Goal: Task Accomplishment & Management: Complete application form

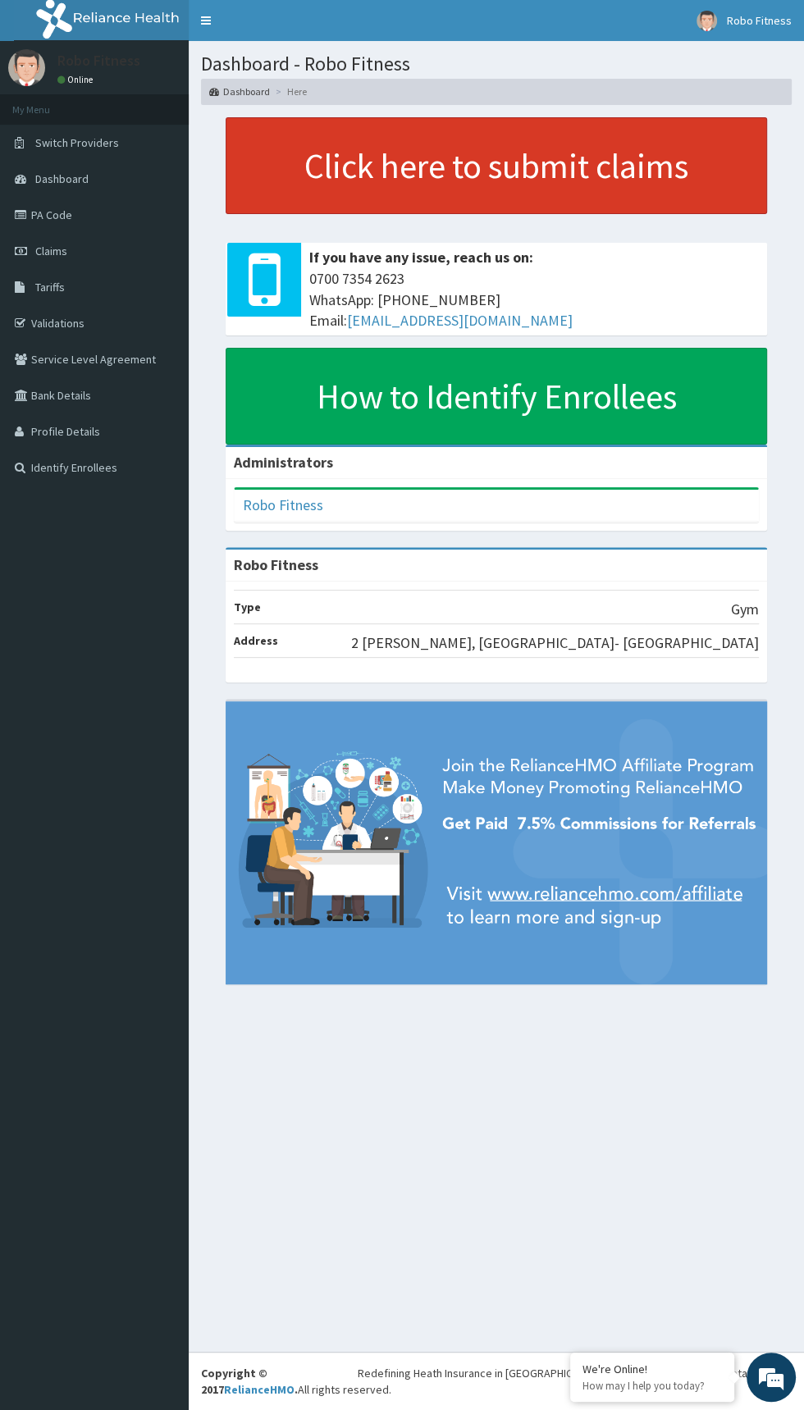
click at [332, 169] on link "Click here to submit claims" at bounding box center [496, 165] width 541 height 97
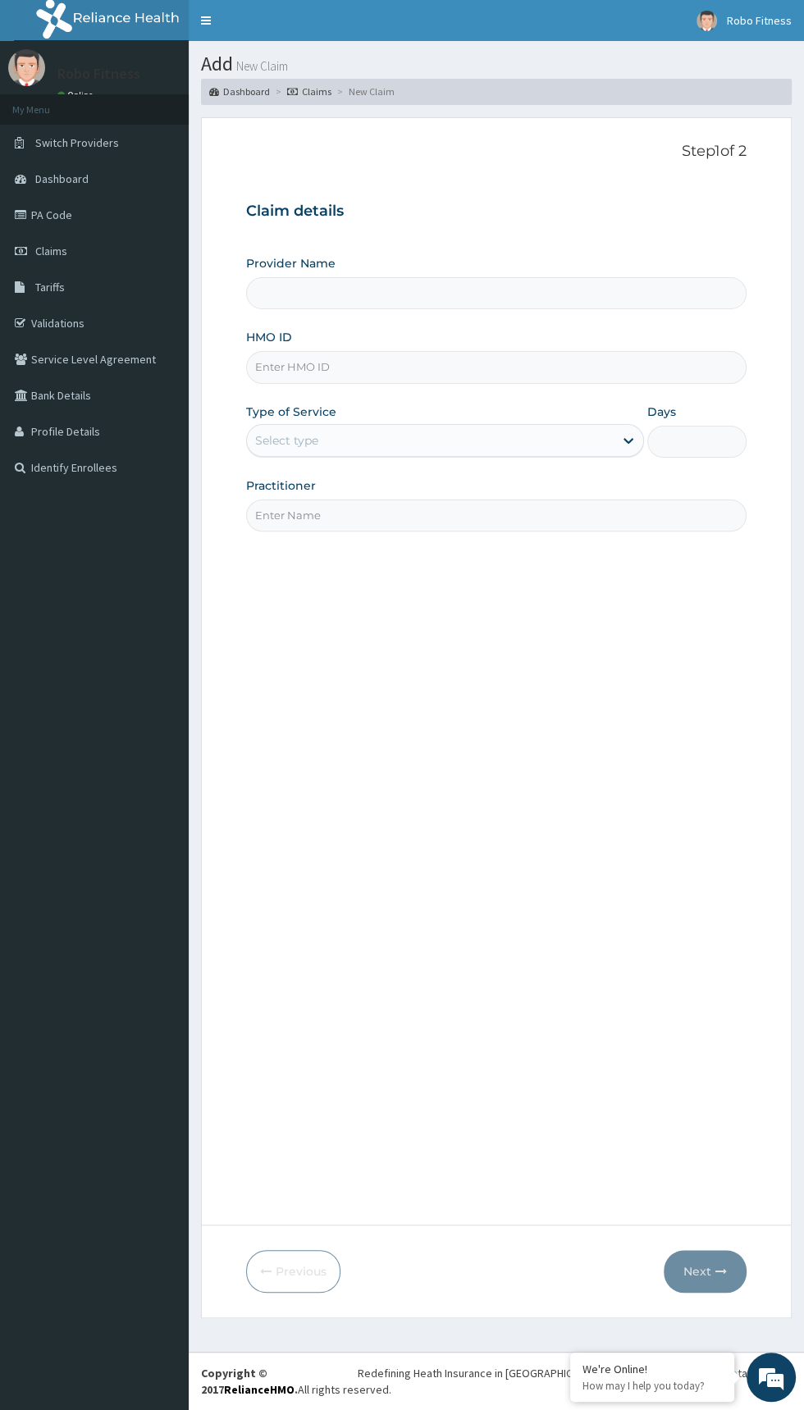
type input "Robo Fitness"
type input "1"
click at [282, 366] on input "HMO ID" at bounding box center [496, 367] width 500 height 32
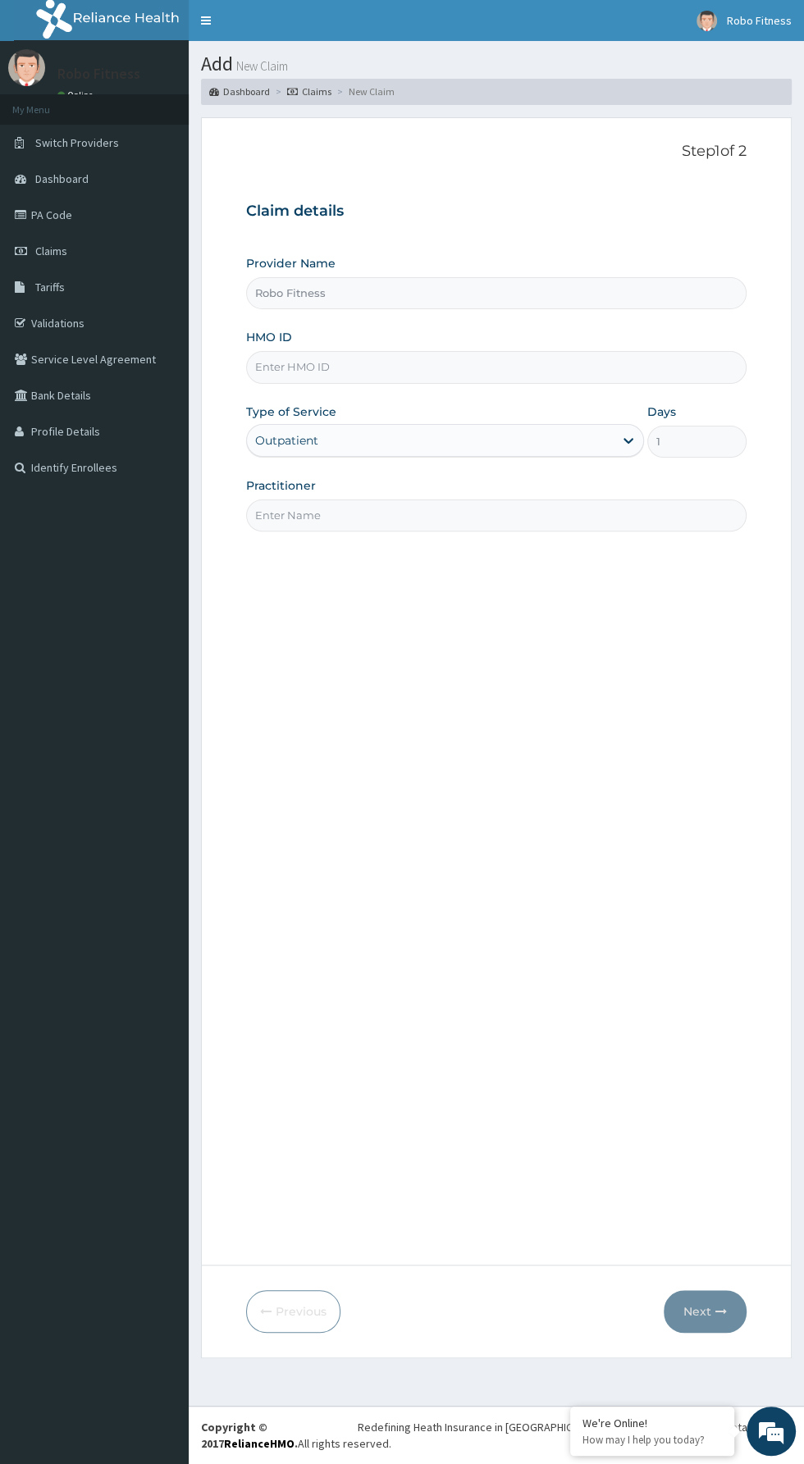
click at [512, 366] on input "HMO ID" at bounding box center [496, 367] width 500 height 32
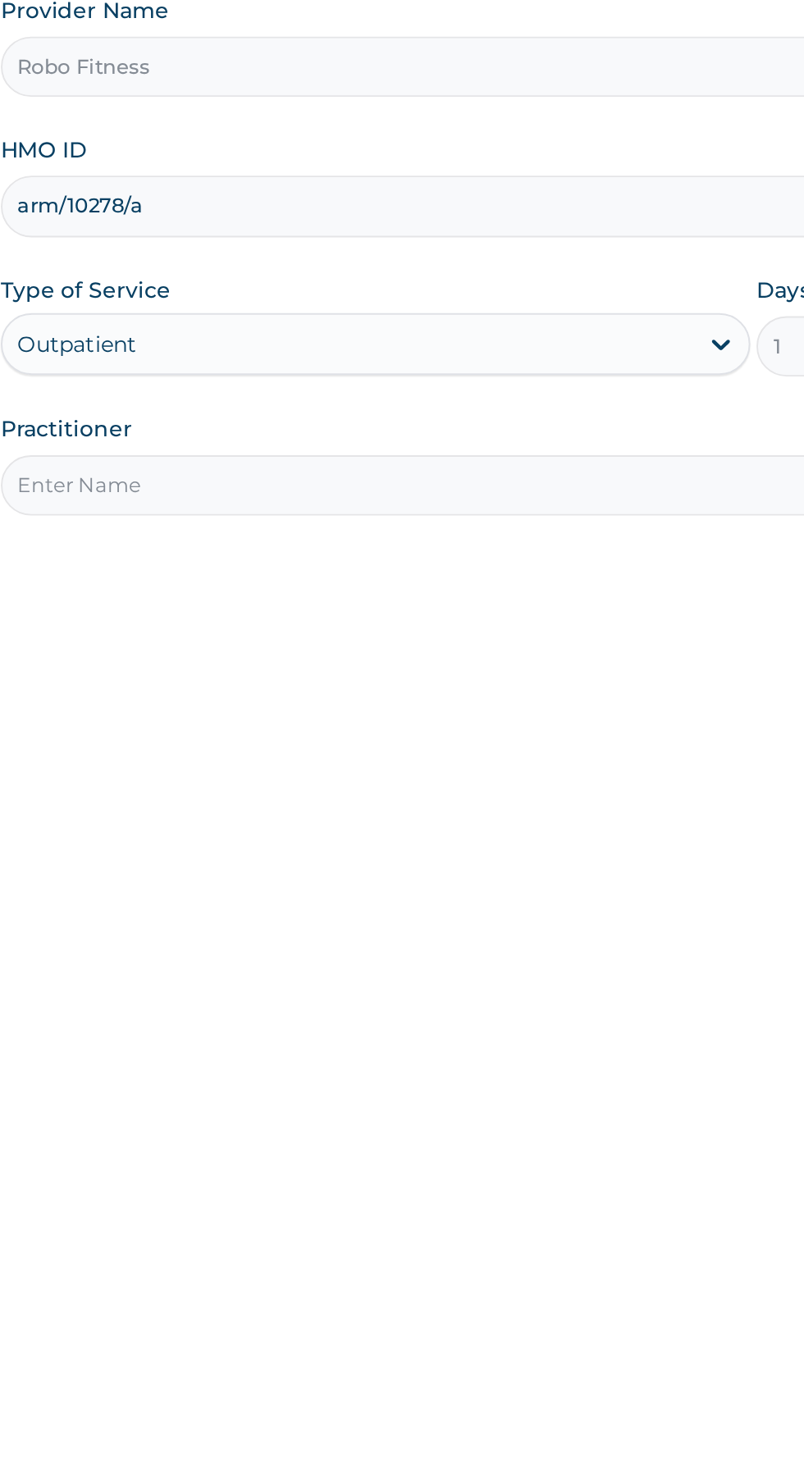
type input "arm/10278/a"
click at [459, 513] on input "Practitioner" at bounding box center [496, 515] width 500 height 32
type input "Non"
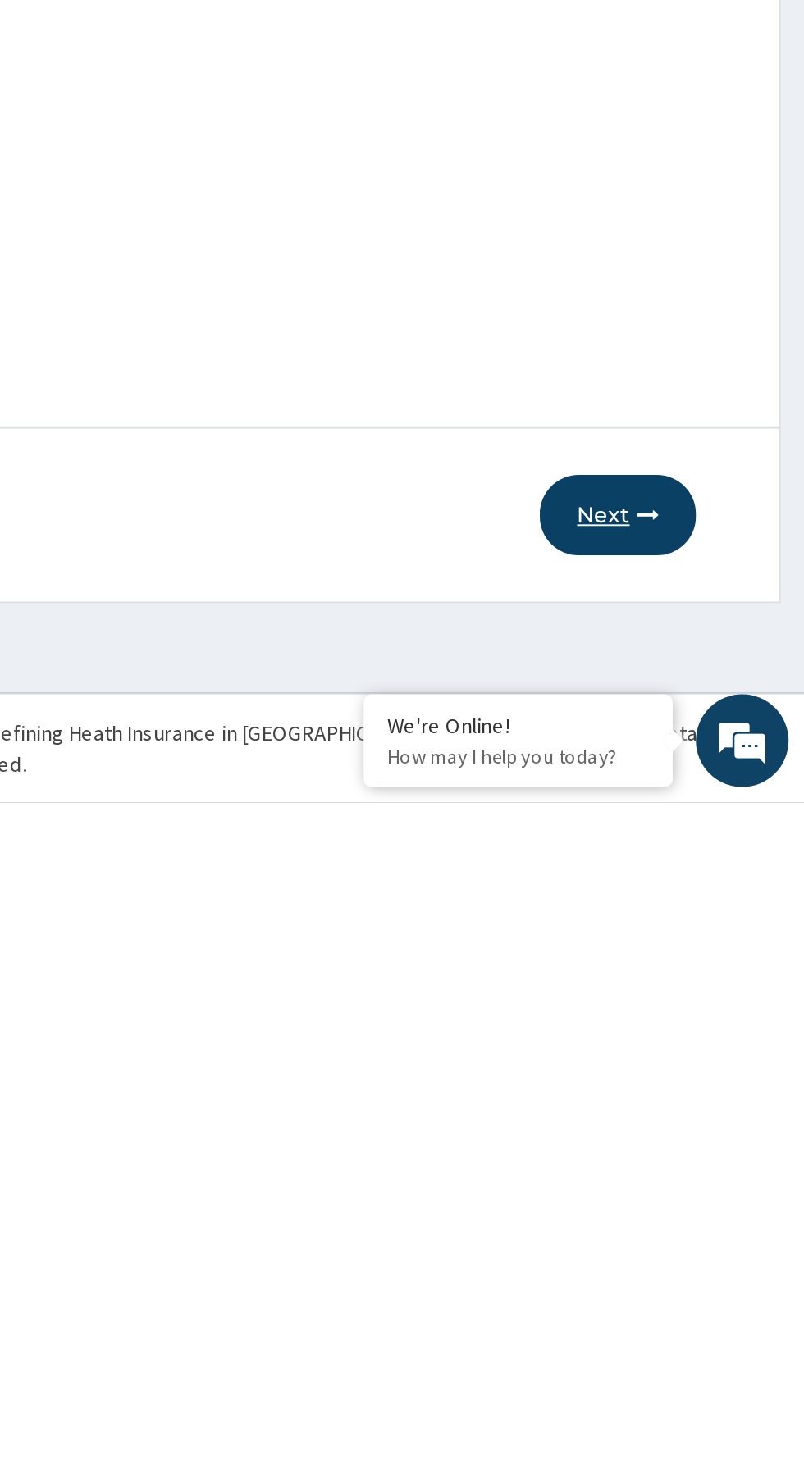
click at [712, 1314] on button "Next" at bounding box center [704, 1311] width 83 height 43
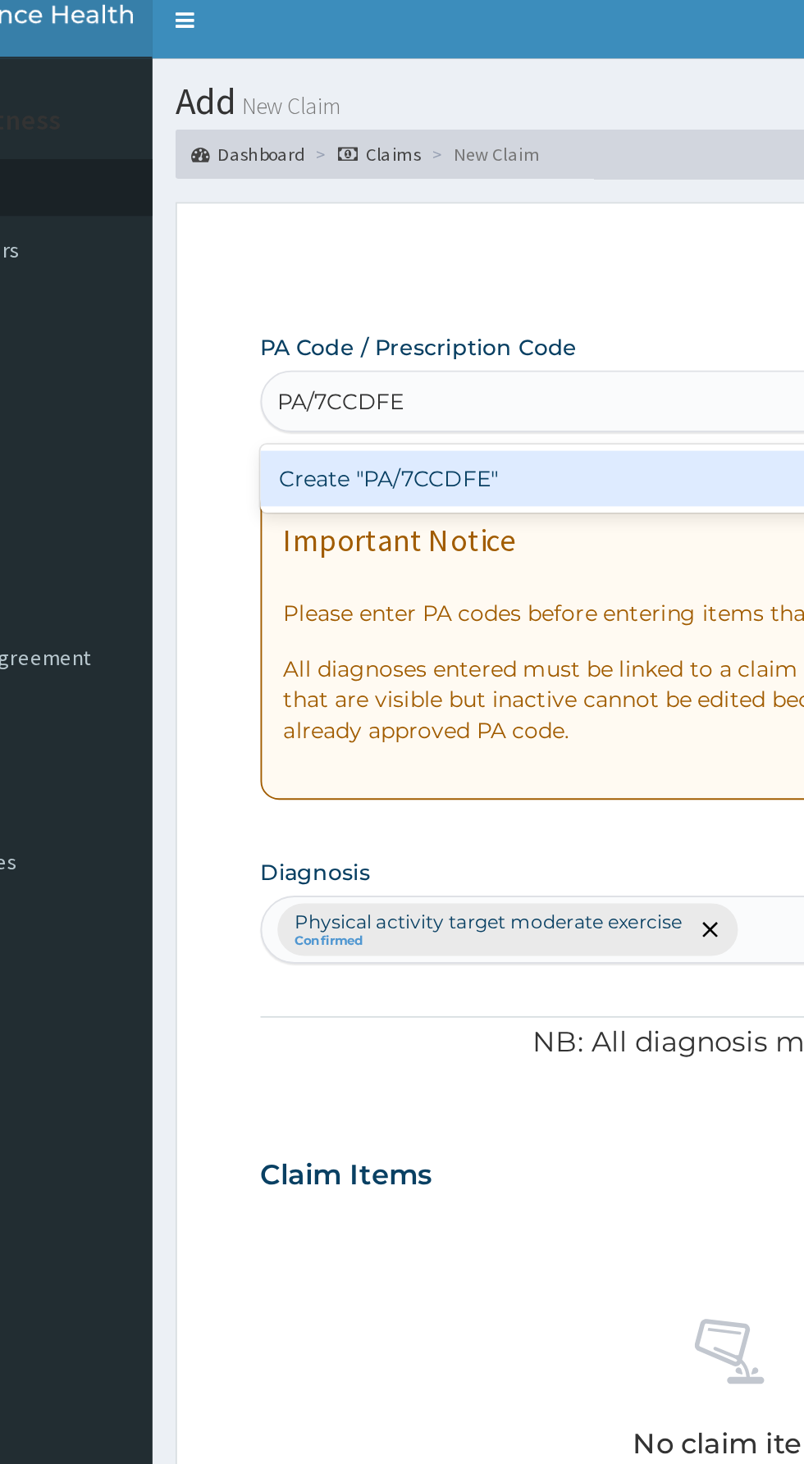
click at [424, 276] on div "Create "PA/7CCDFE"" at bounding box center [412, 264] width 332 height 30
type input "PA/7CCDFE"
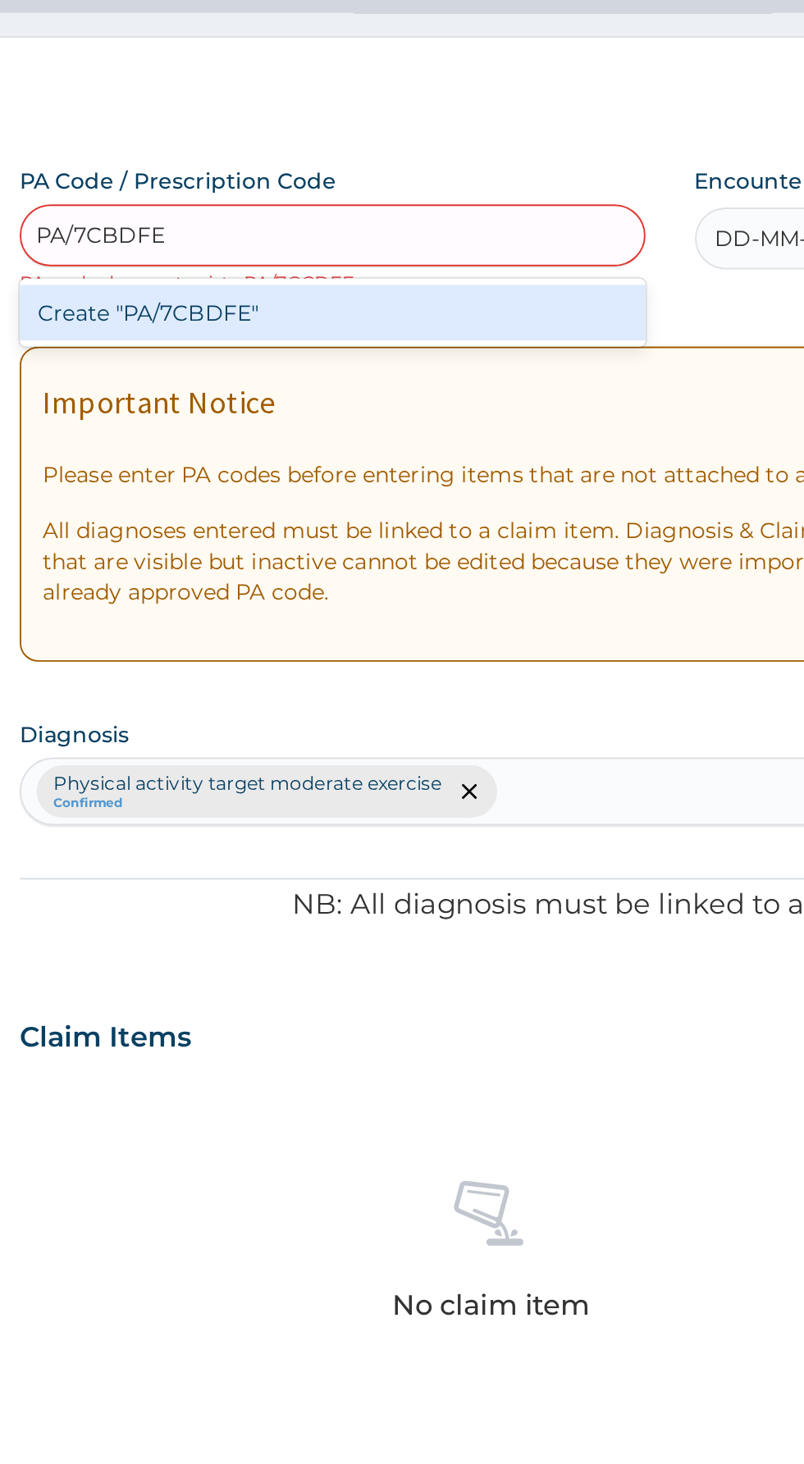
click at [476, 267] on div "Create "PA/7CBDFE"" at bounding box center [412, 264] width 332 height 30
type input "PA/7CBDFE"
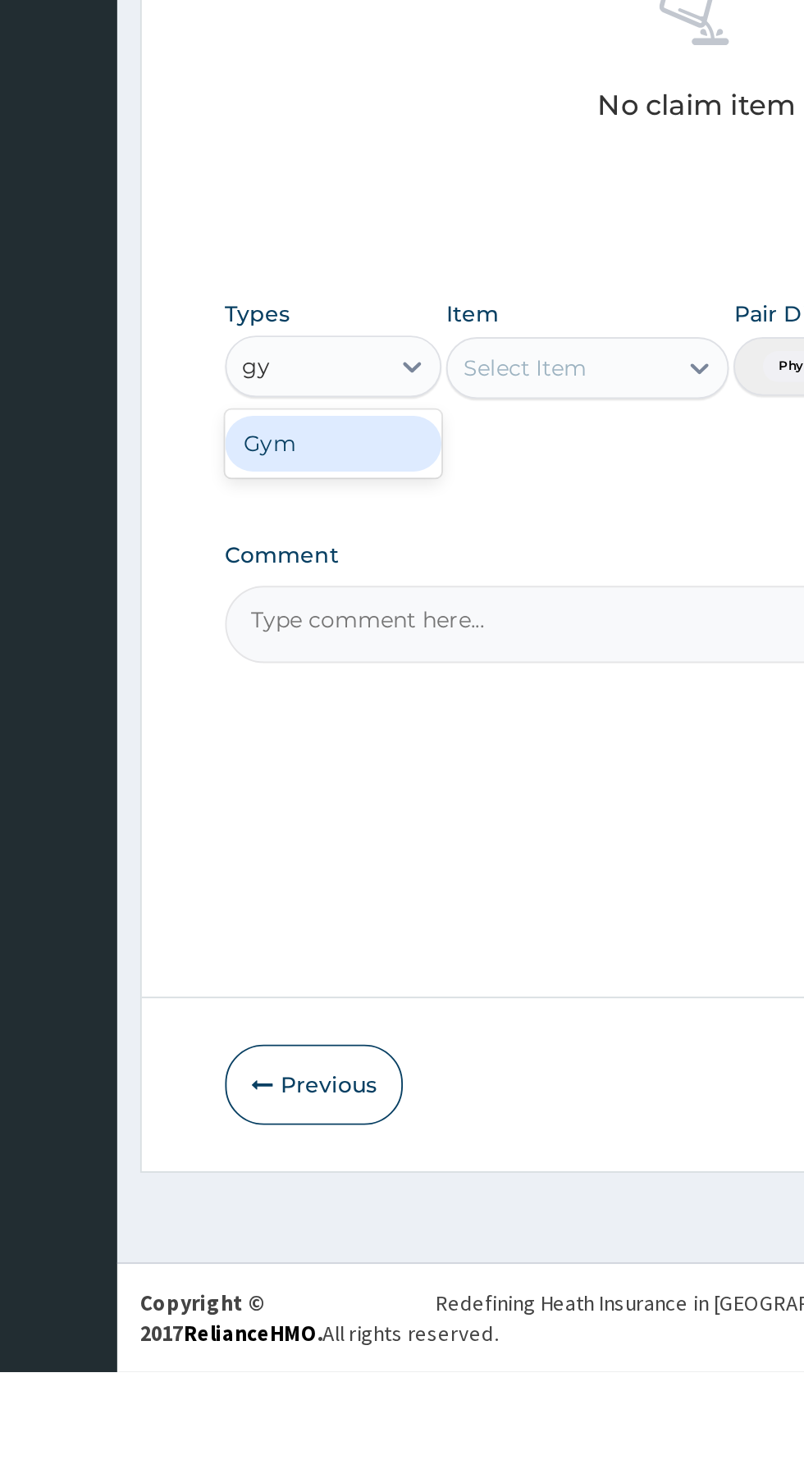
click at [313, 974] on div "Gym" at bounding box center [303, 971] width 115 height 30
type input "gy"
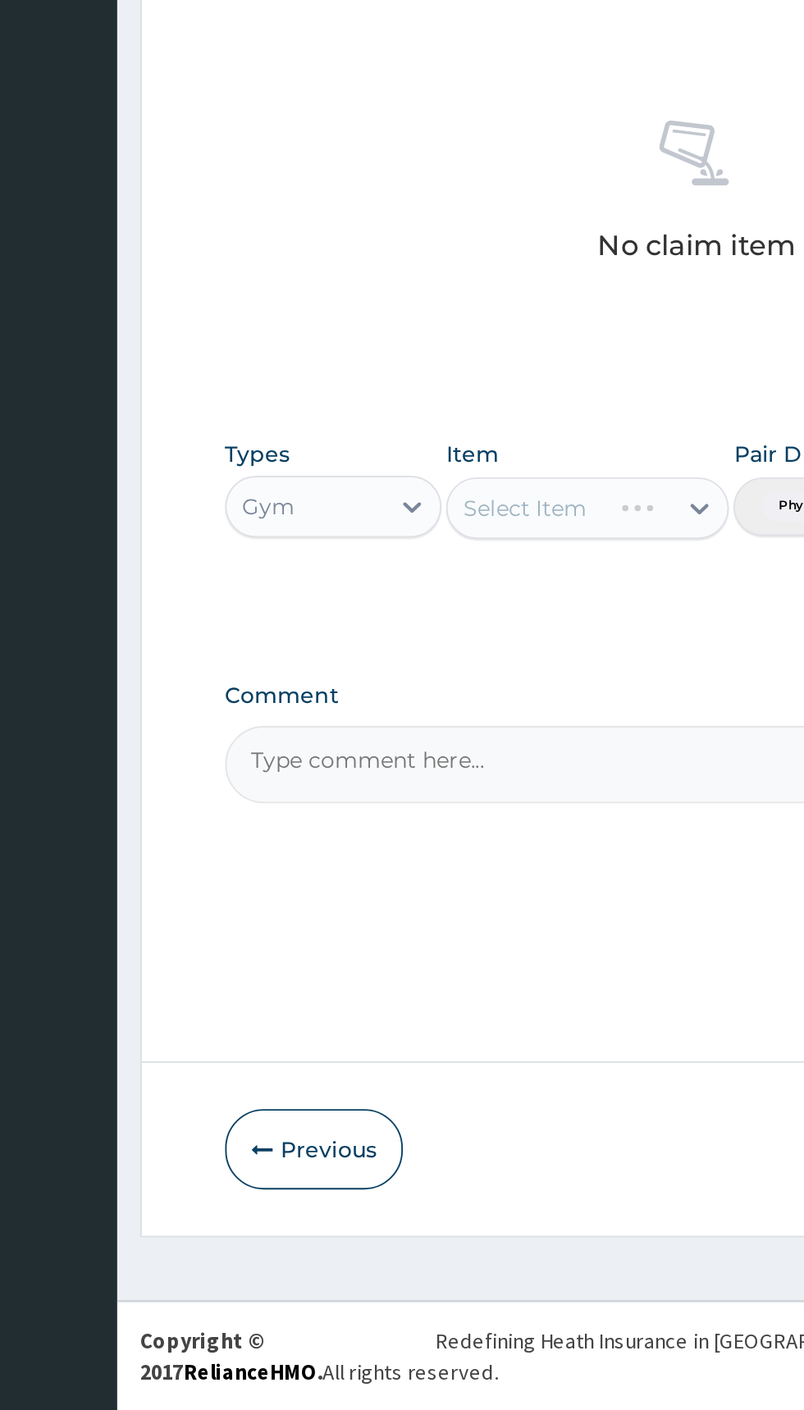
click at [432, 932] on div "Select Item" at bounding box center [438, 930] width 150 height 33
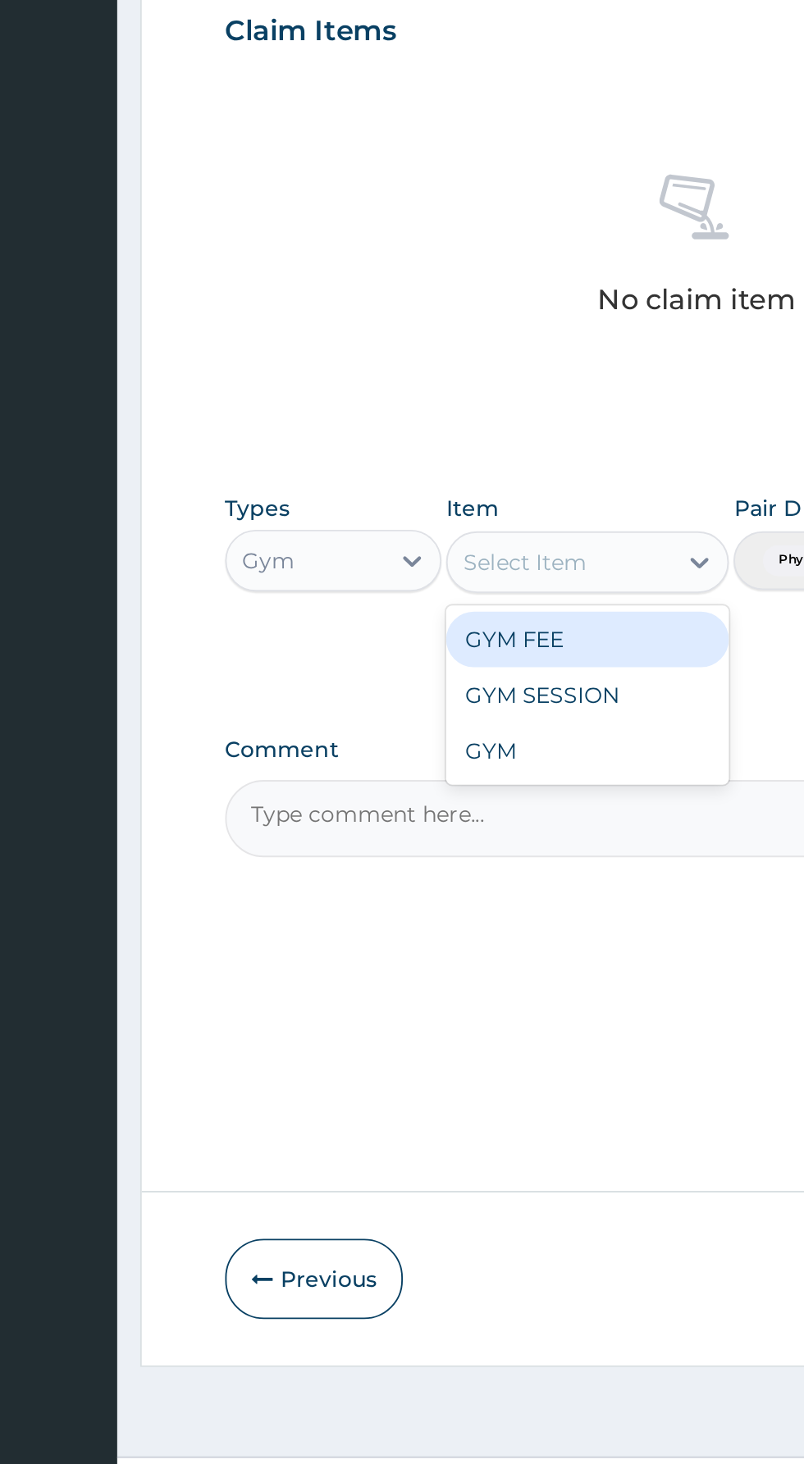
click at [441, 980] on div "GYM FEE" at bounding box center [438, 972] width 150 height 30
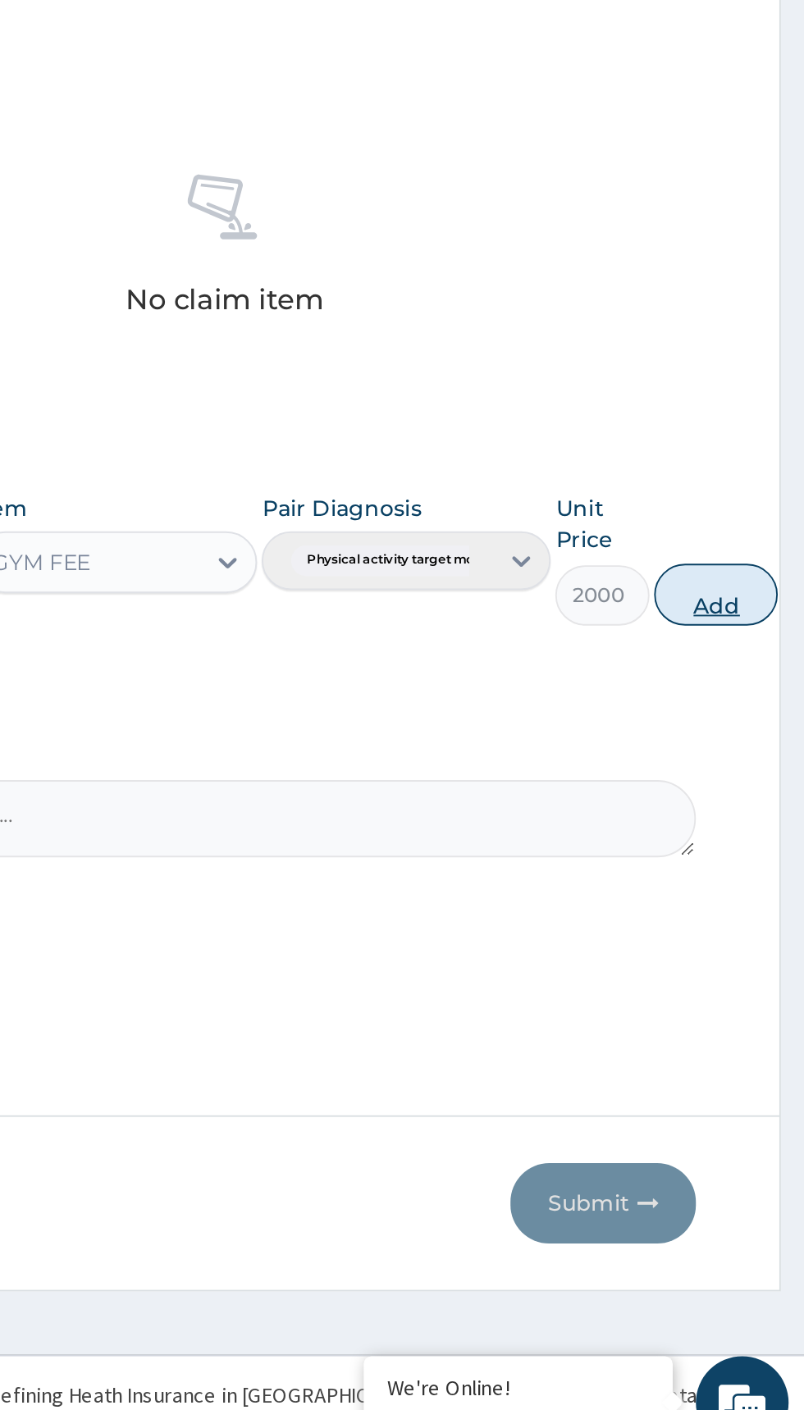
click at [756, 952] on button "Add" at bounding box center [757, 948] width 66 height 33
type input "0"
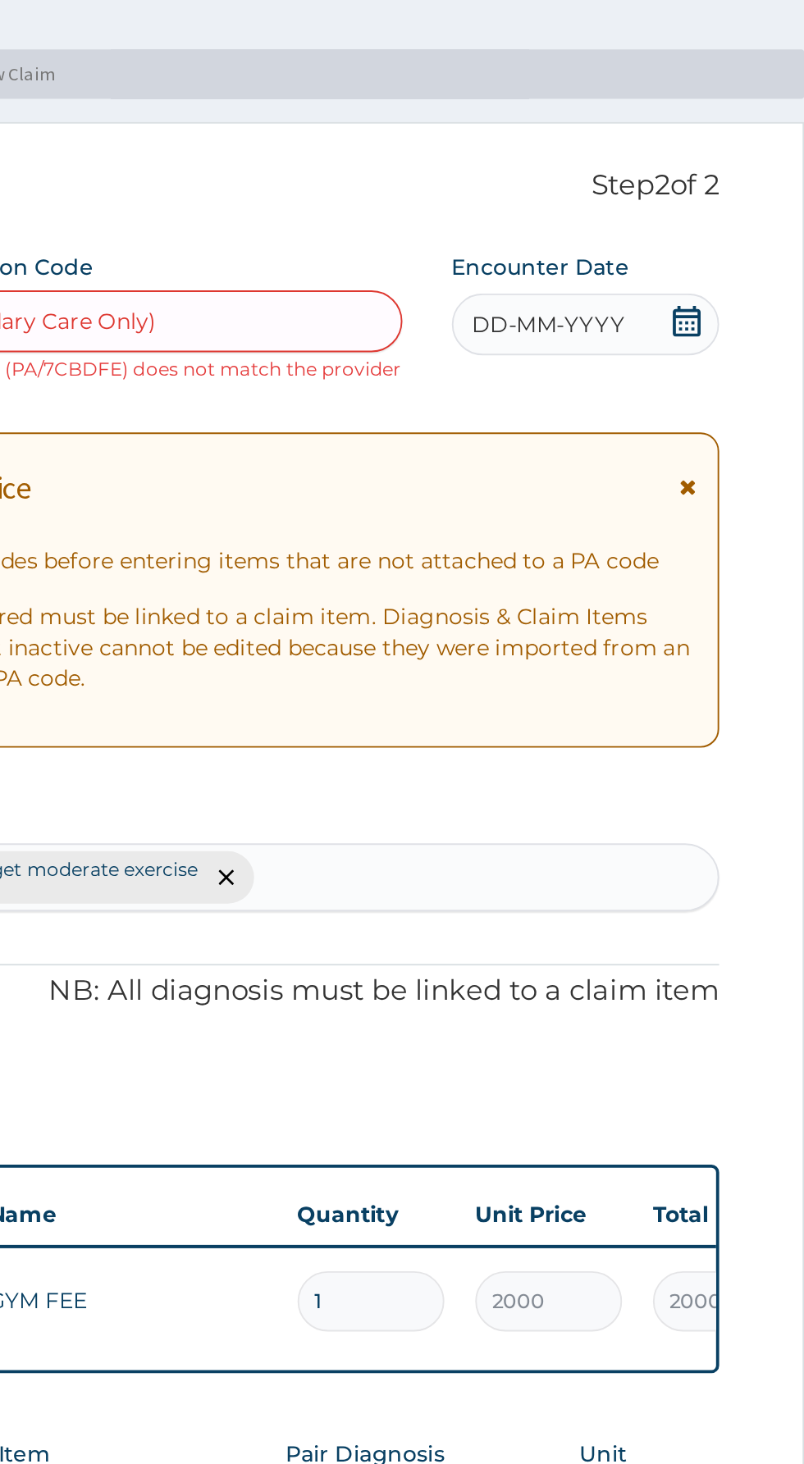
click at [672, 223] on span "DD-MM-YYYY" at bounding box center [655, 224] width 81 height 16
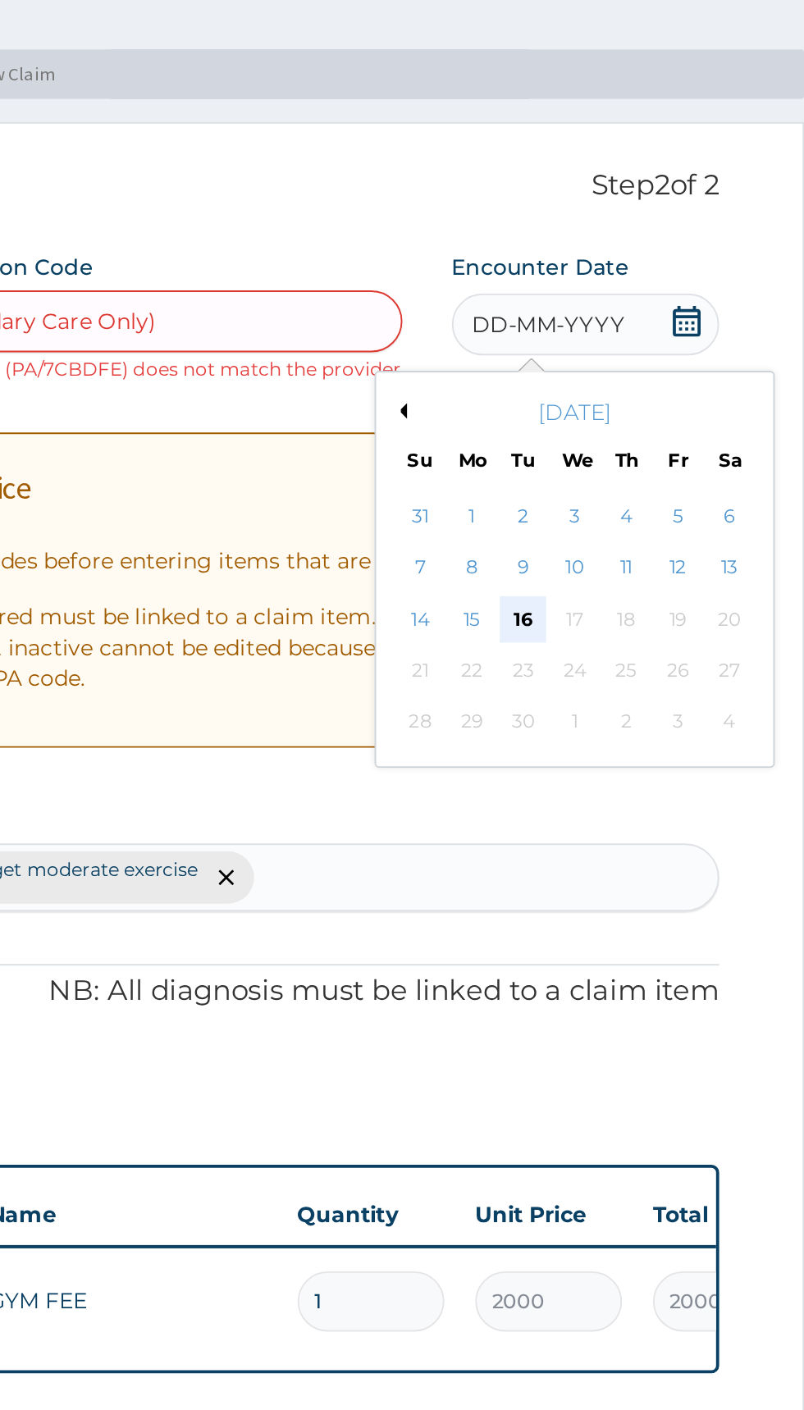
click at [642, 377] on div "16" at bounding box center [642, 381] width 25 height 25
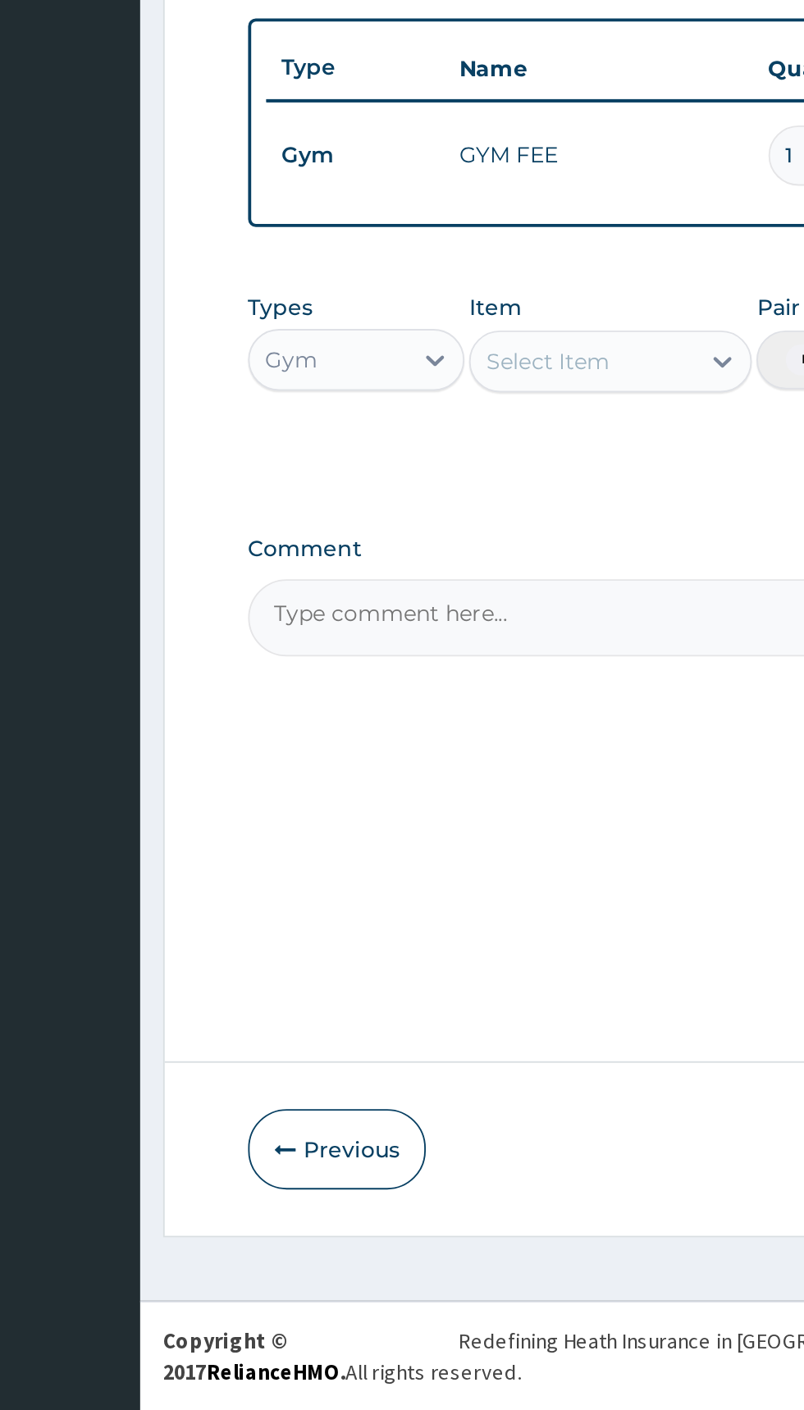
click at [308, 900] on div "Types Gym Item Select Item Pair Diagnosis Physical activity target moder... Uni…" at bounding box center [496, 864] width 500 height 112
click at [301, 1269] on button "Previous" at bounding box center [293, 1271] width 94 height 43
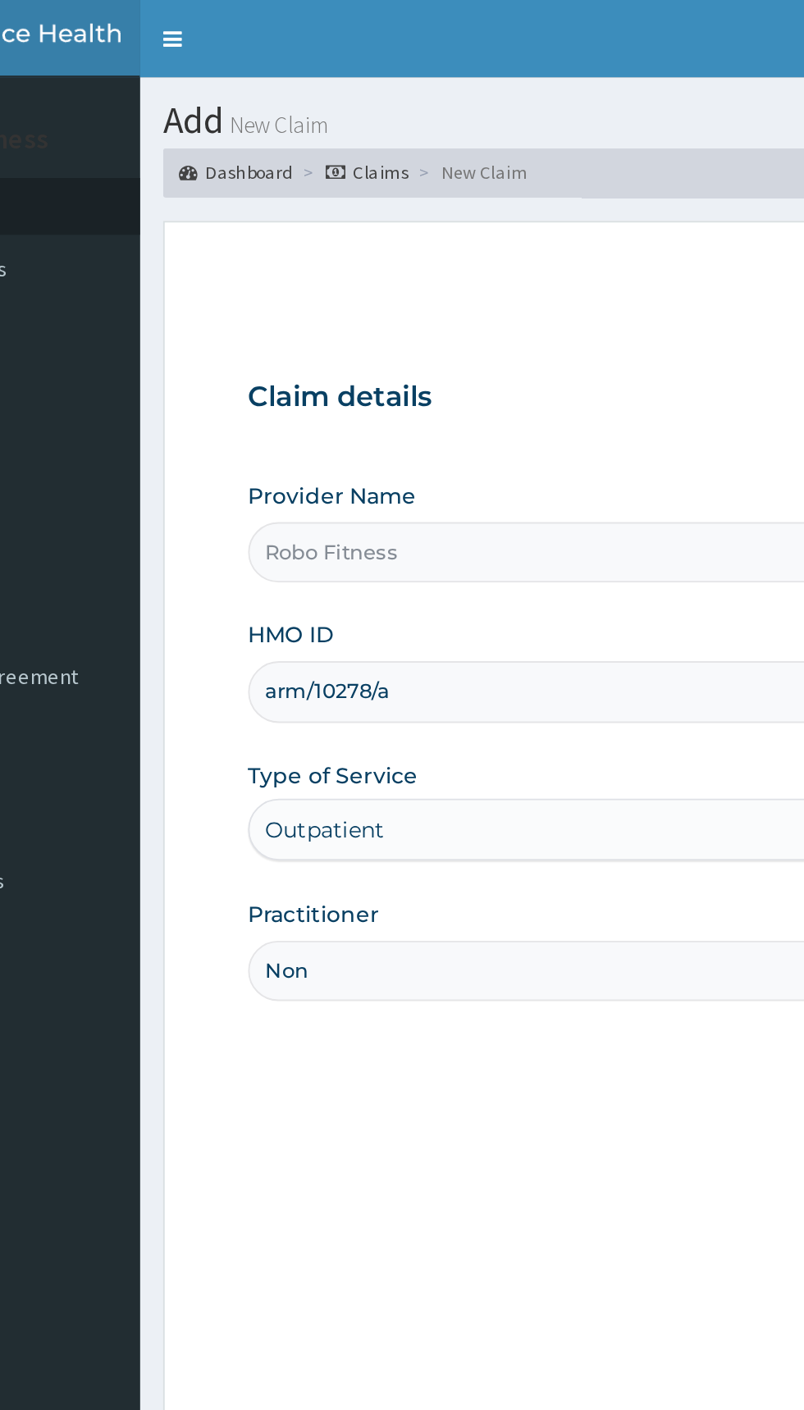
click at [399, 366] on input "arm/10278/a" at bounding box center [496, 367] width 500 height 32
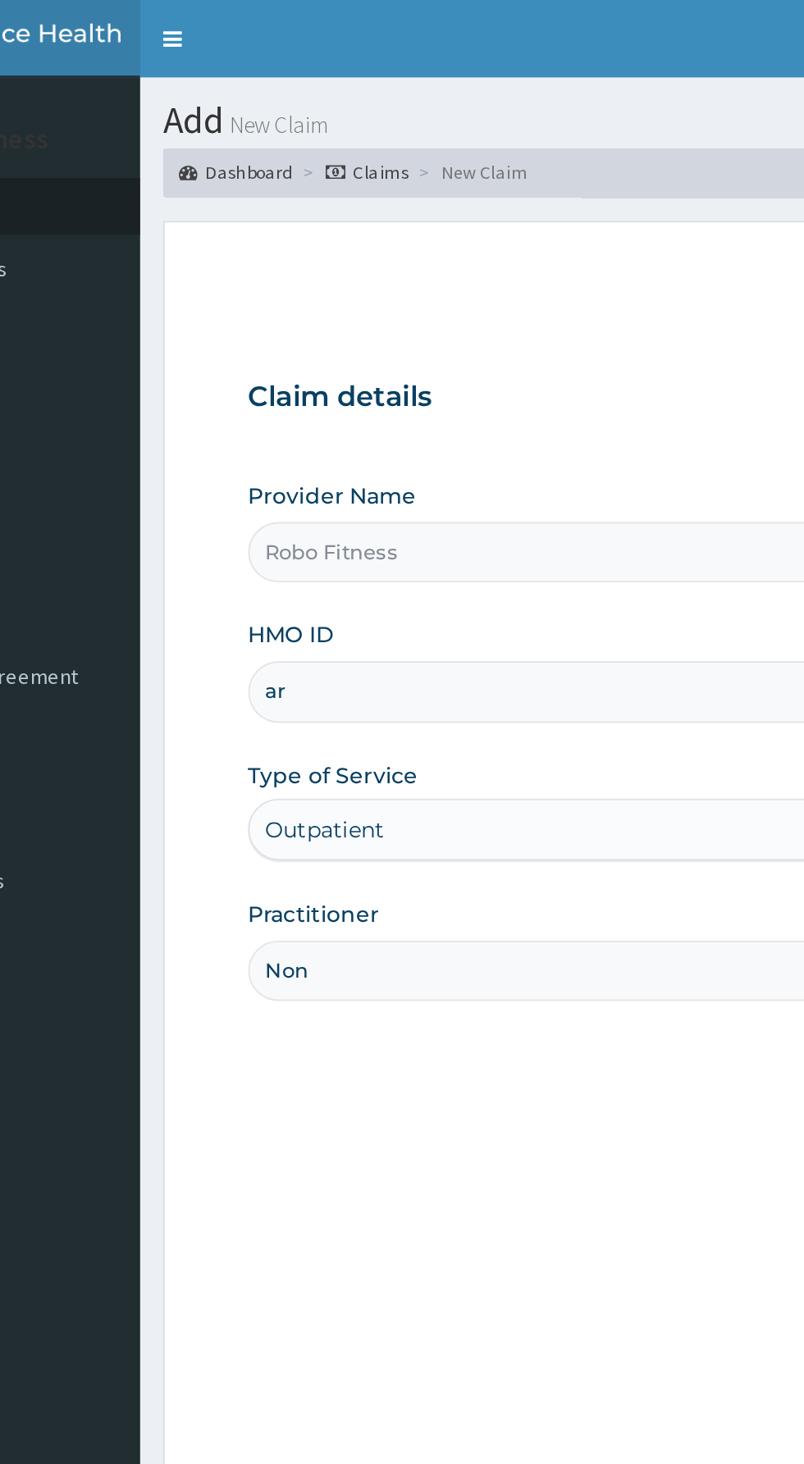
type input "a"
type input "ISW/10600/A"
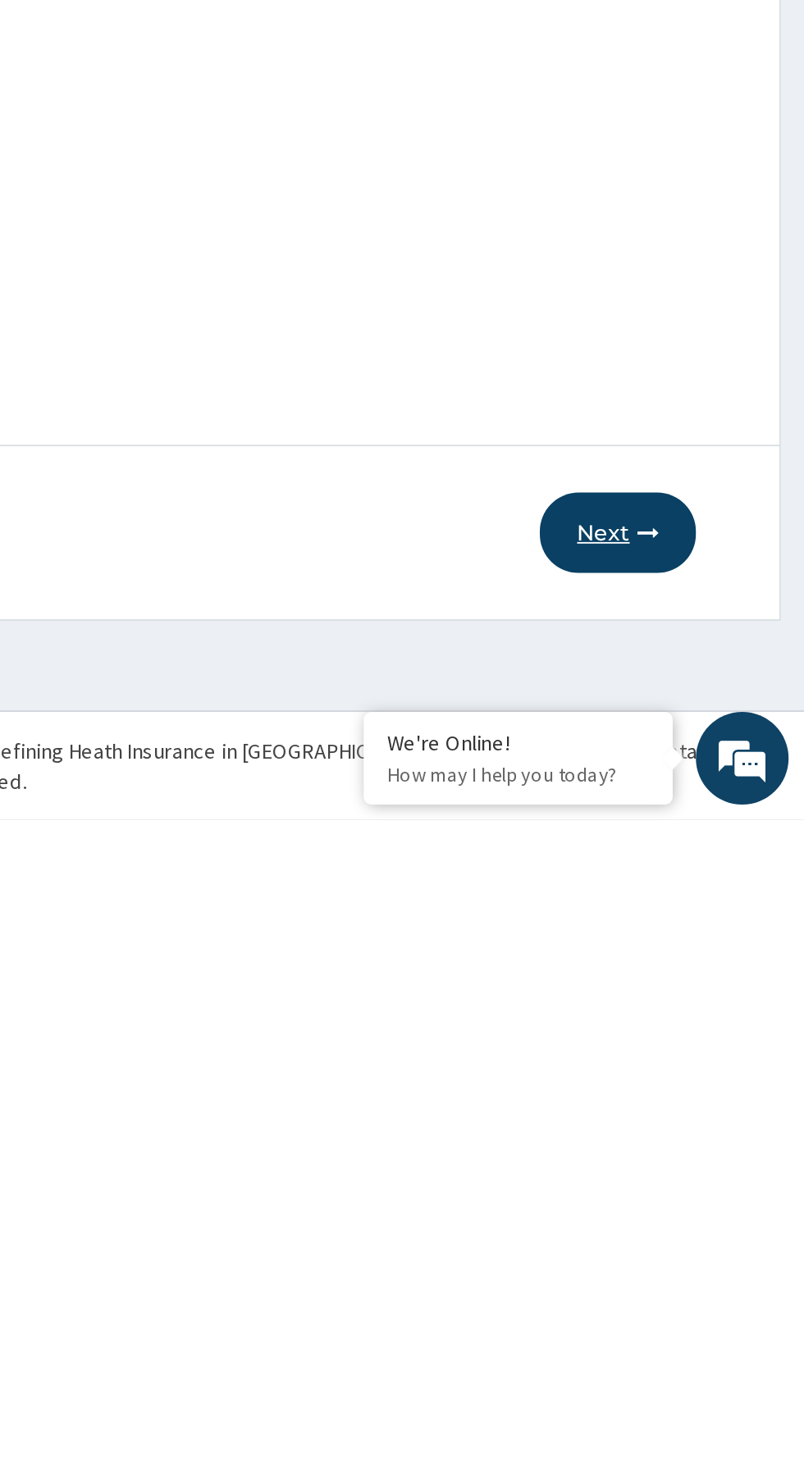
click at [712, 1314] on button "Next" at bounding box center [704, 1311] width 83 height 43
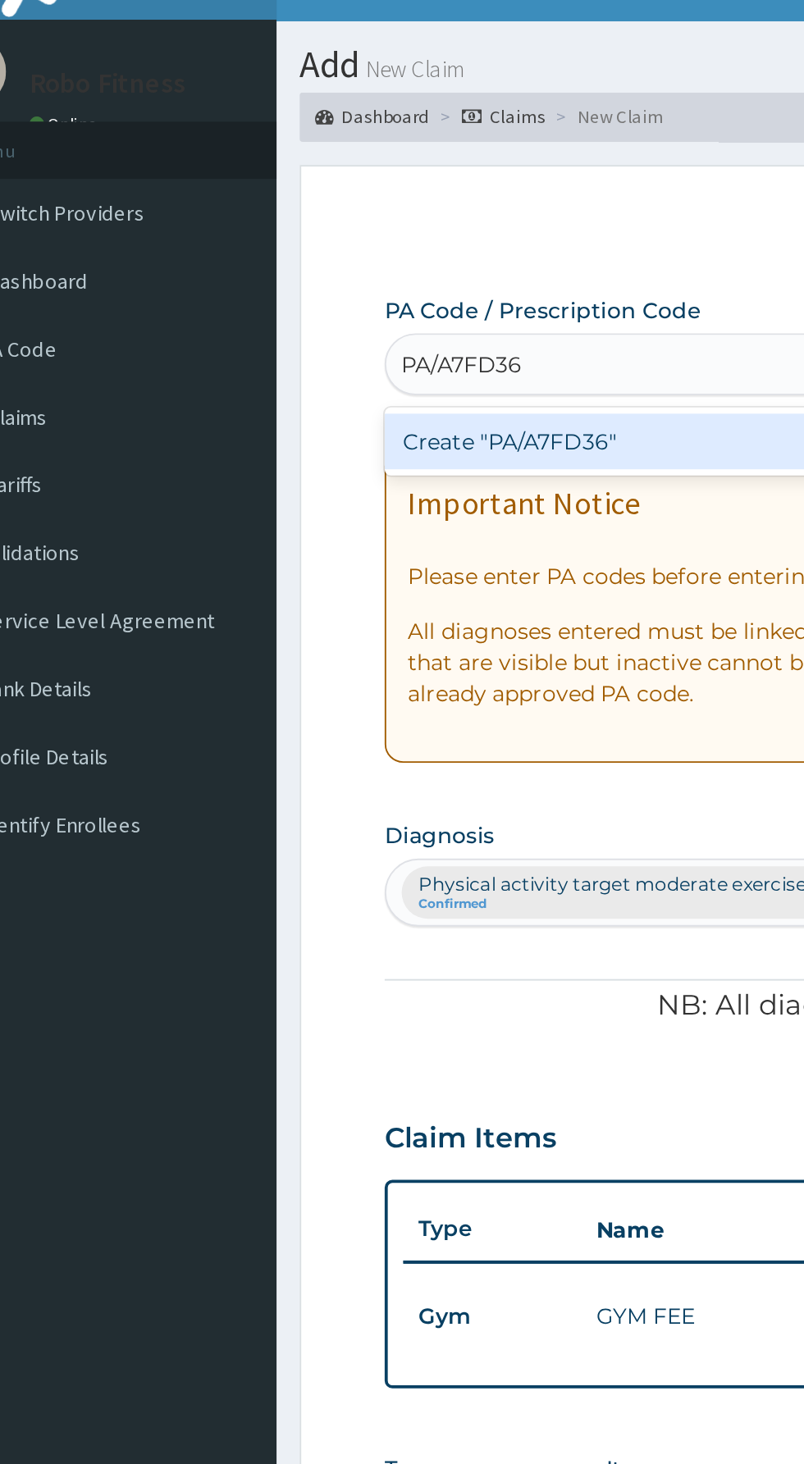
click at [404, 269] on div "Create "PA/A7FD36"" at bounding box center [412, 264] width 332 height 30
type input "PA/A7FD36"
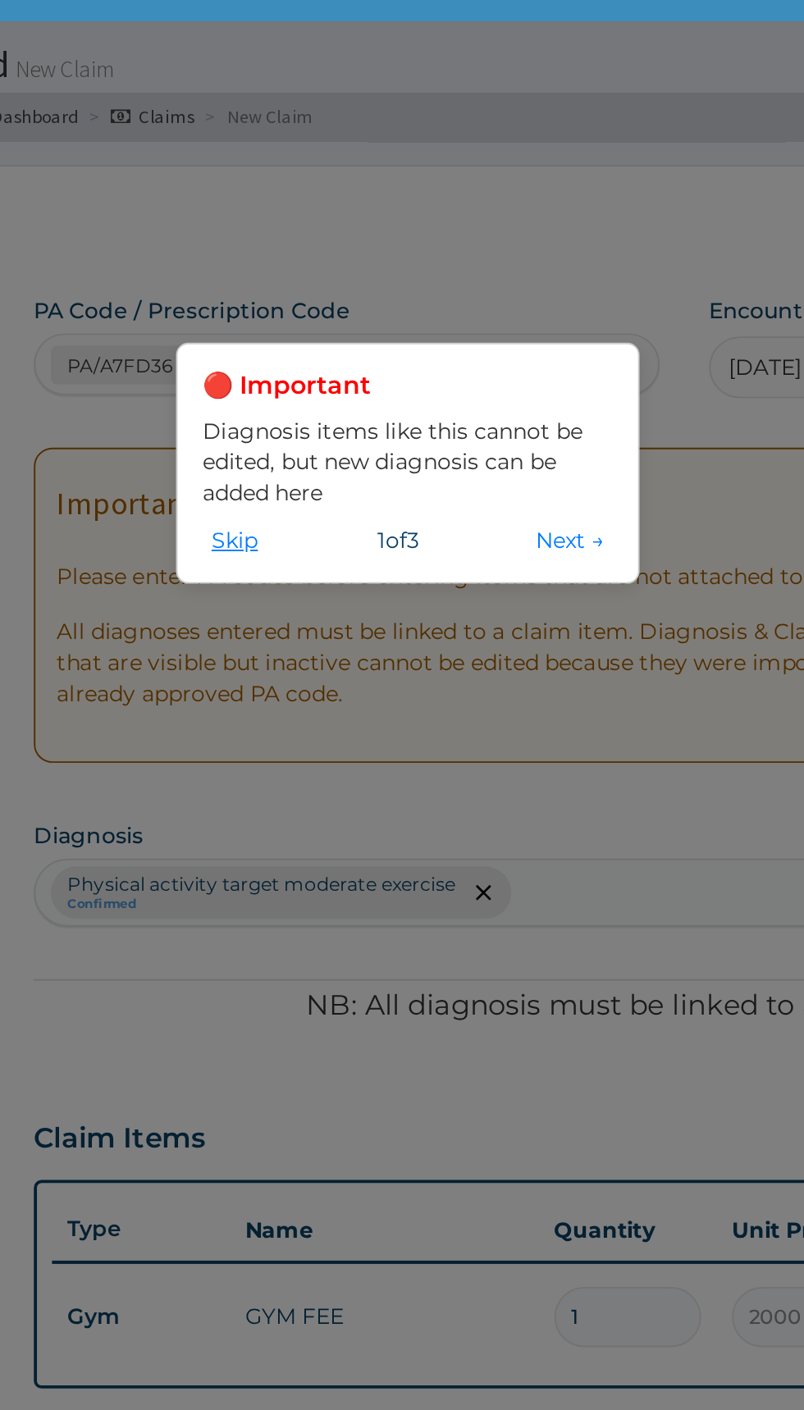
click at [364, 321] on button "Skip" at bounding box center [352, 317] width 34 height 18
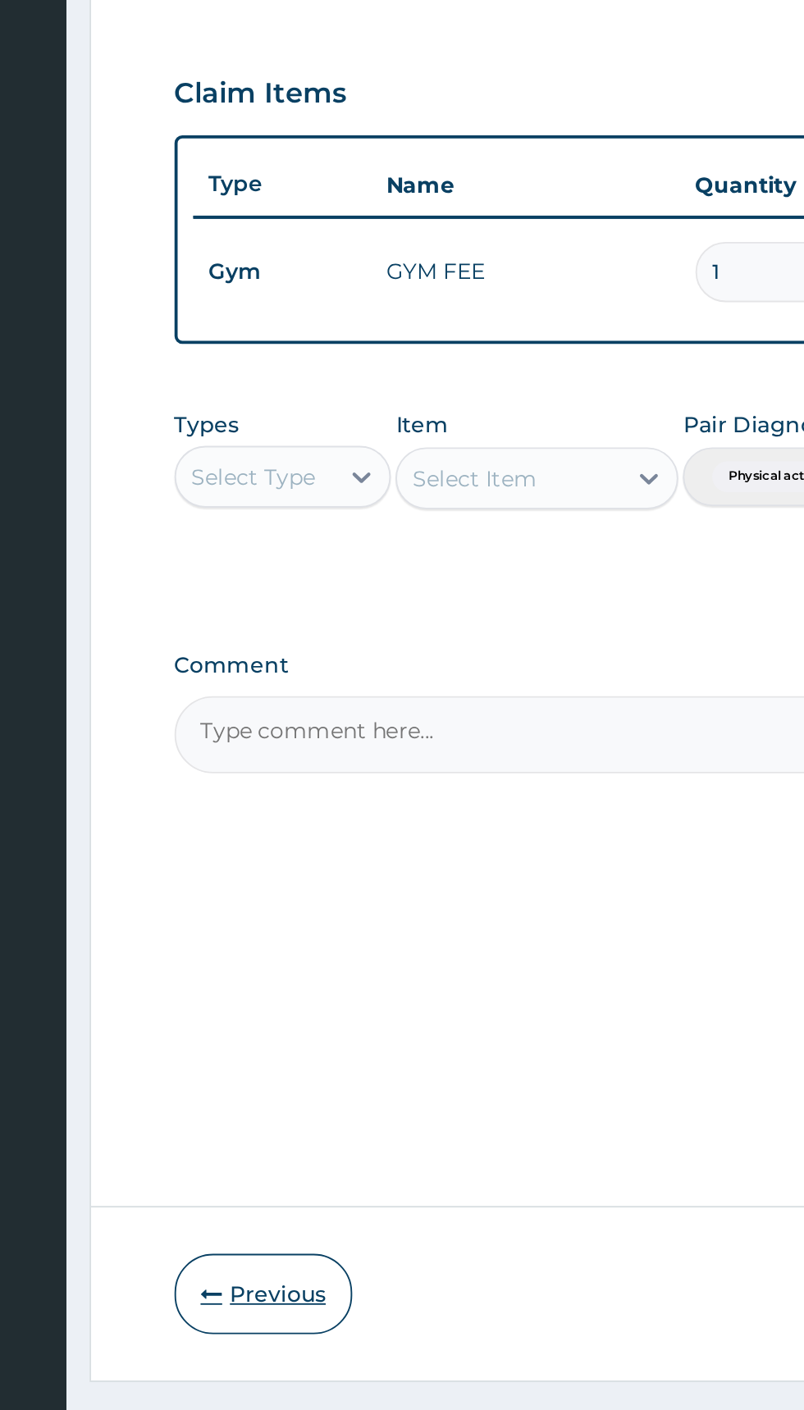
click at [302, 1292] on button "Previous" at bounding box center [293, 1271] width 94 height 43
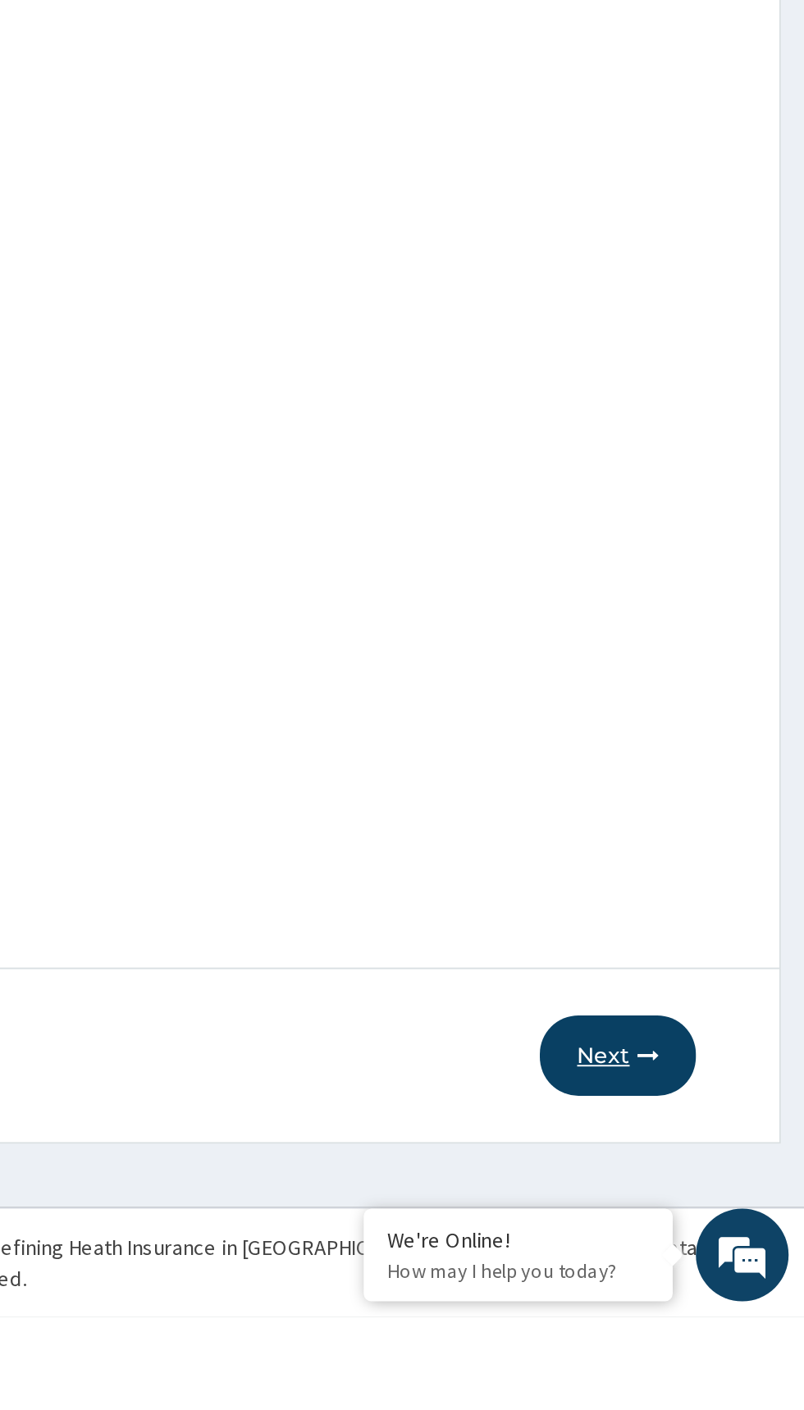
click at [706, 1292] on button "Next" at bounding box center [704, 1271] width 83 height 43
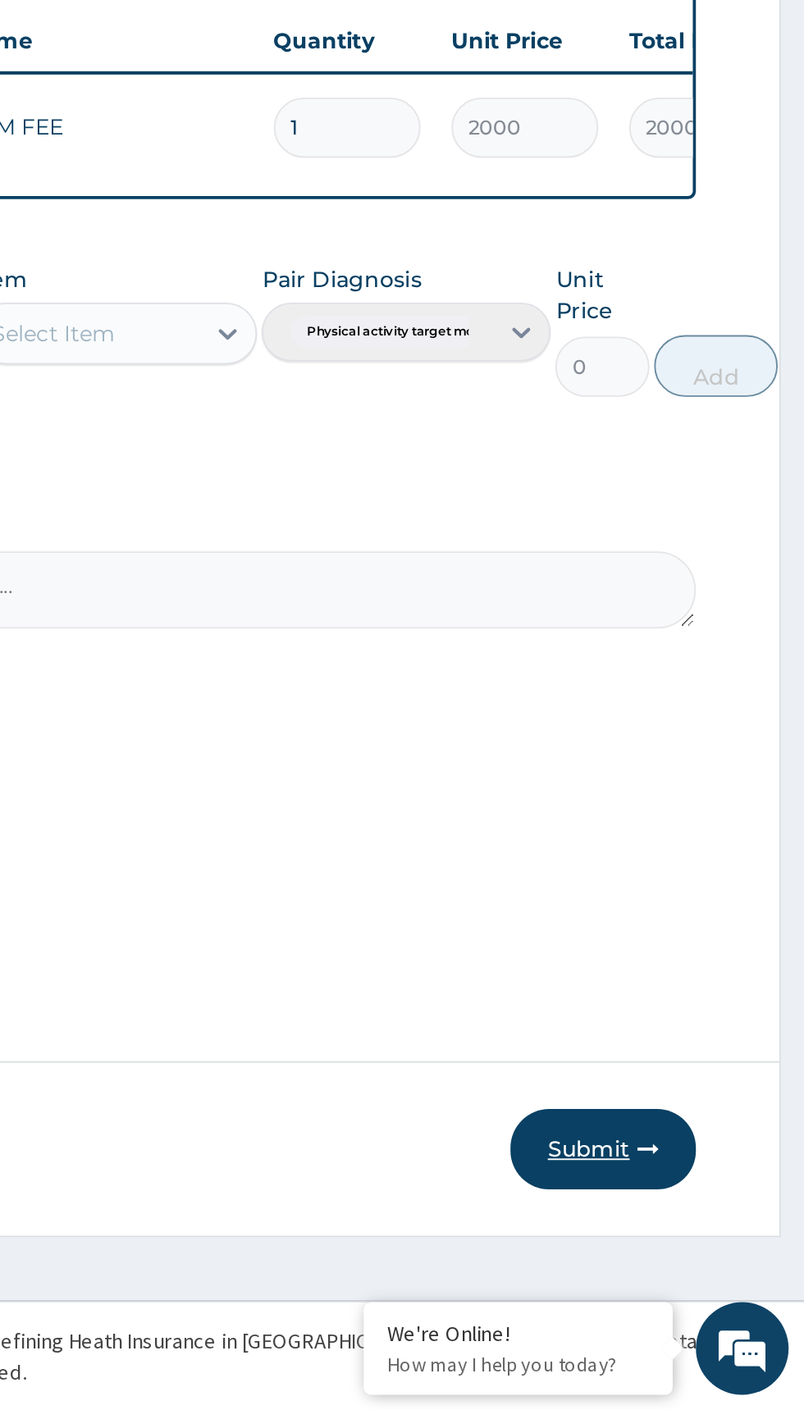
click at [712, 1292] on button "Submit" at bounding box center [697, 1271] width 98 height 43
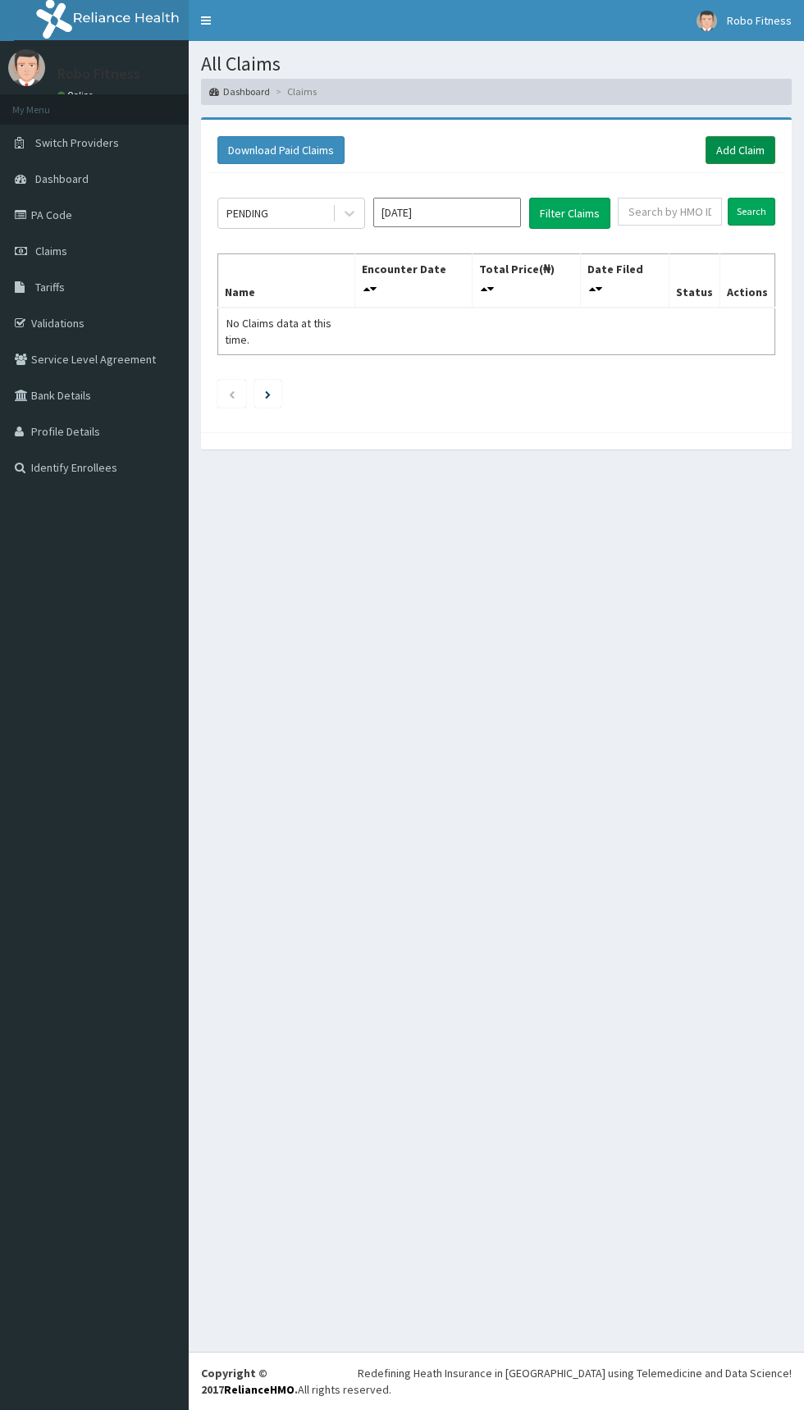
click at [750, 150] on link "Add Claim" at bounding box center [740, 150] width 70 height 28
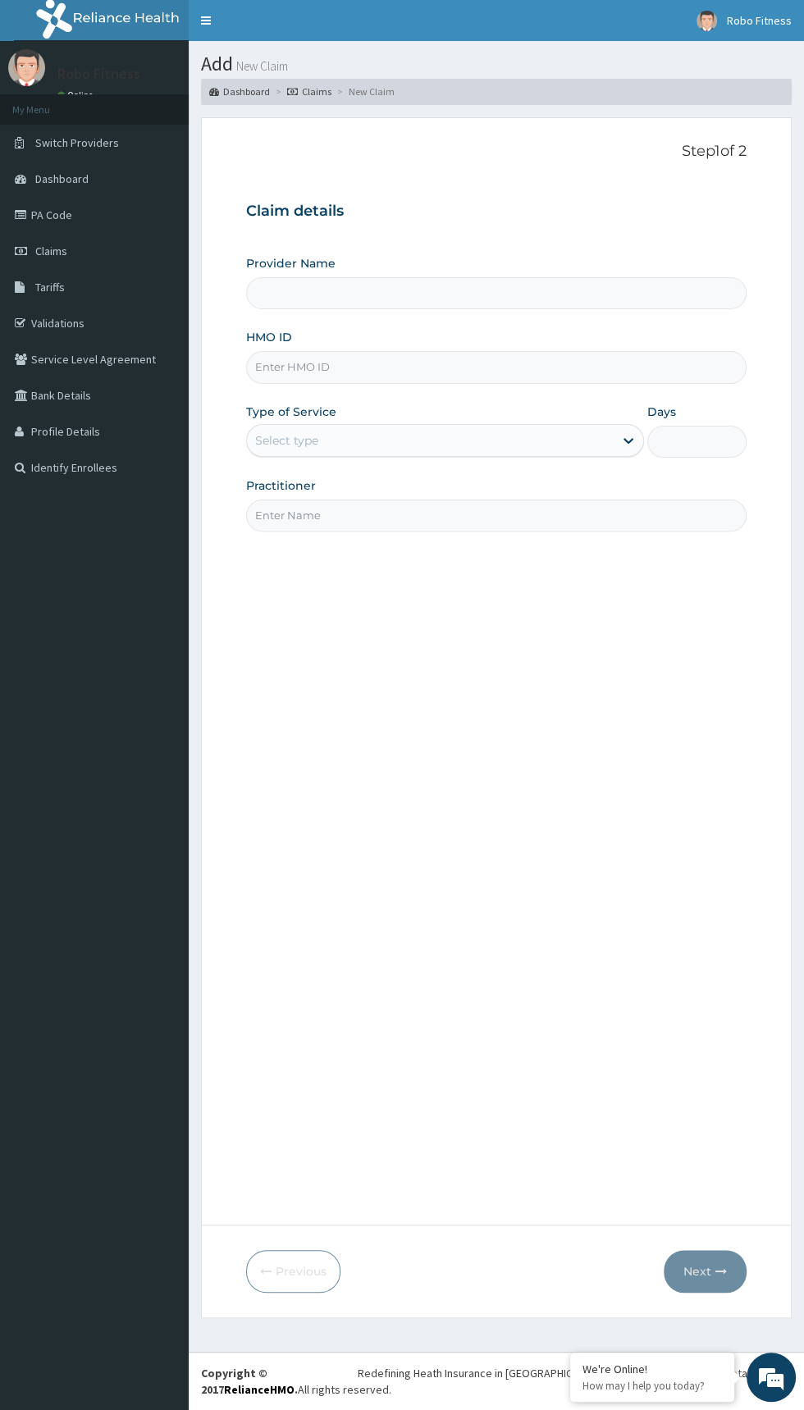
type input "Robo Fitness"
type input "1"
click at [442, 366] on input "HMO ID" at bounding box center [496, 367] width 500 height 32
click at [395, 370] on input "HMO ID" at bounding box center [496, 367] width 500 height 32
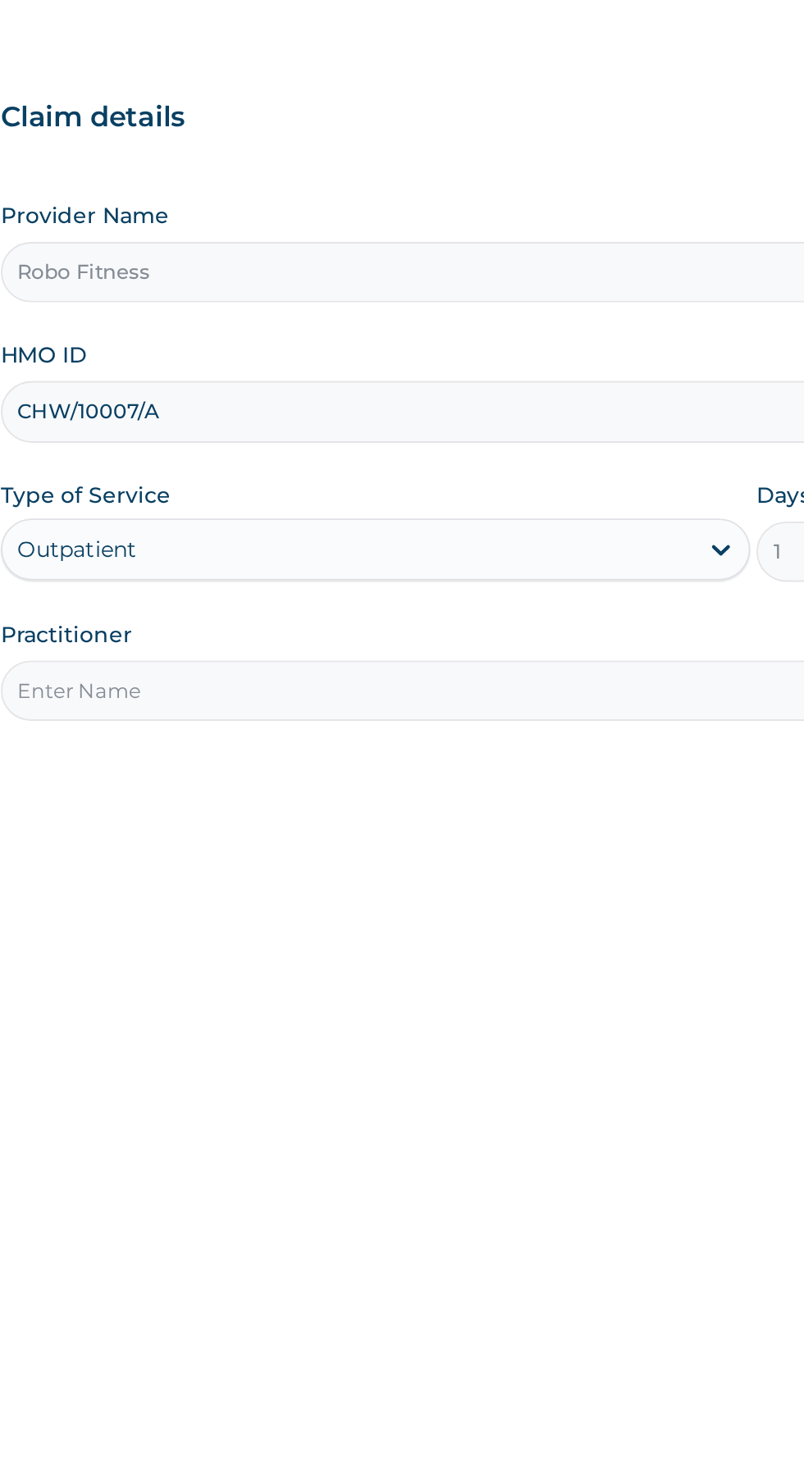
click at [271, 367] on input "CHW/10007/A" at bounding box center [496, 367] width 500 height 32
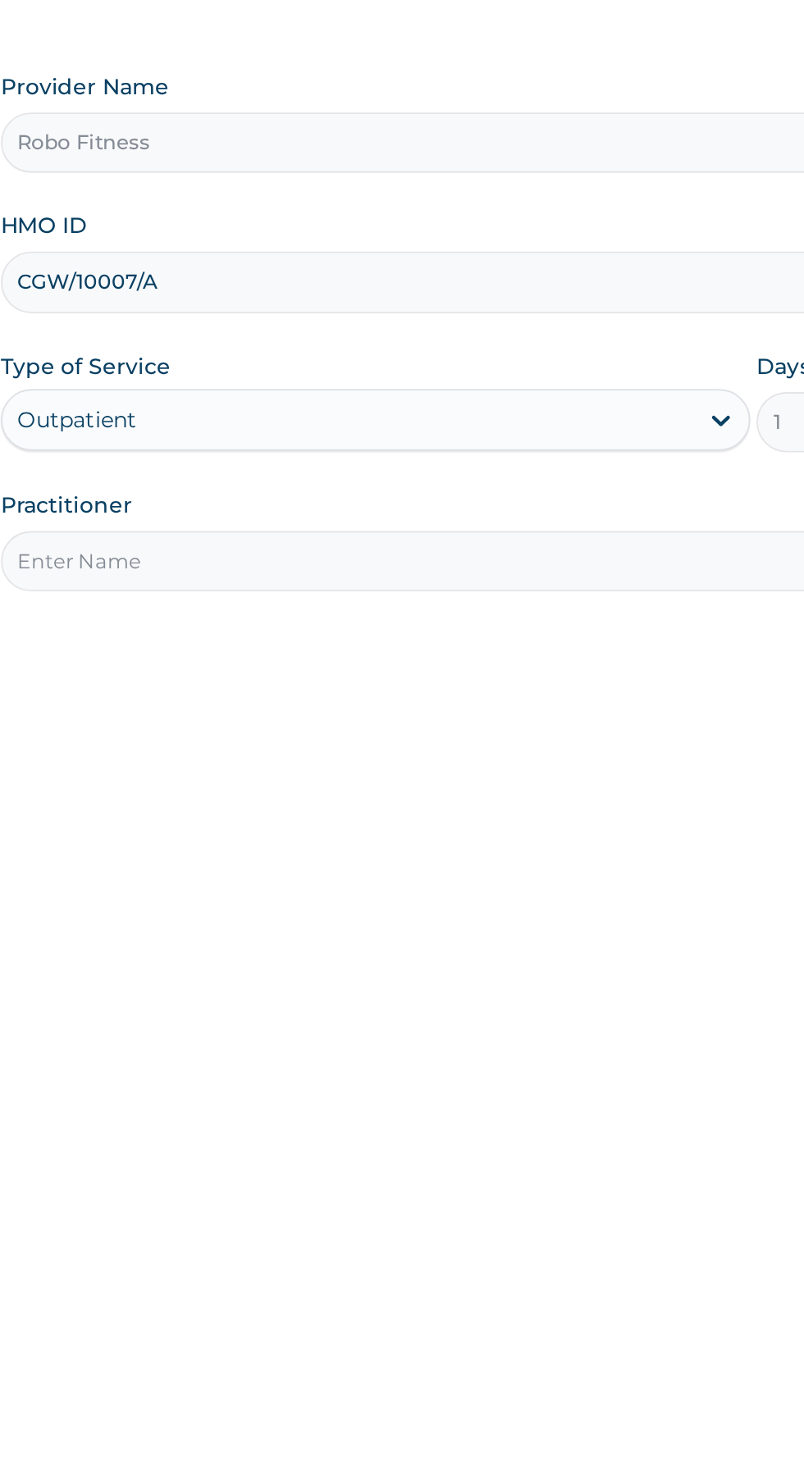
type input "CGW/10007/A"
click at [519, 513] on input "Practitioner" at bounding box center [496, 515] width 500 height 32
type input "Non"
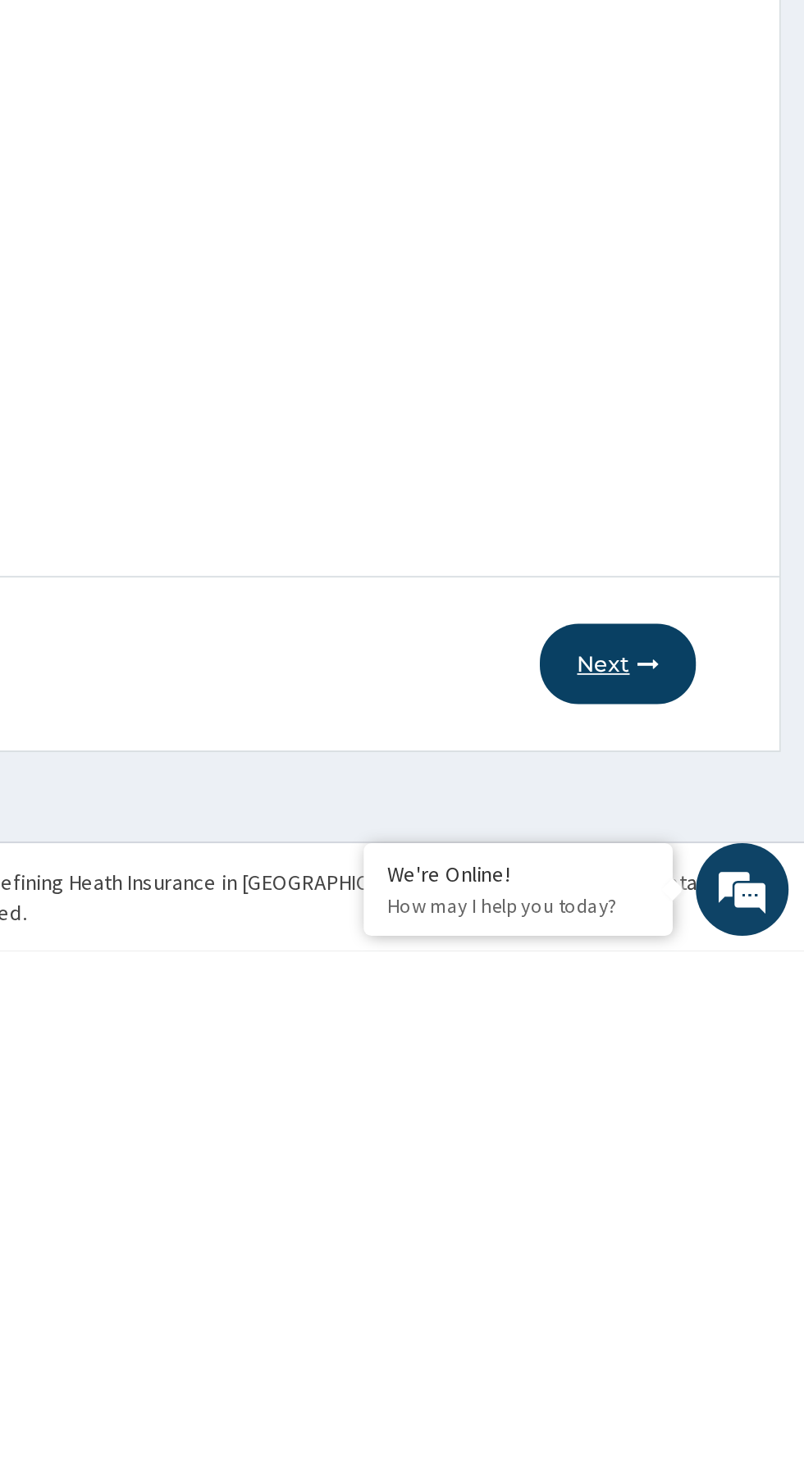
click at [716, 1323] on button "Next" at bounding box center [704, 1311] width 83 height 43
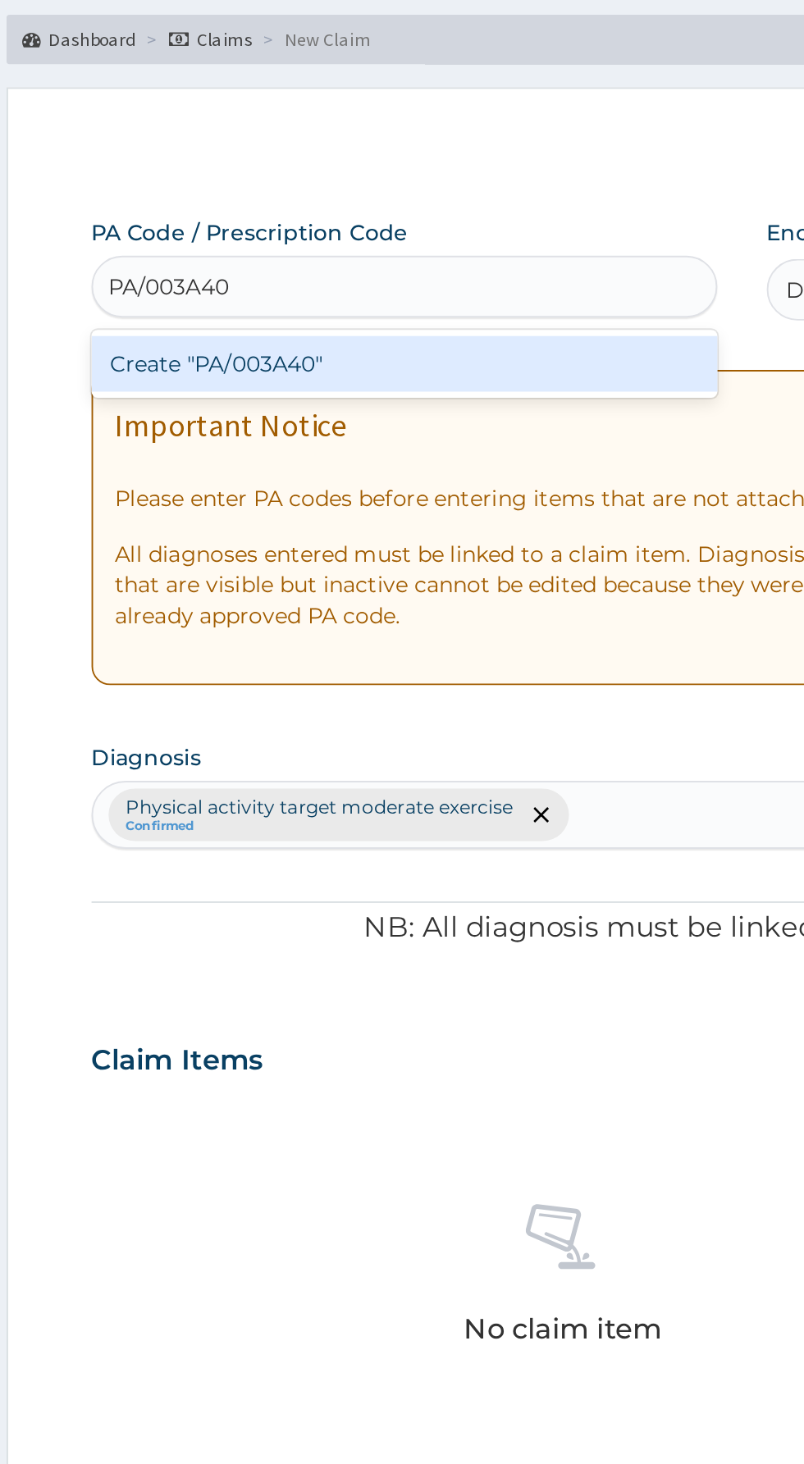
click at [467, 265] on div "Create "PA/003A40"" at bounding box center [412, 264] width 332 height 30
type input "PA/003A40"
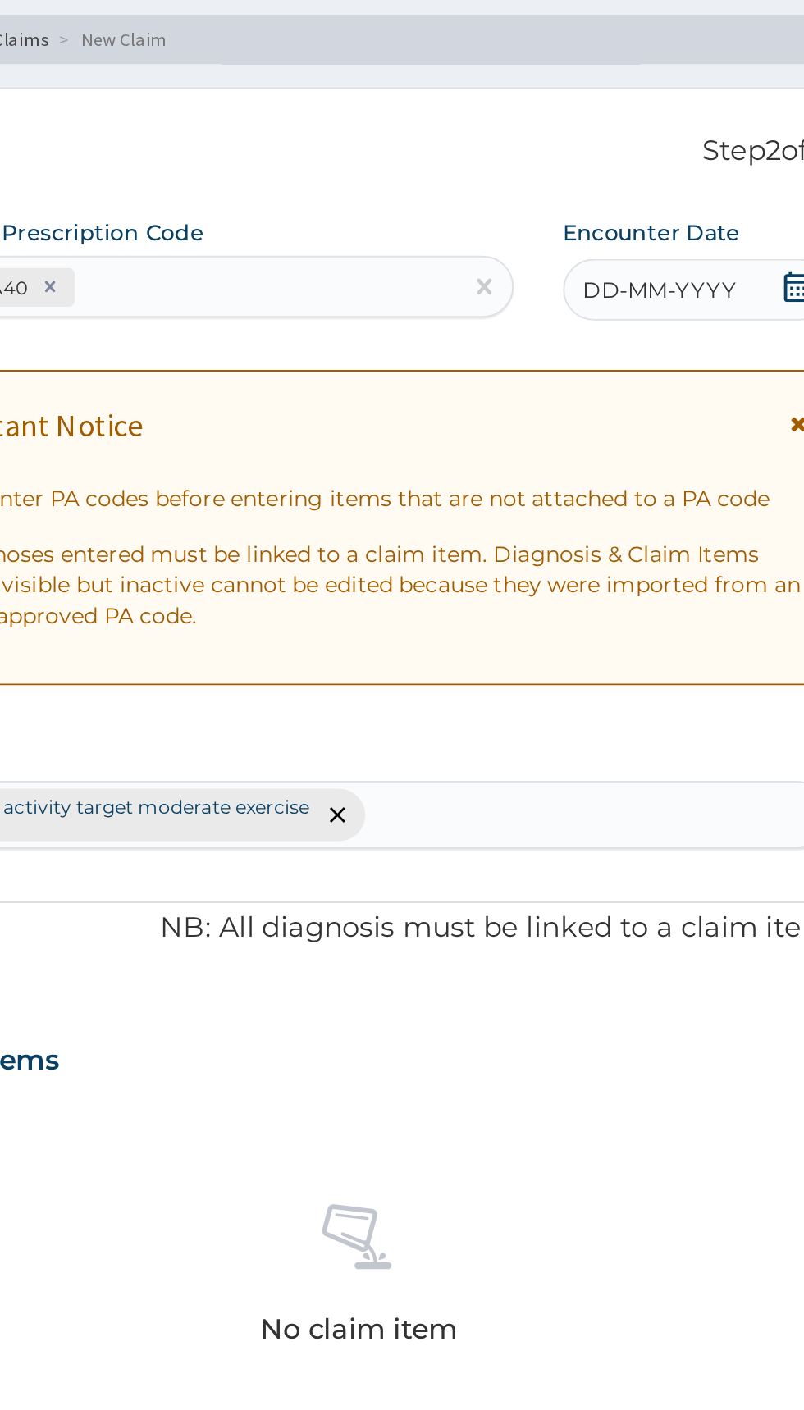
click at [671, 230] on span "DD-MM-YYYY" at bounding box center [655, 224] width 81 height 16
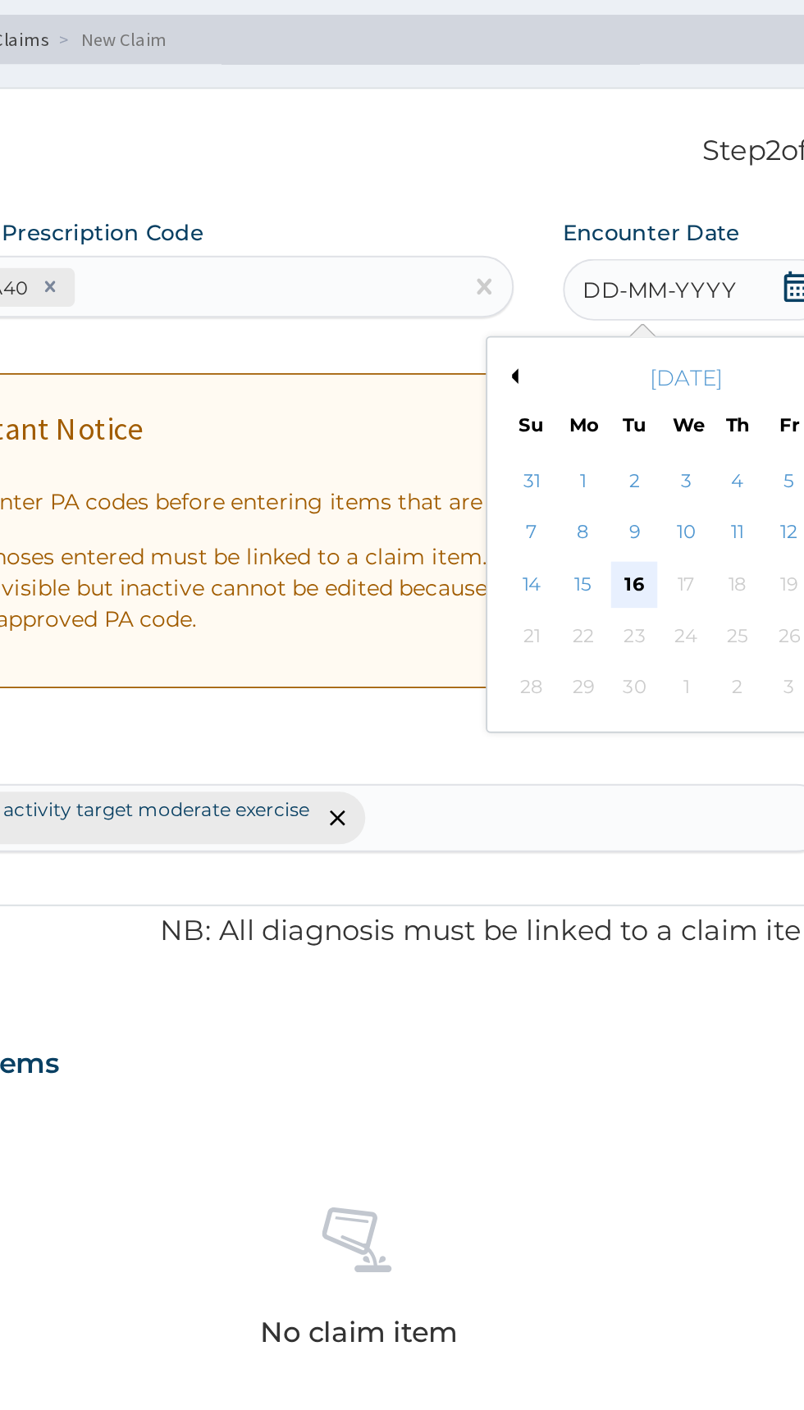
click at [644, 377] on div "16" at bounding box center [642, 381] width 25 height 25
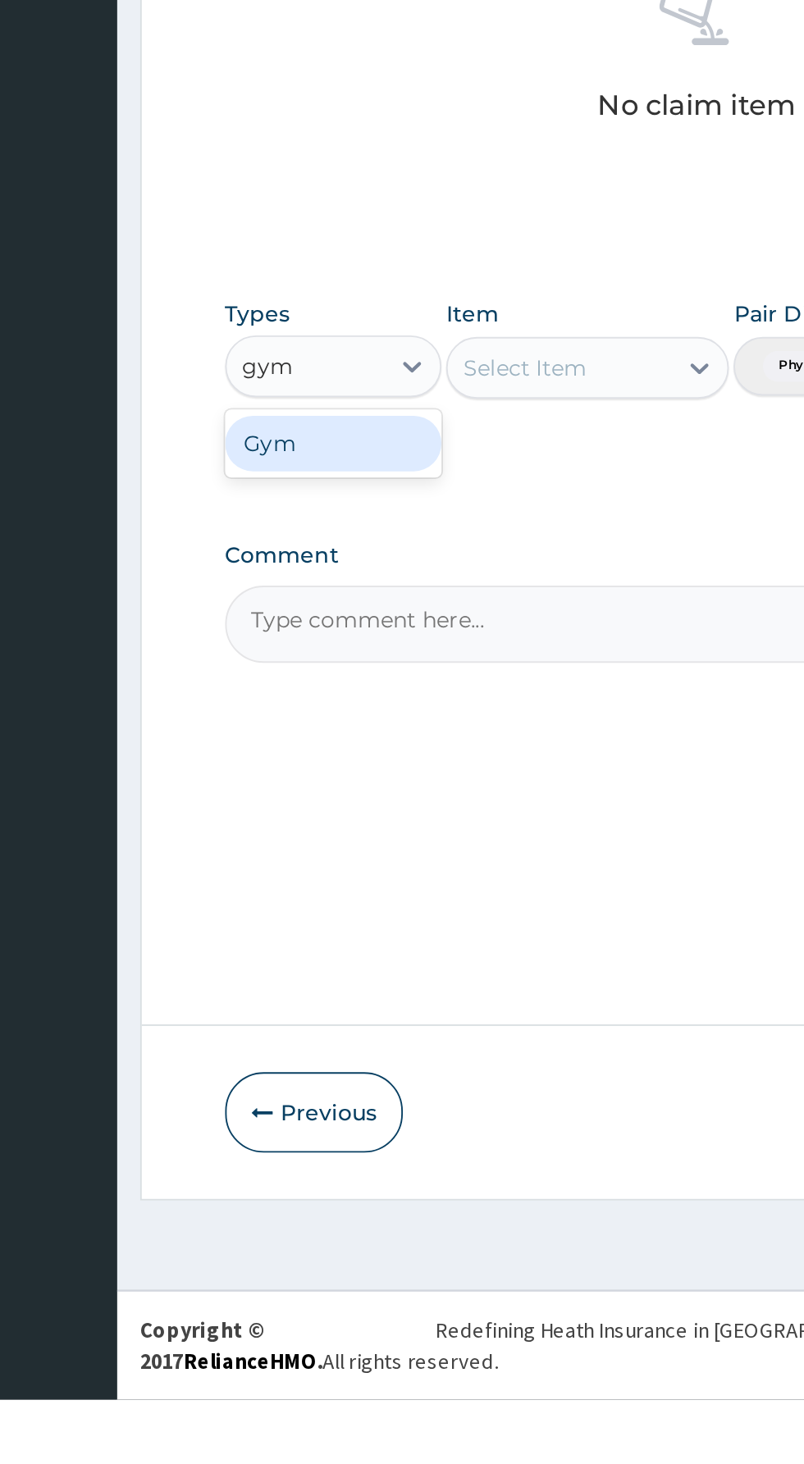
click at [335, 962] on div "Gym" at bounding box center [303, 956] width 115 height 30
type input "gym"
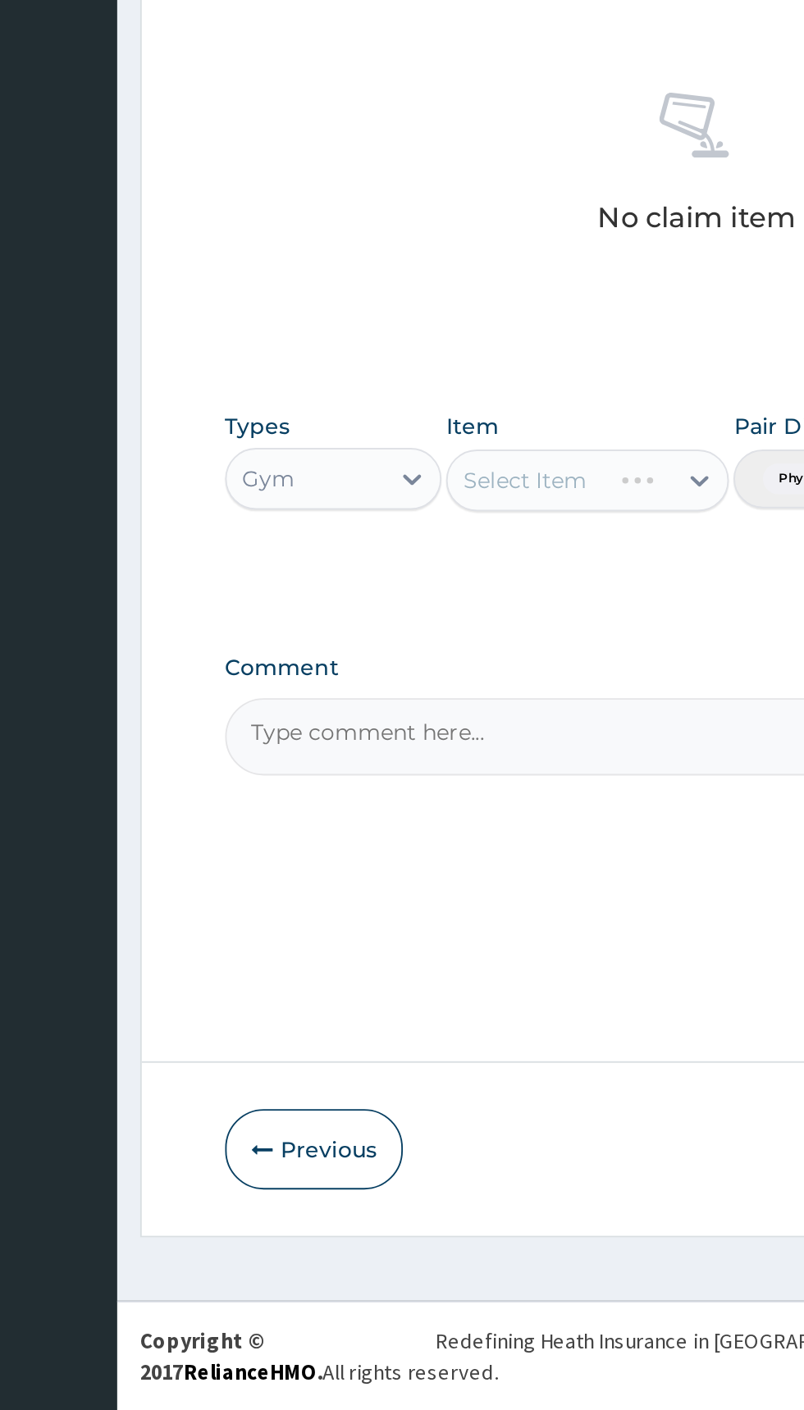
click at [439, 904] on div "Select Item" at bounding box center [438, 916] width 150 height 33
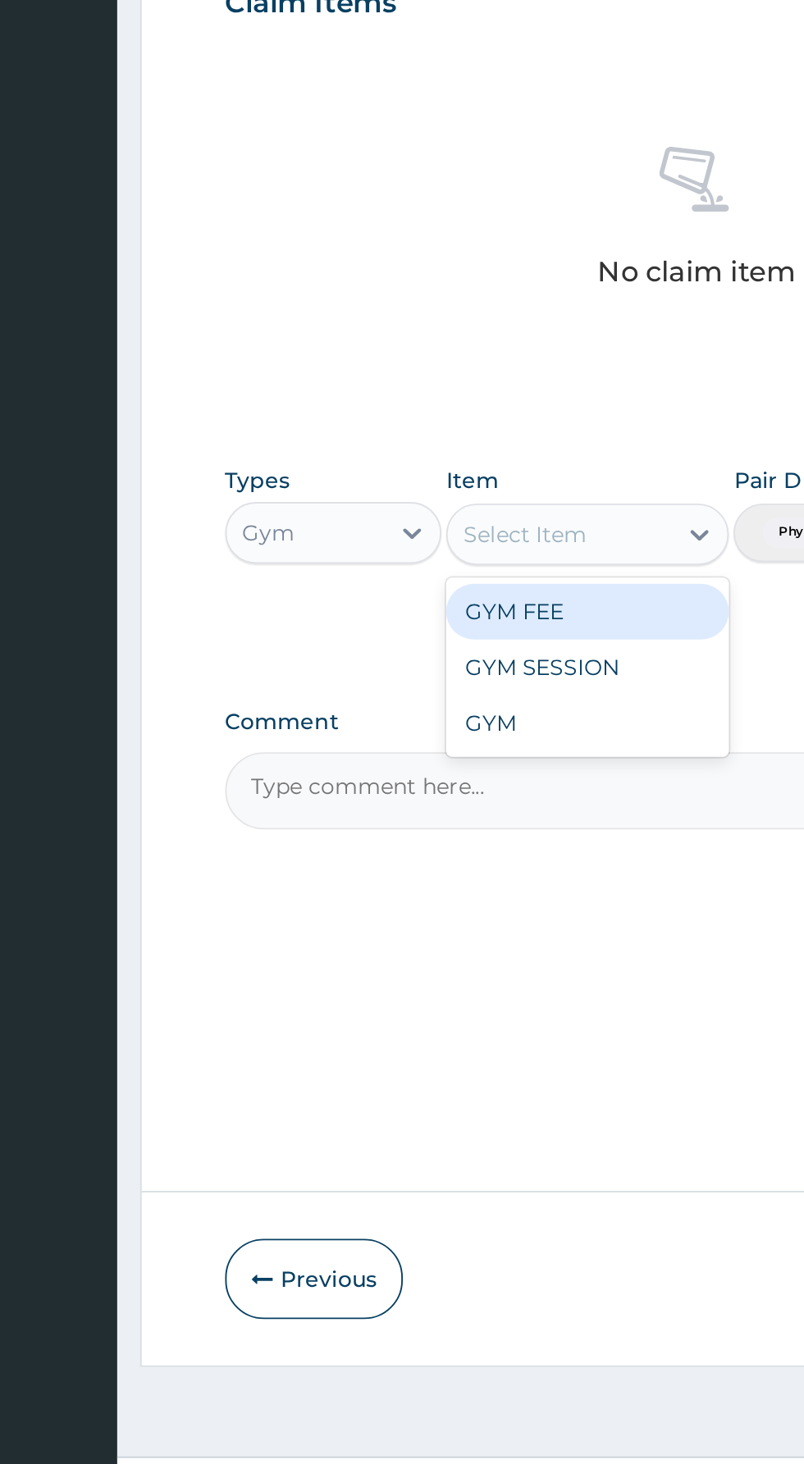
click at [440, 959] on div "GYM FEE" at bounding box center [438, 957] width 150 height 30
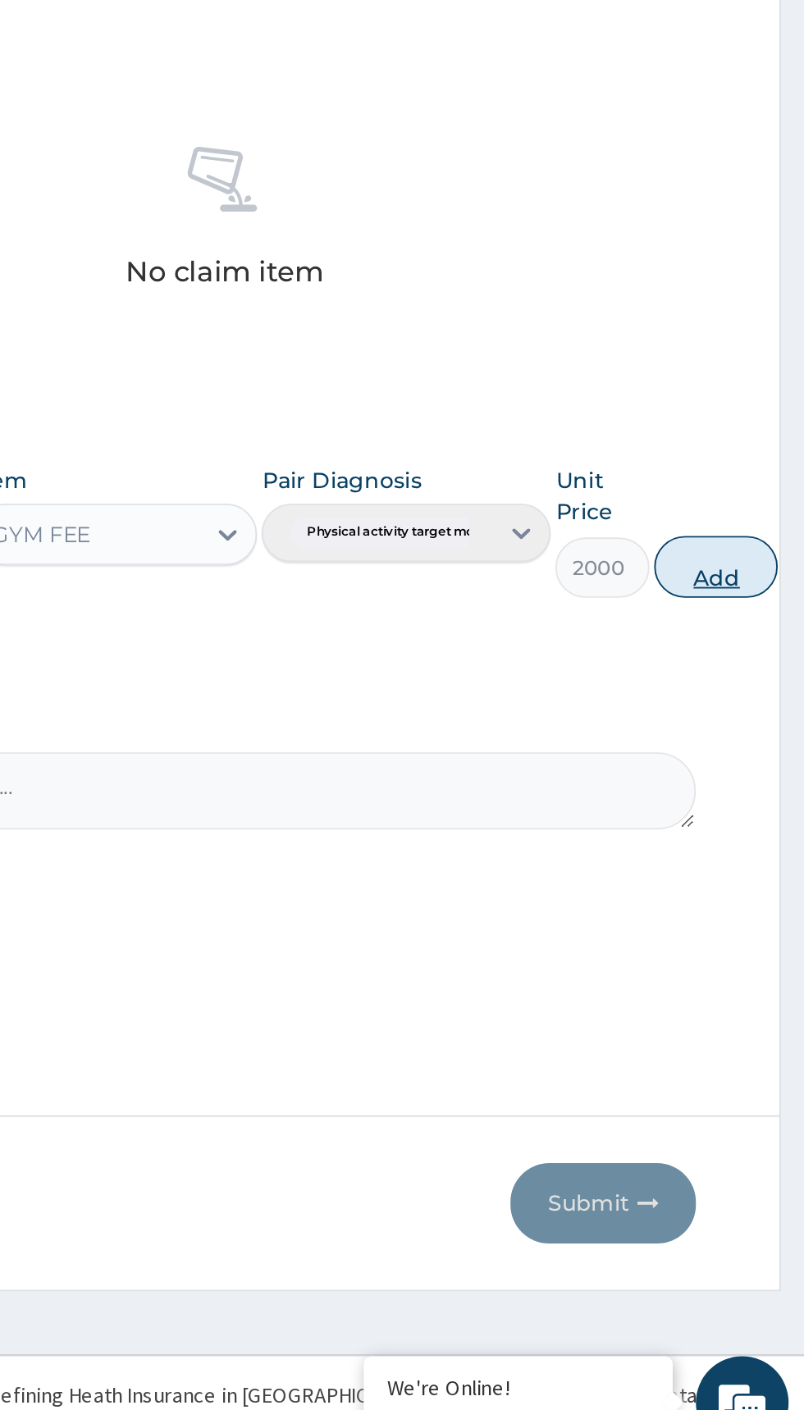
click at [754, 938] on button "Add" at bounding box center [757, 933] width 66 height 33
type input "0"
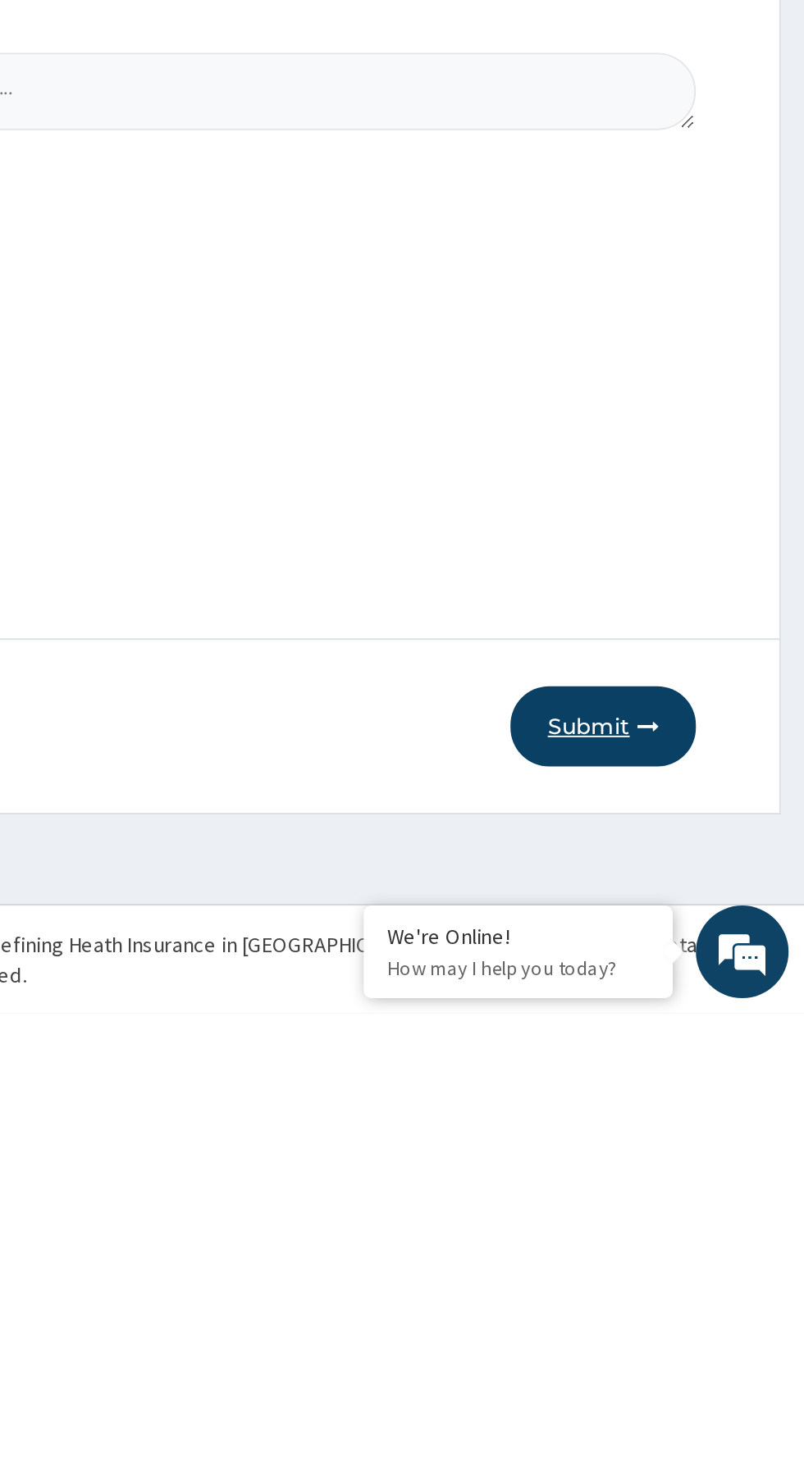
click at [709, 1321] on button "Submit" at bounding box center [697, 1311] width 98 height 43
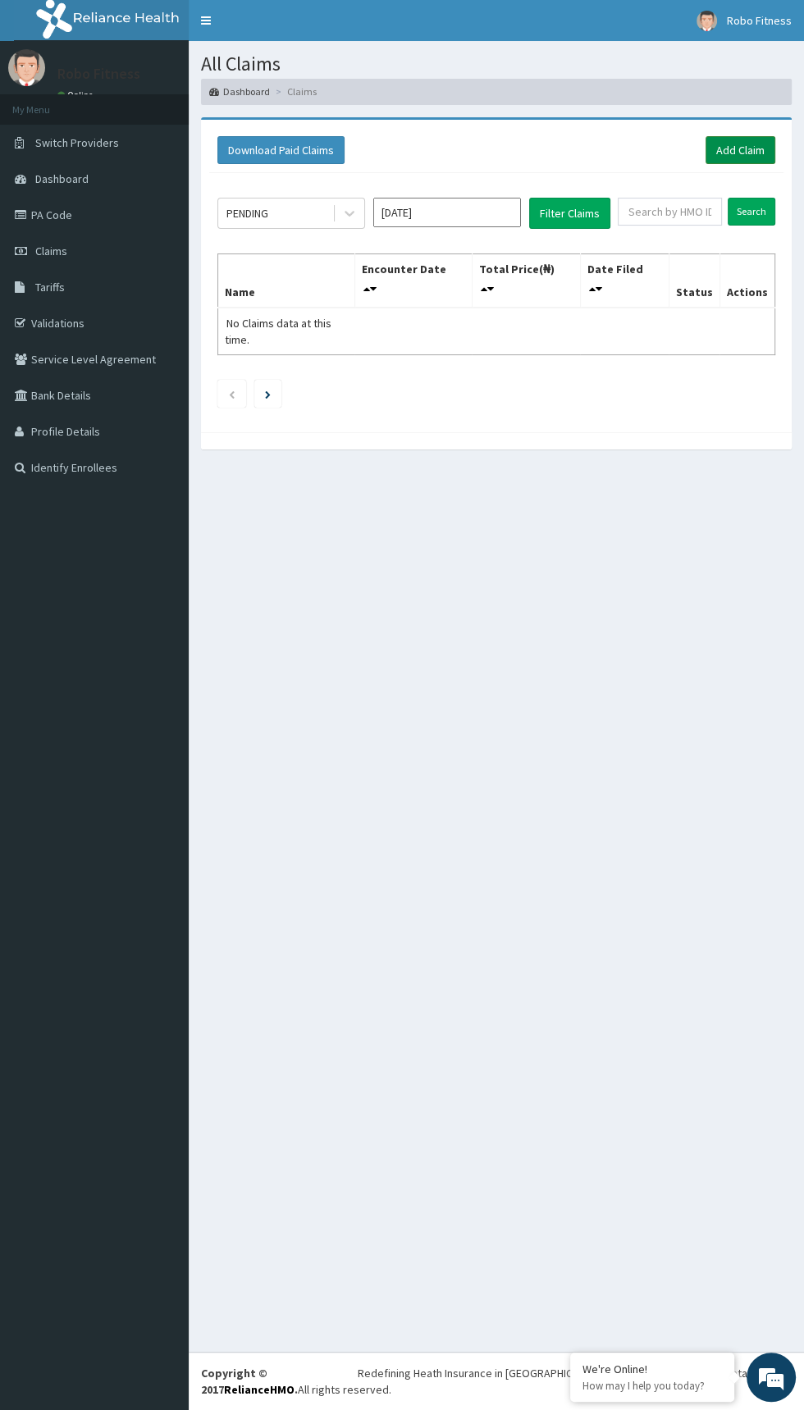
click at [759, 151] on link "Add Claim" at bounding box center [740, 150] width 70 height 28
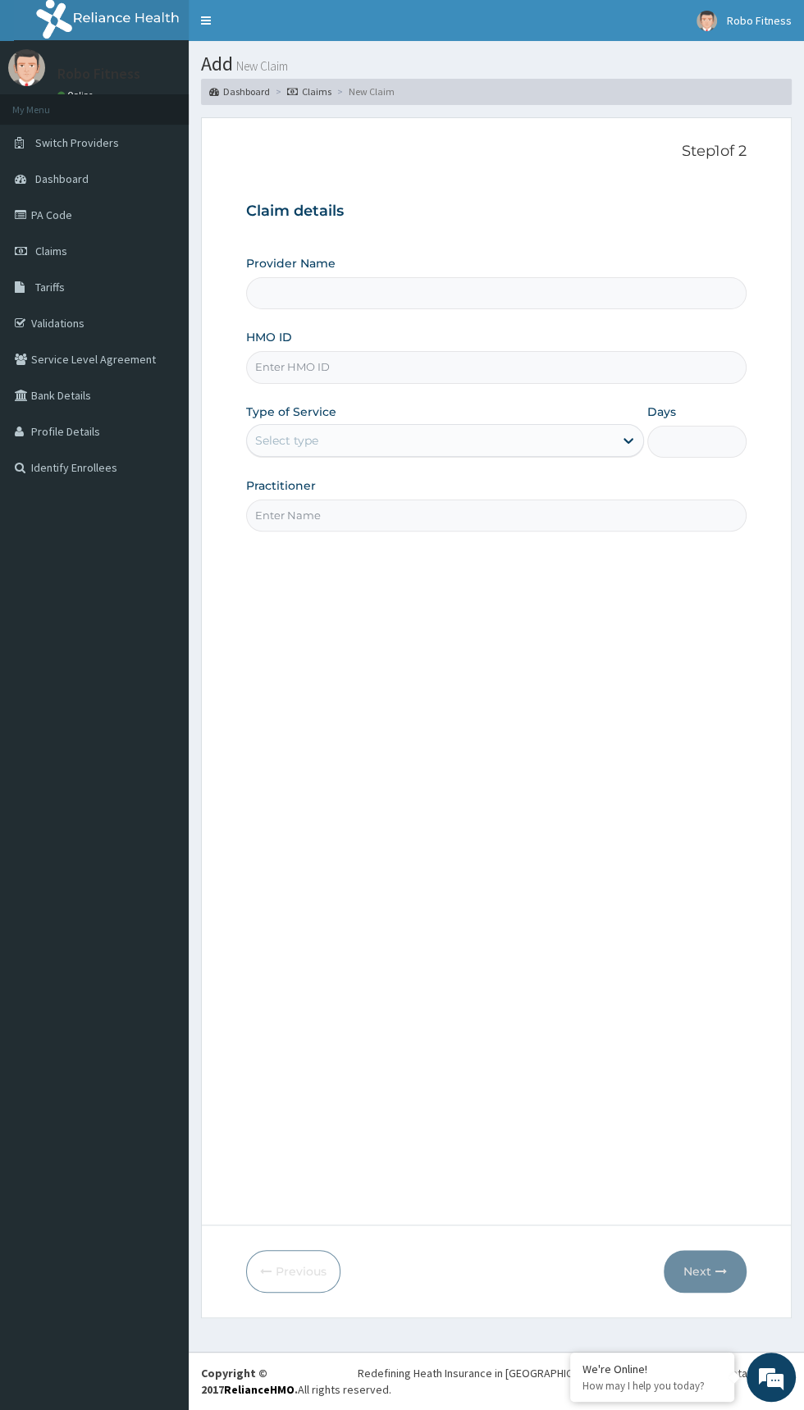
click at [346, 366] on input "HMO ID" at bounding box center [496, 367] width 500 height 32
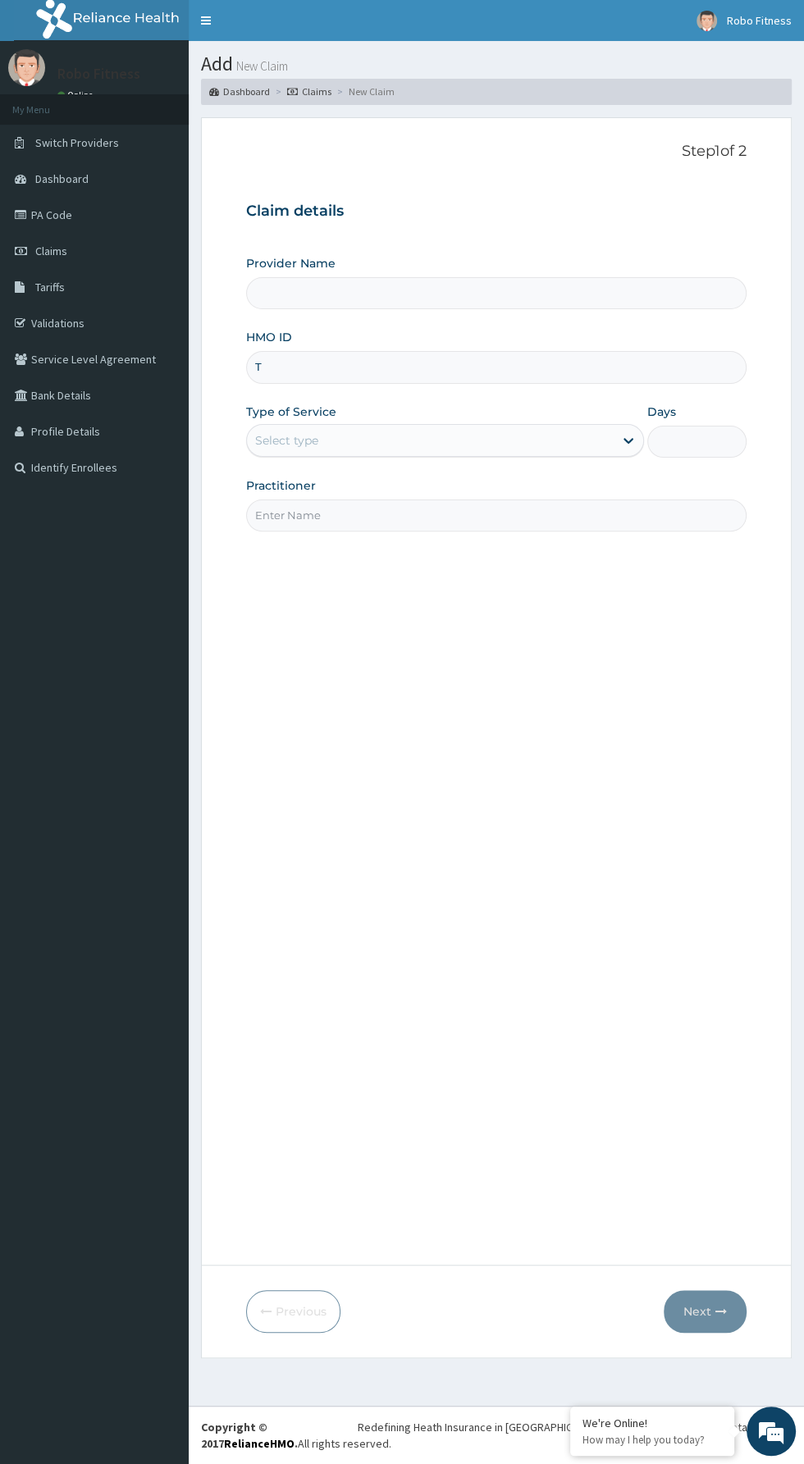
type input "TW"
type input "Robo Fitness"
type input "1"
type input "TWL/10026/B"
click at [443, 520] on input "Practitioner" at bounding box center [496, 515] width 500 height 32
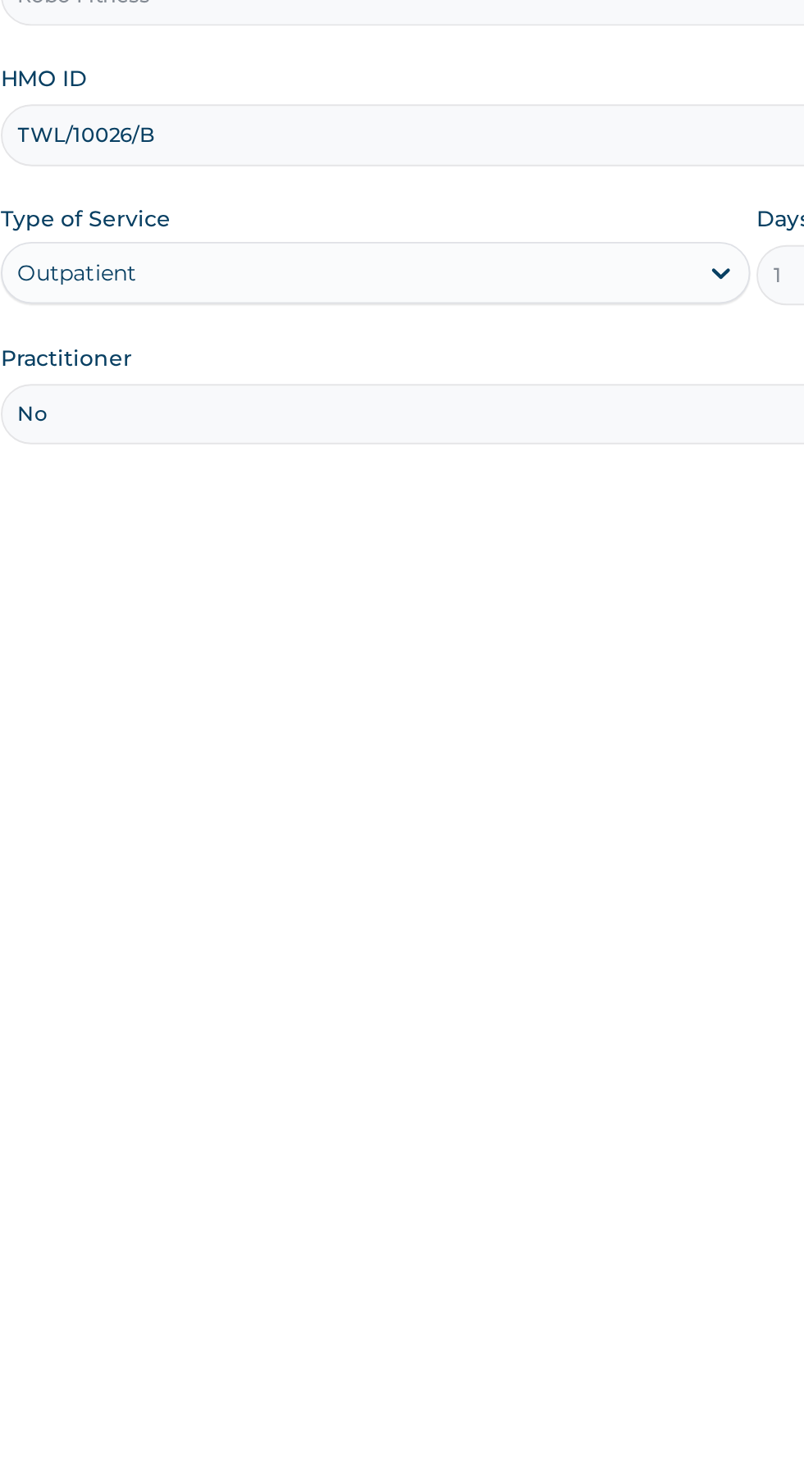
type input "Non"
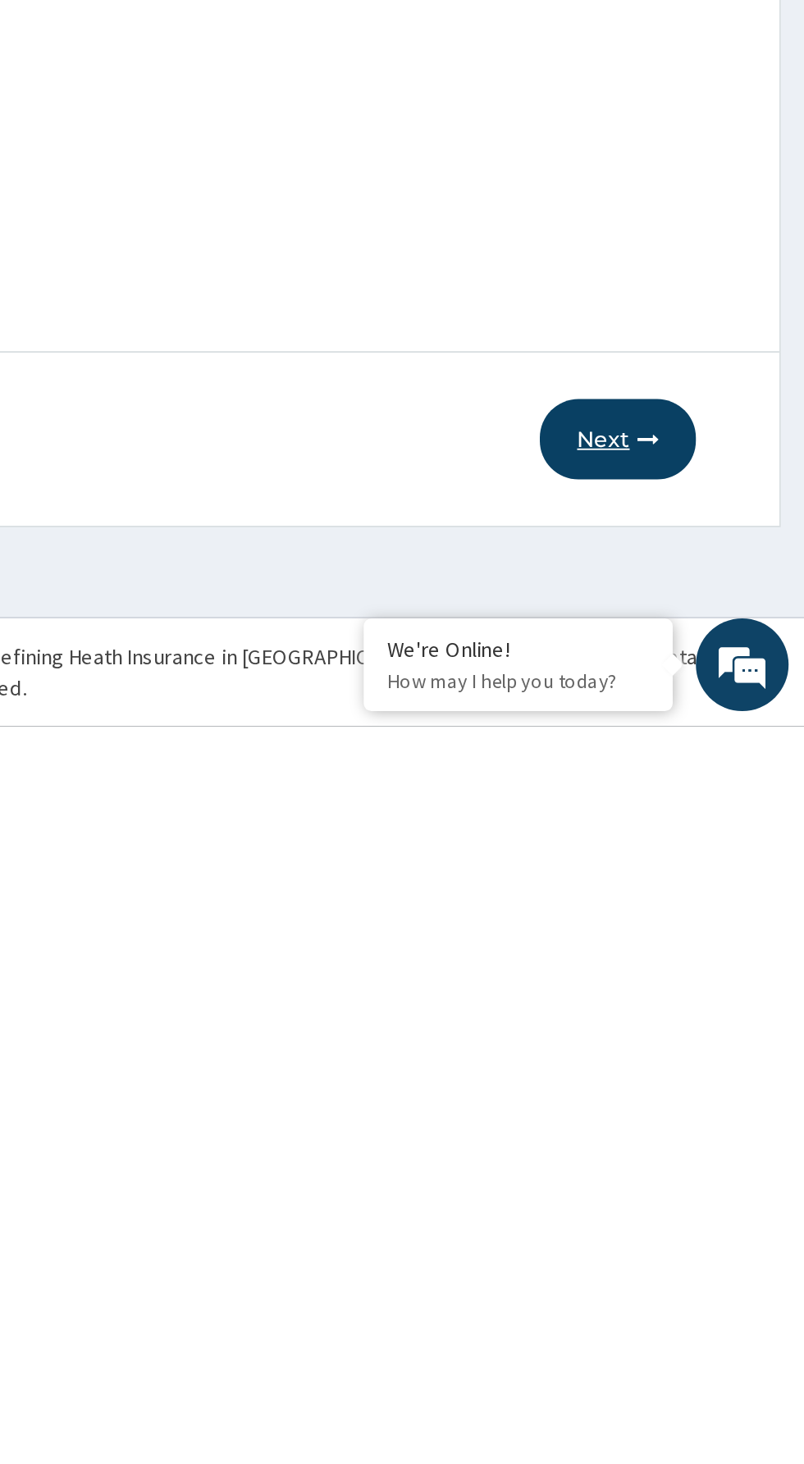
click at [710, 1314] on button "Next" at bounding box center [704, 1311] width 83 height 43
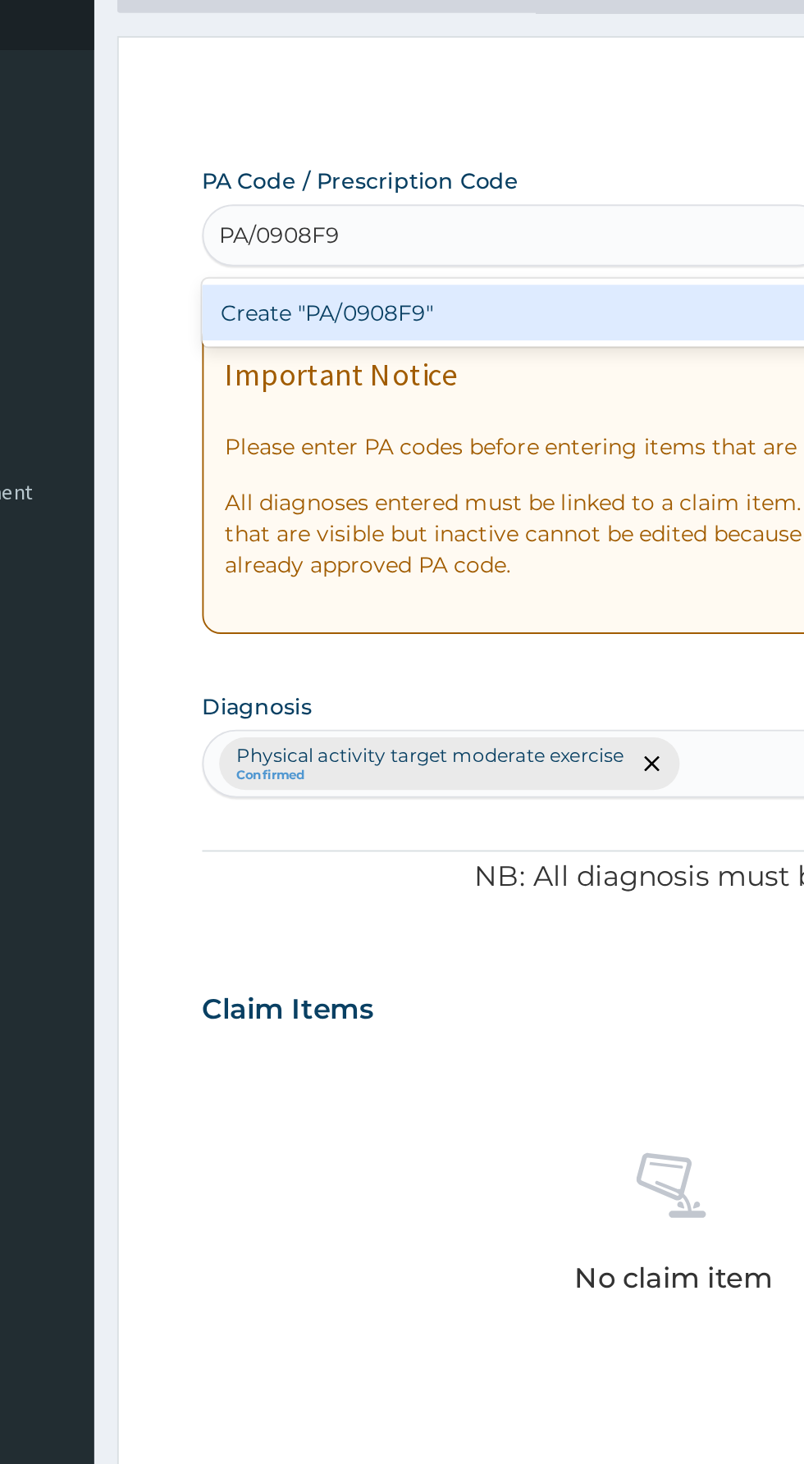
click at [443, 266] on div "Create "PA/0908F9"" at bounding box center [412, 264] width 332 height 30
type input "PA/0908F9"
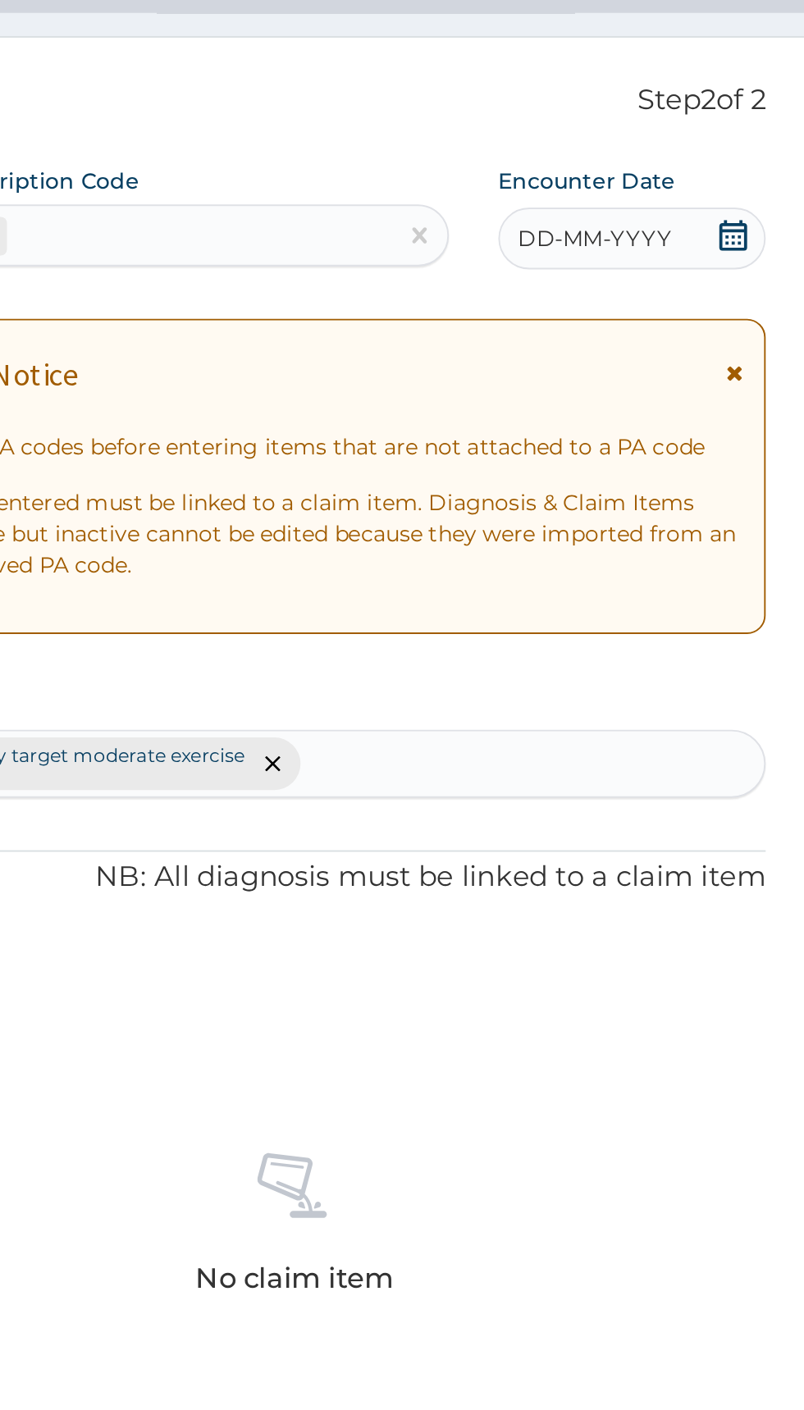
click at [665, 212] on div "DD-MM-YYYY" at bounding box center [675, 224] width 142 height 33
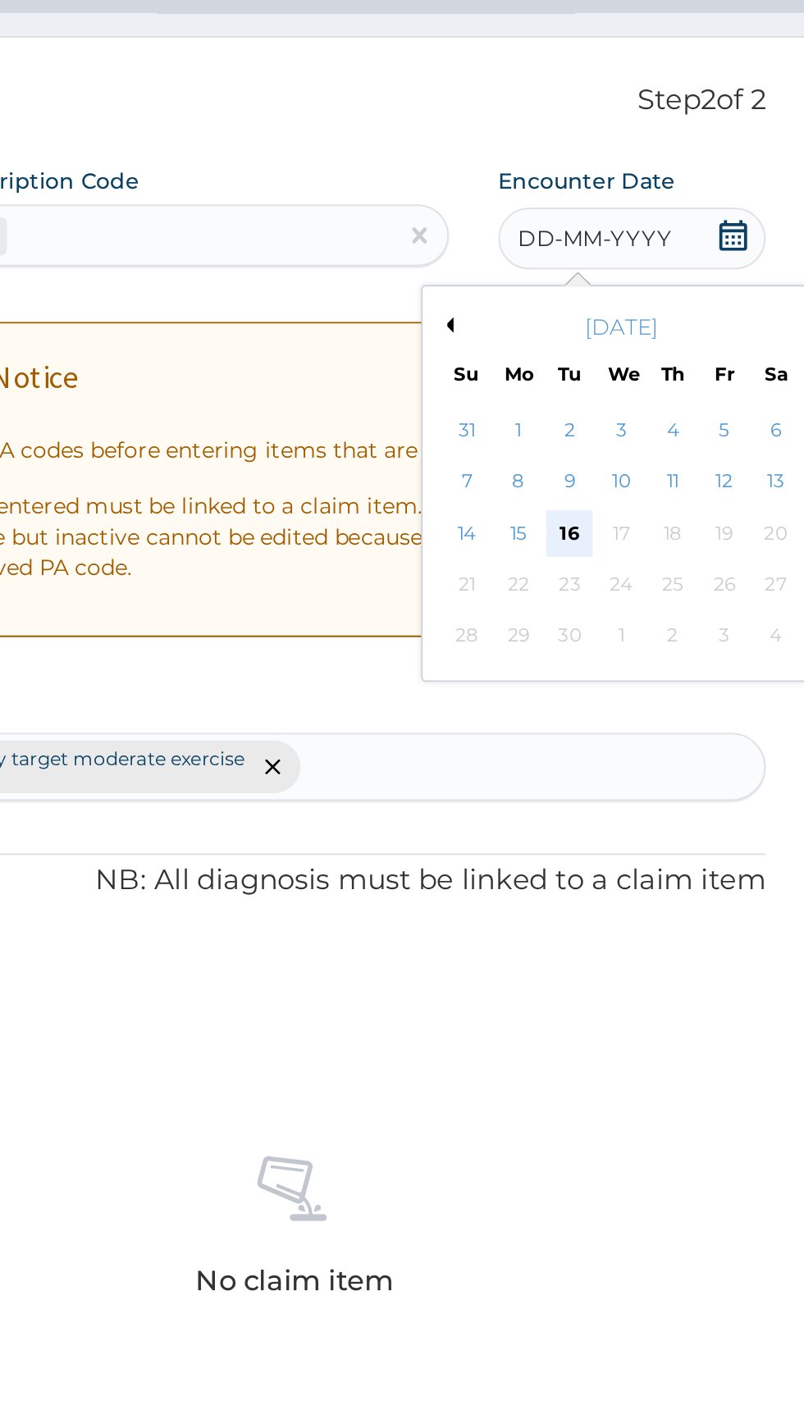
click at [641, 380] on div "16" at bounding box center [642, 381] width 25 height 25
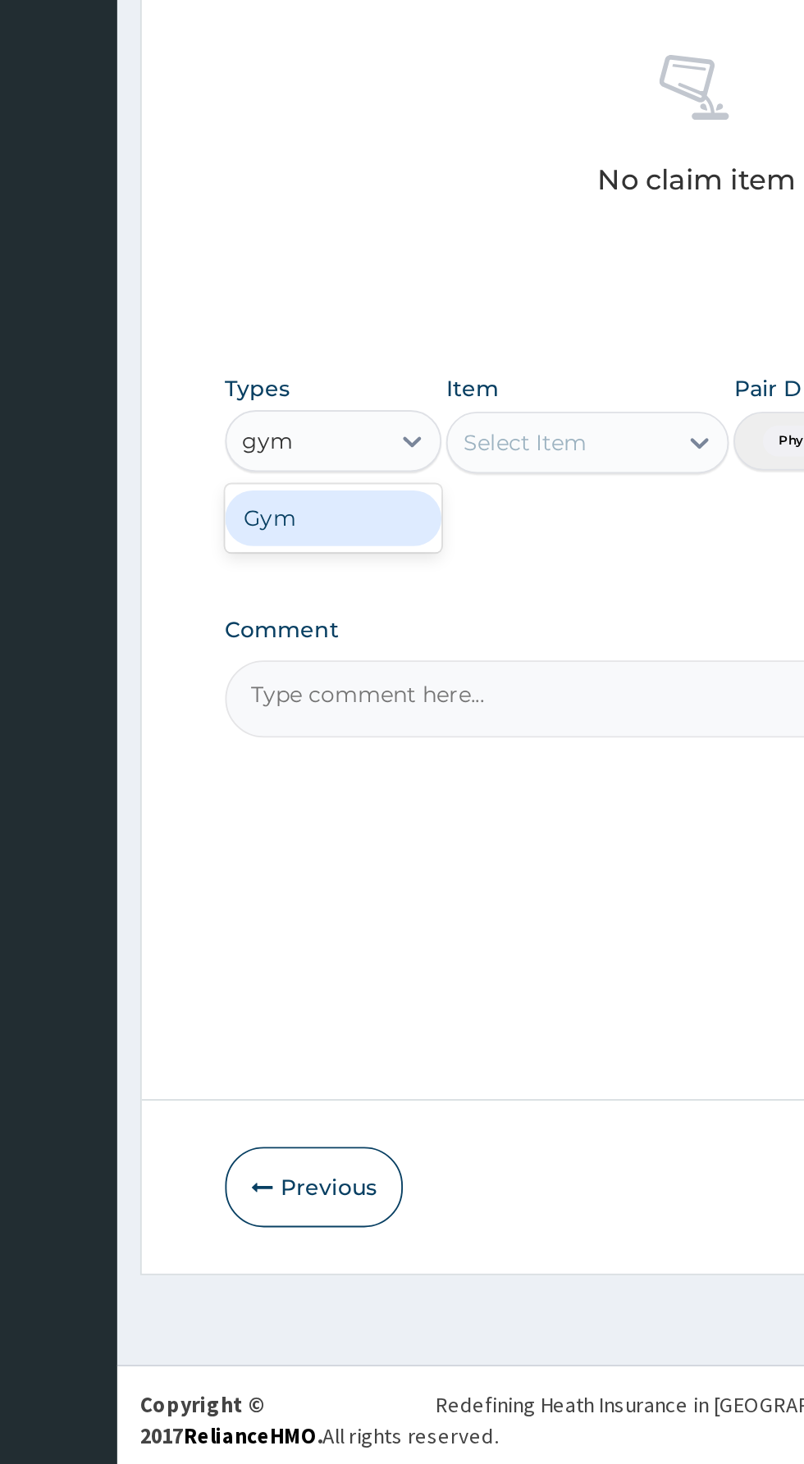
click at [321, 951] on div "Gym" at bounding box center [303, 956] width 115 height 30
type input "gym"
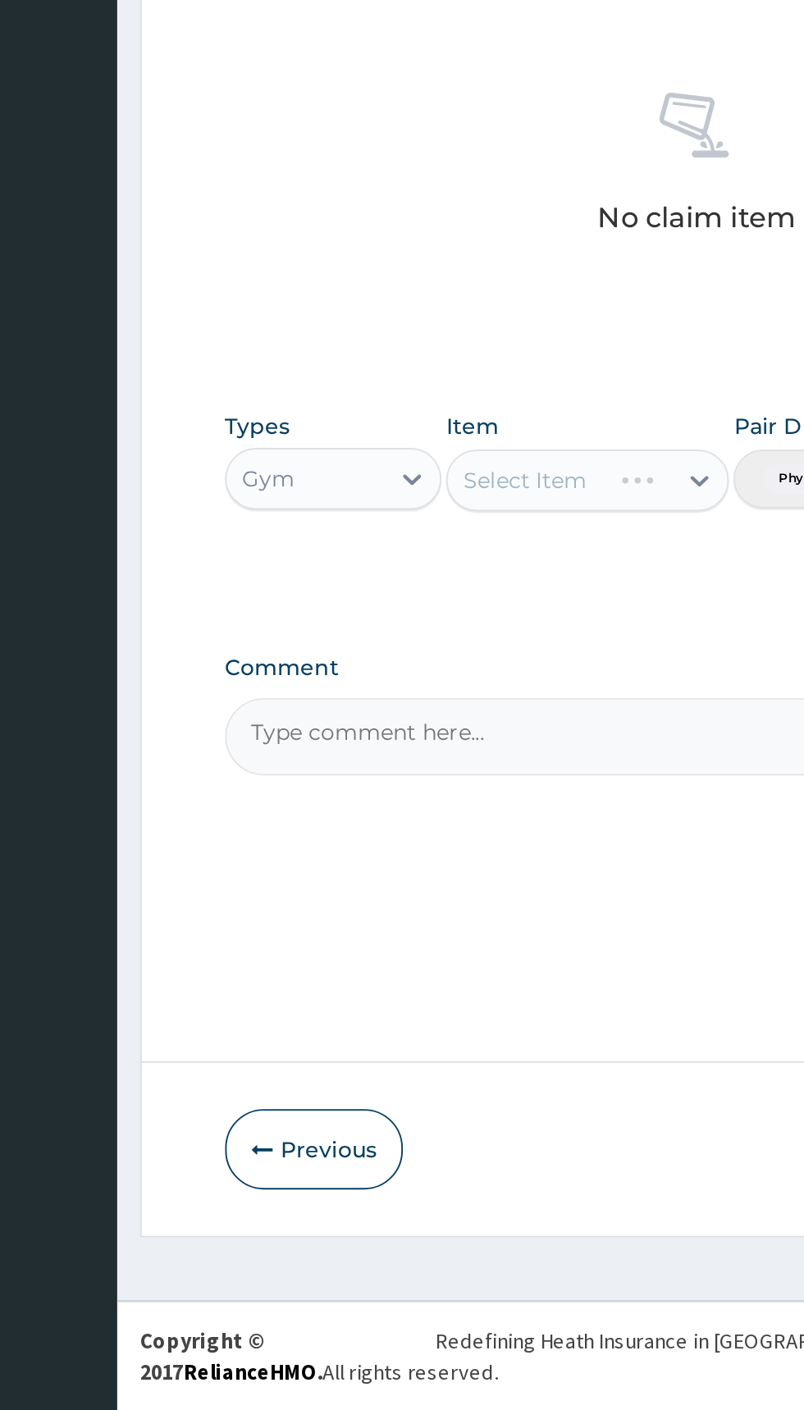
click at [451, 908] on div "Select Item" at bounding box center [438, 916] width 150 height 33
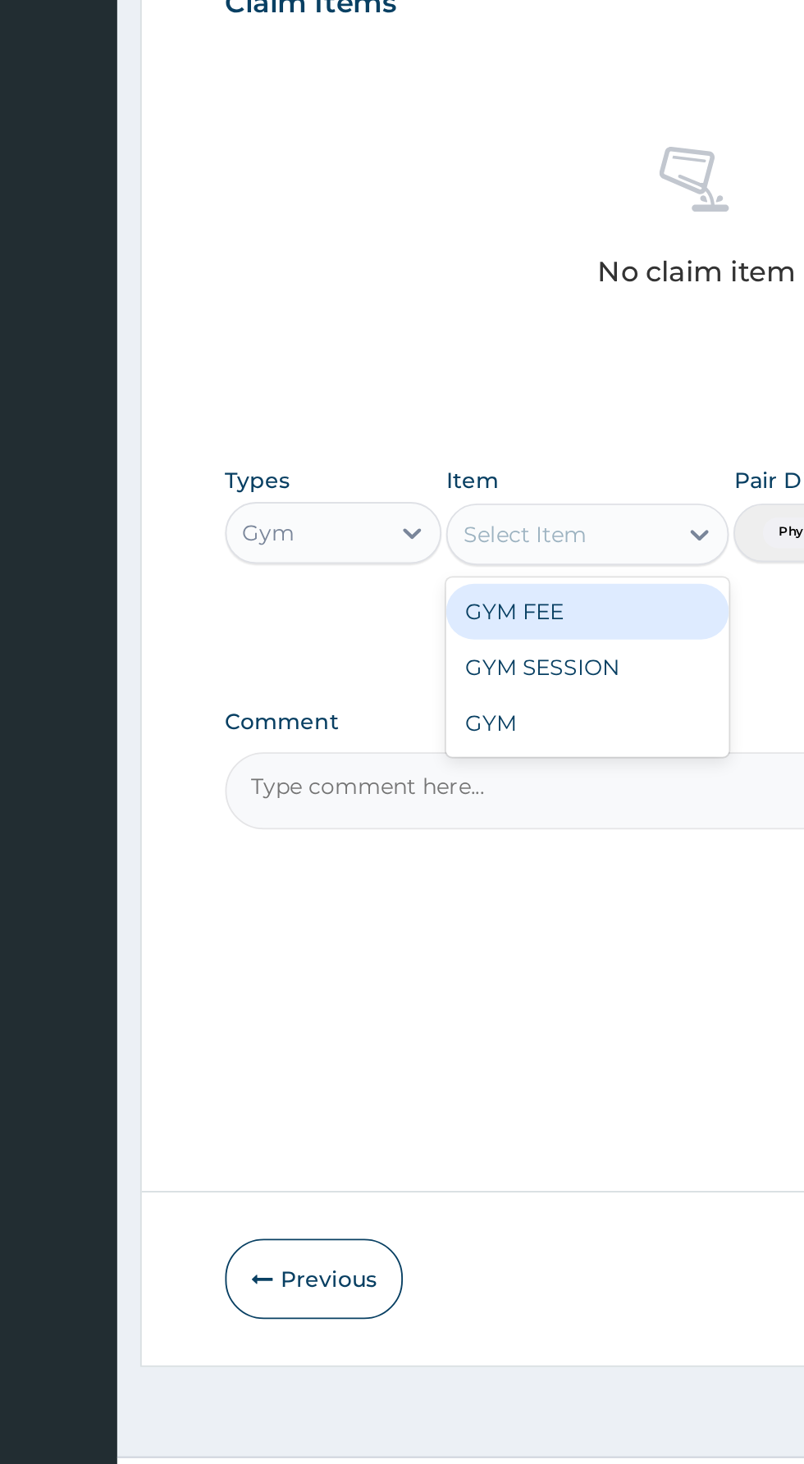
click at [435, 960] on div "GYM FEE" at bounding box center [438, 957] width 150 height 30
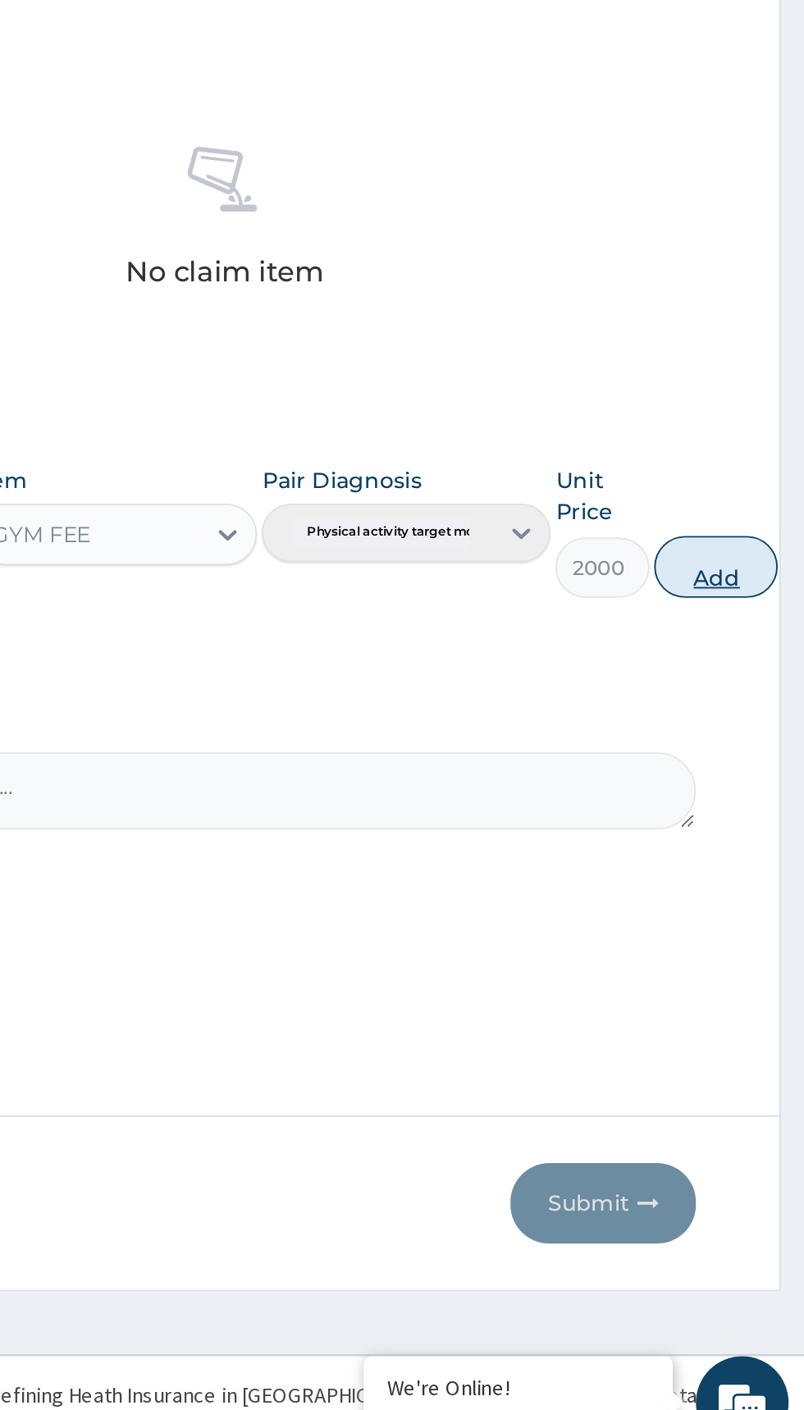
click at [761, 940] on button "Add" at bounding box center [757, 933] width 66 height 33
type input "0"
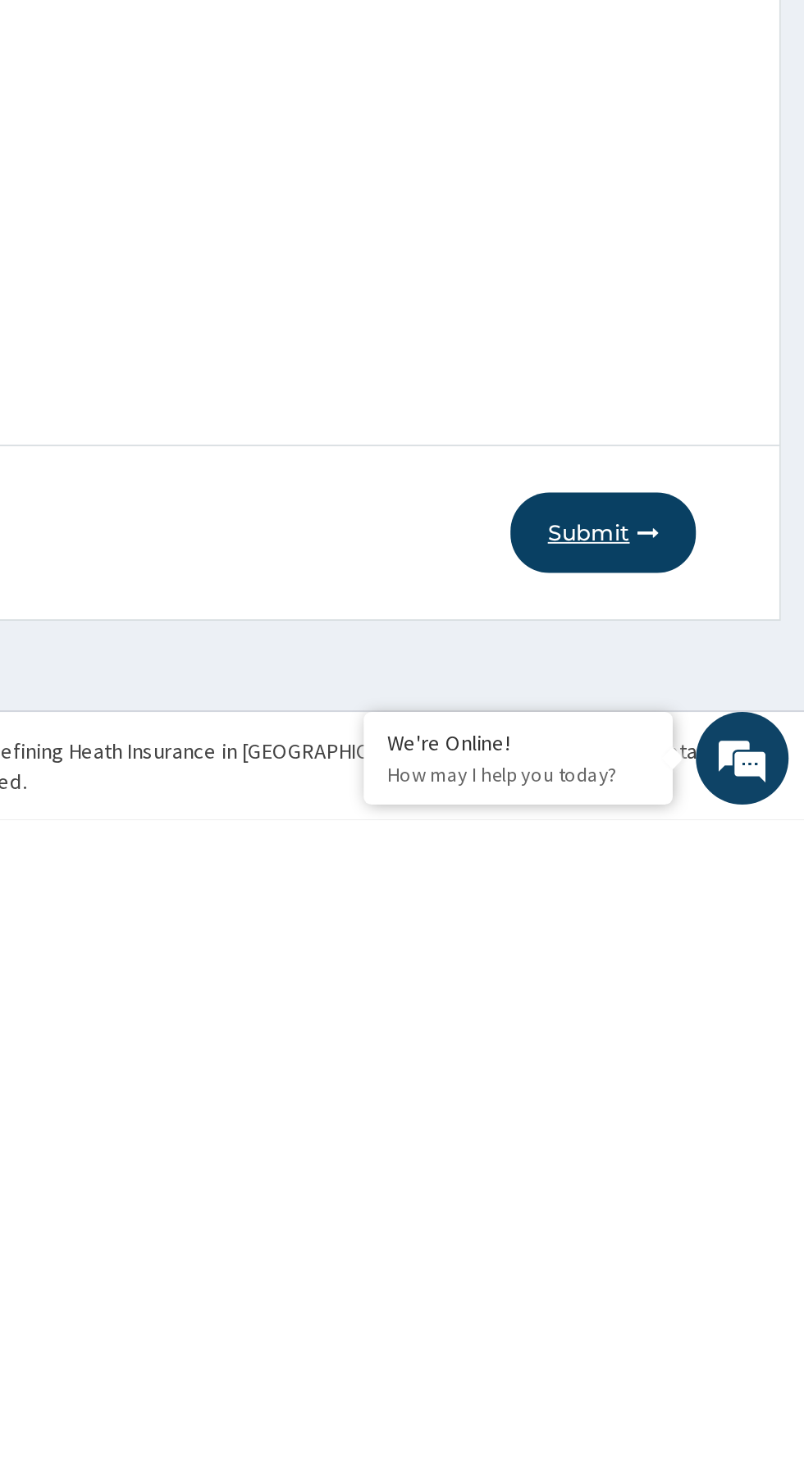
click at [701, 1315] on button "Submit" at bounding box center [697, 1311] width 98 height 43
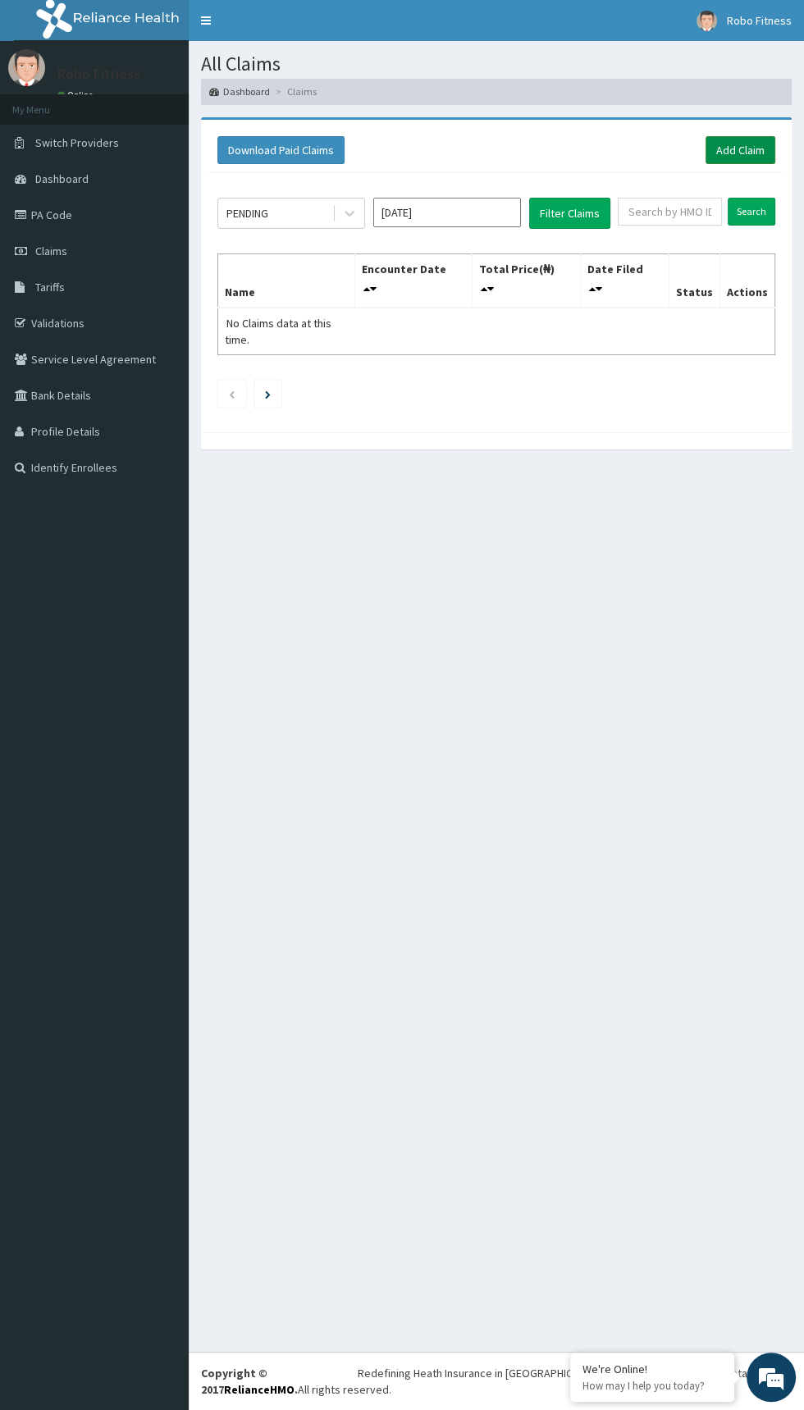
click at [768, 150] on link "Add Claim" at bounding box center [740, 150] width 70 height 28
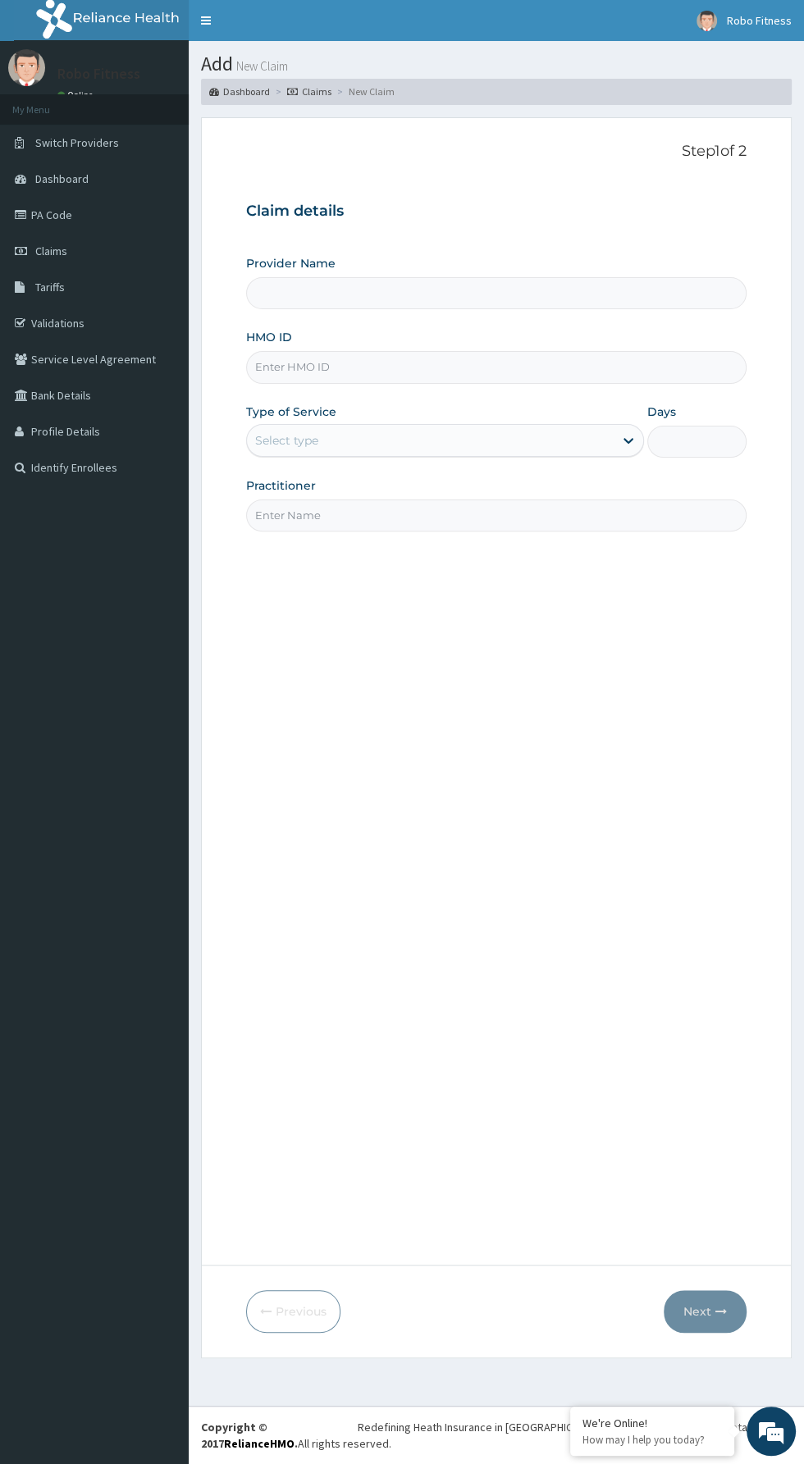
type input "Robo Fitness"
type input "1"
type input "Sl"
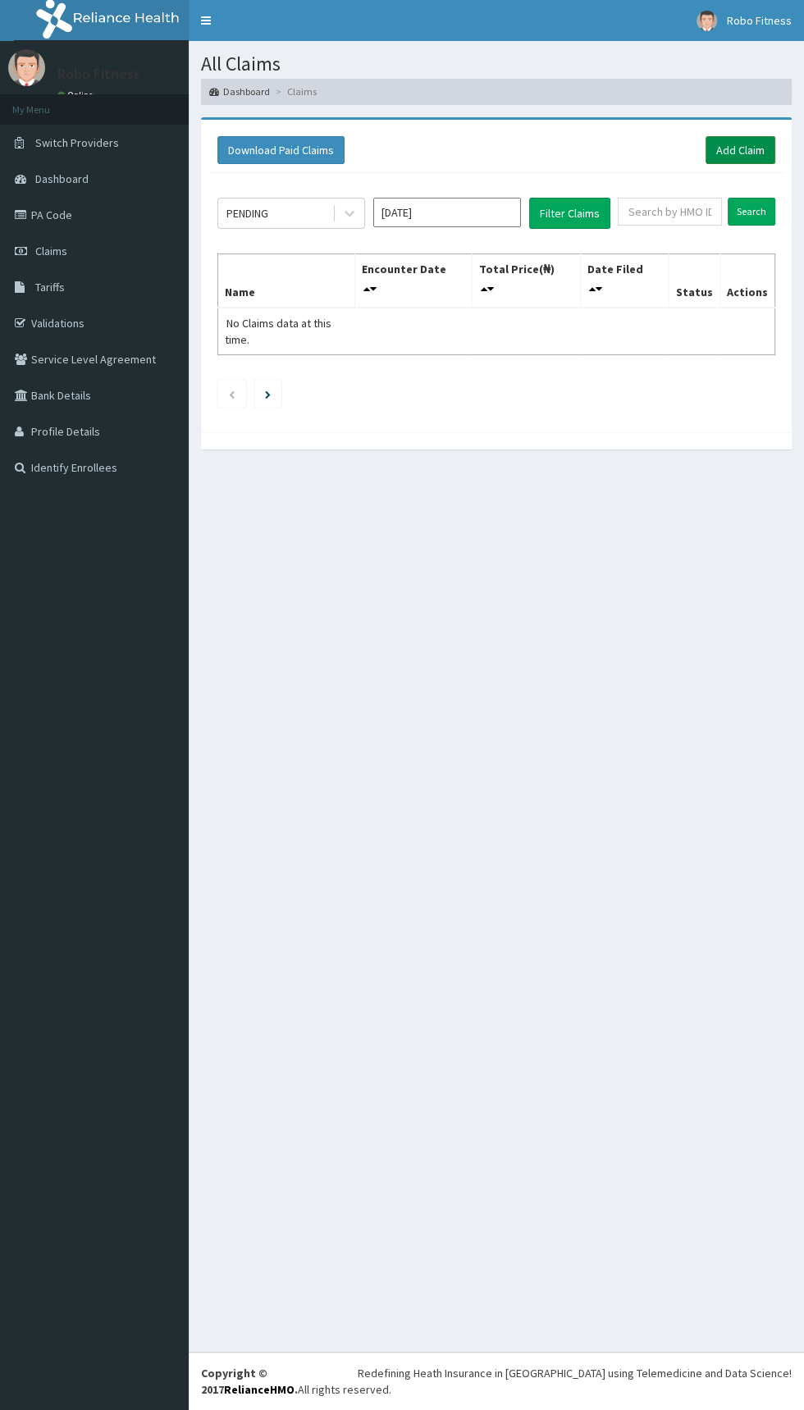
click at [731, 141] on link "Add Claim" at bounding box center [740, 150] width 70 height 28
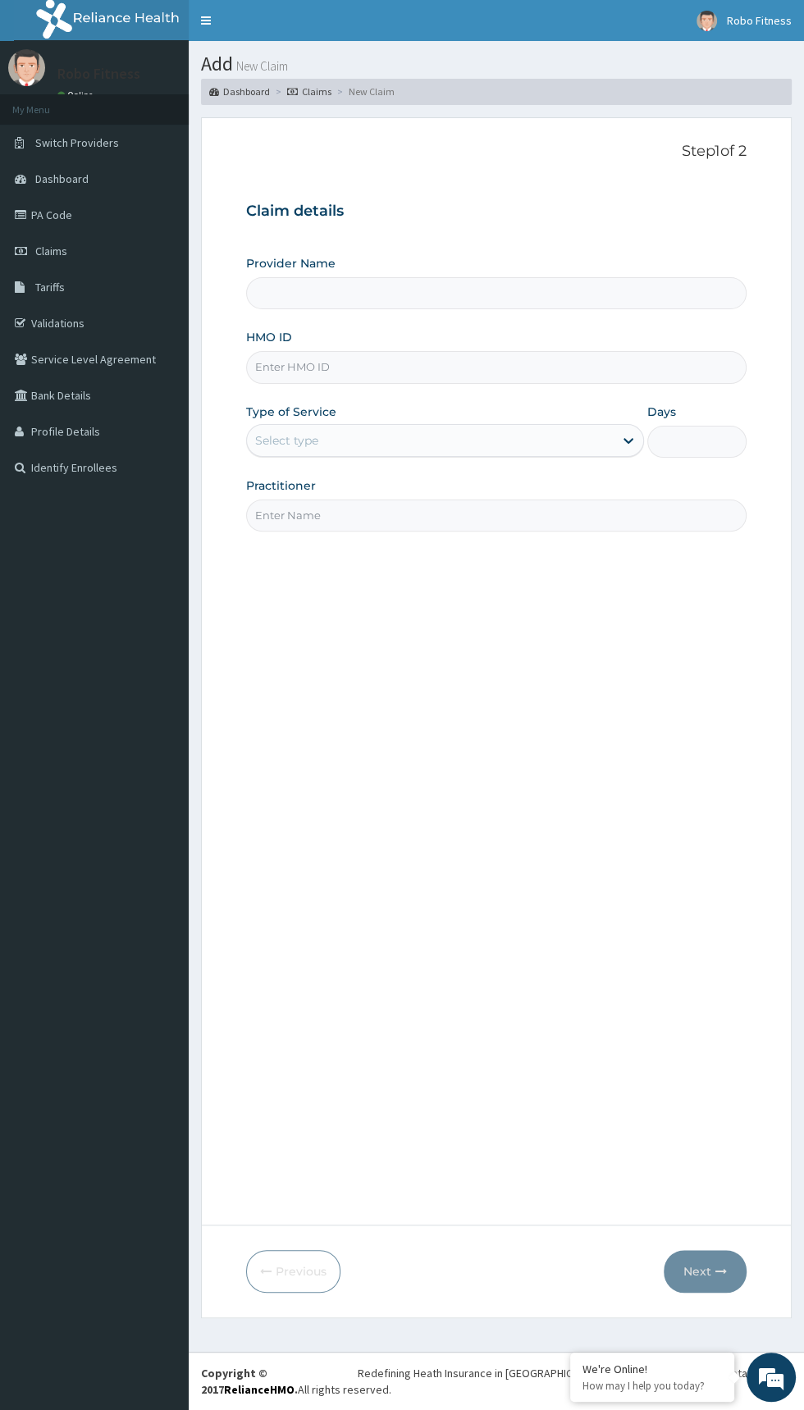
type input "Robo Fitness"
type input "1"
click at [461, 372] on input "HMO ID" at bounding box center [496, 367] width 500 height 32
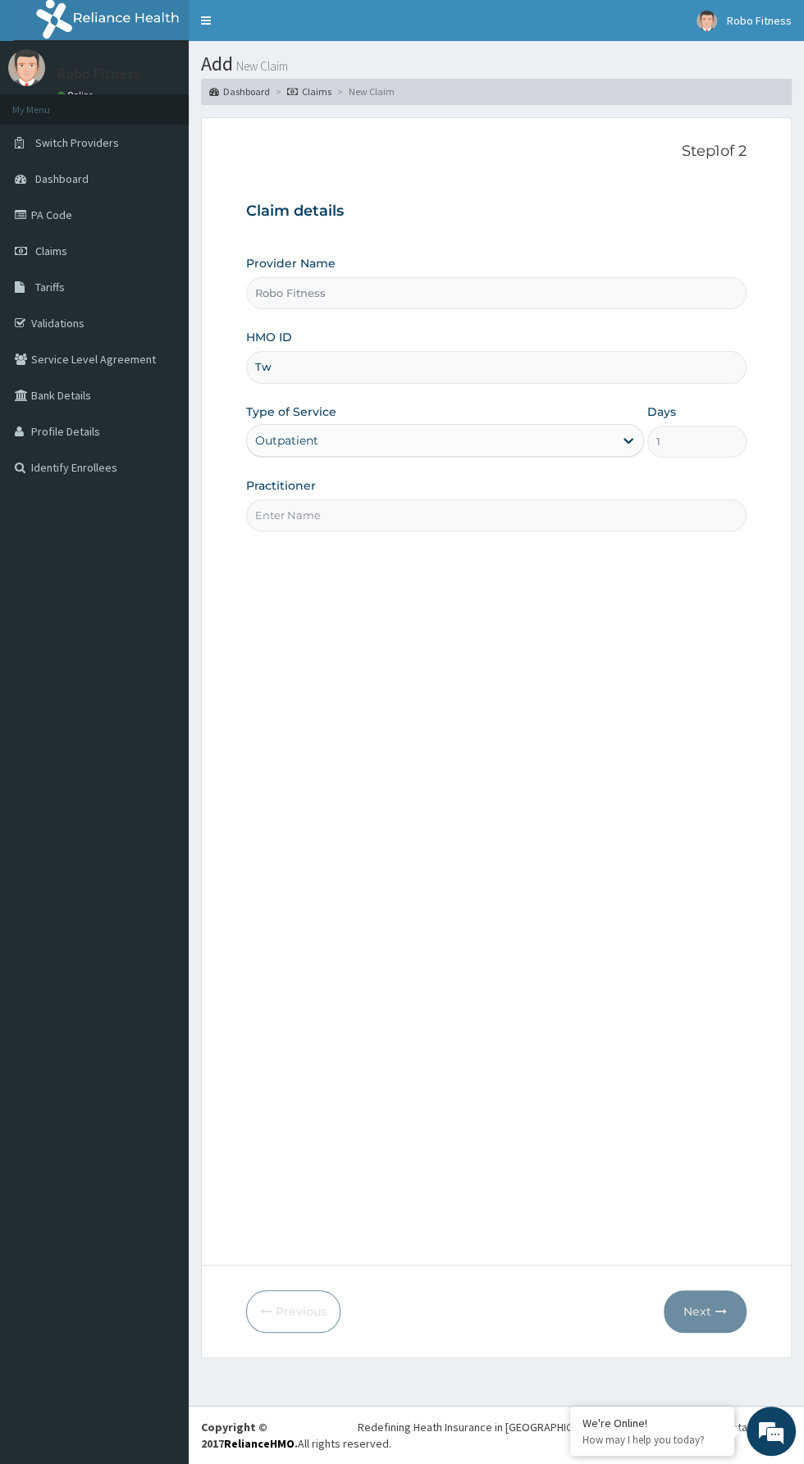
type input "T"
type input "Slb/10175/a"
click at [559, 516] on input "Practitioner" at bounding box center [496, 515] width 500 height 32
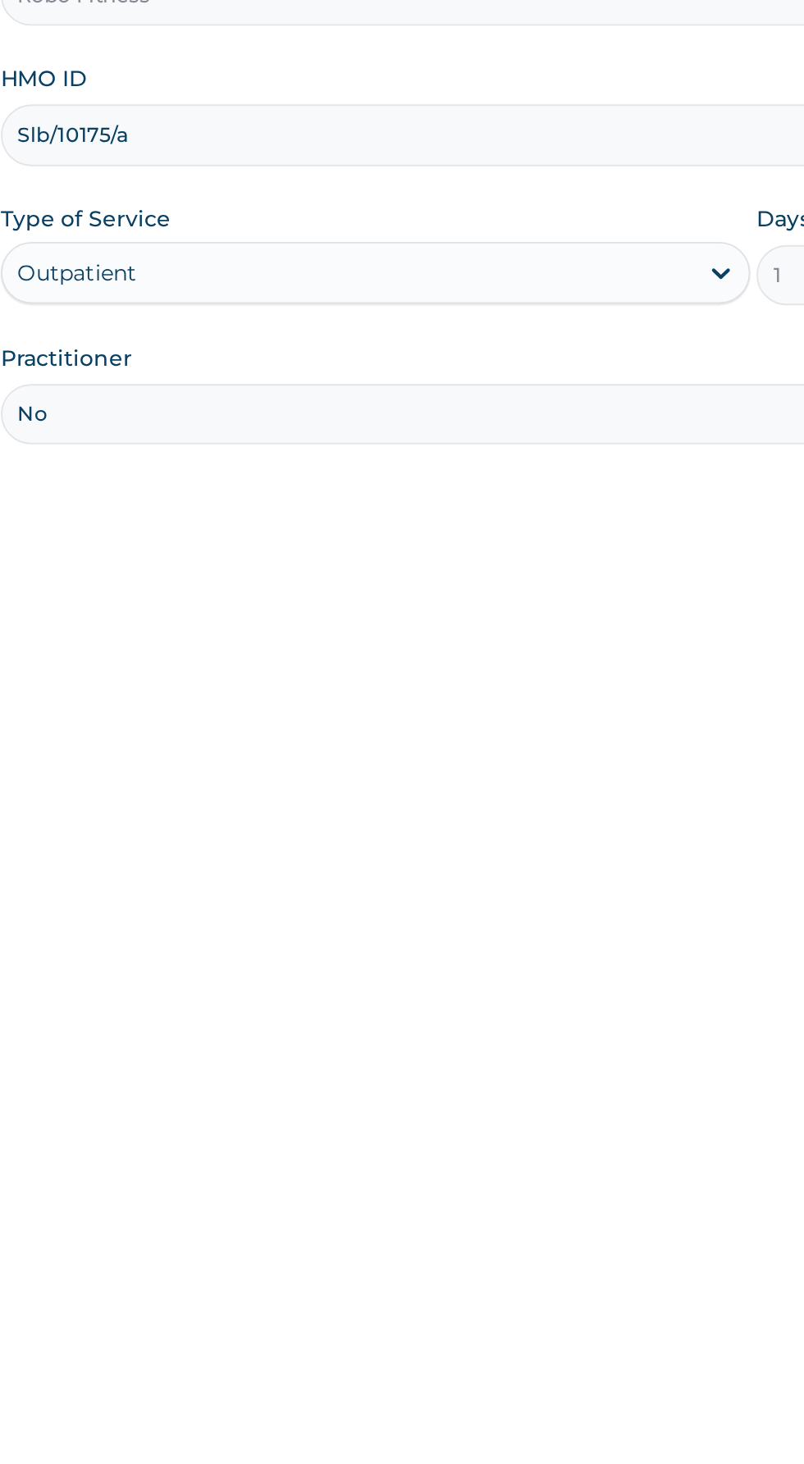
type input "Non"
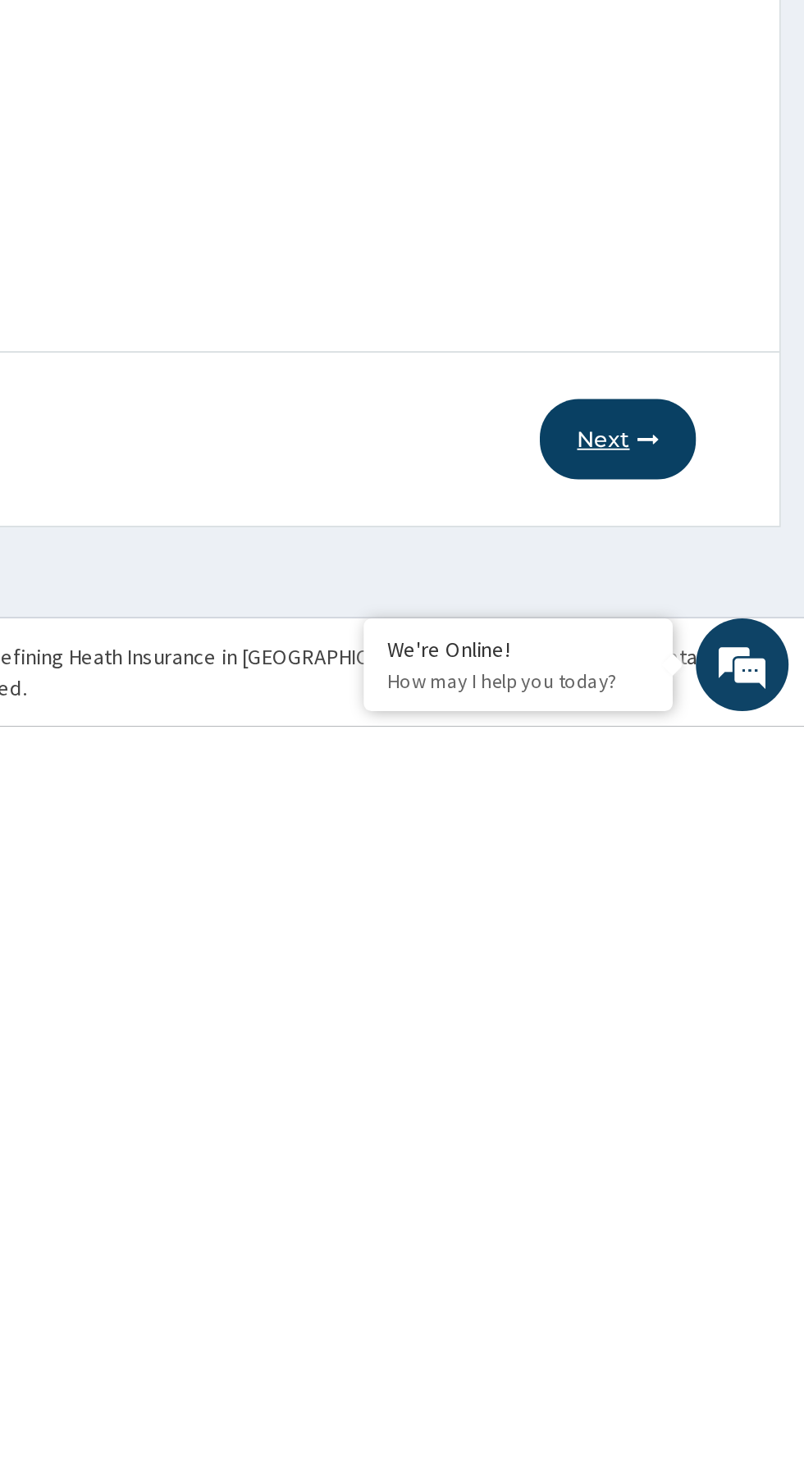
click at [713, 1317] on button "Next" at bounding box center [704, 1311] width 83 height 43
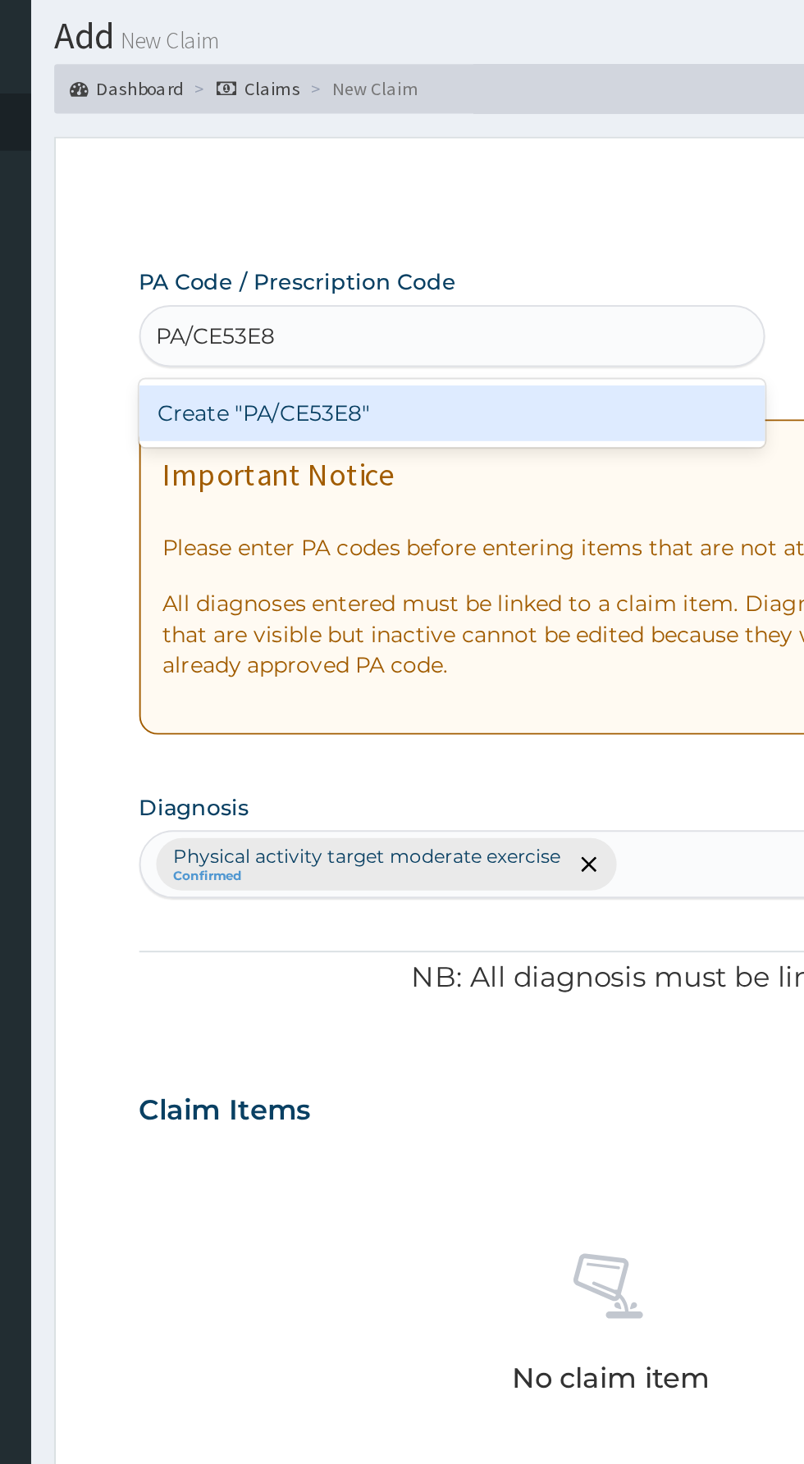
click at [462, 272] on div "Create "PA/CE53E8"" at bounding box center [412, 264] width 332 height 30
type input "PA/CE53E8"
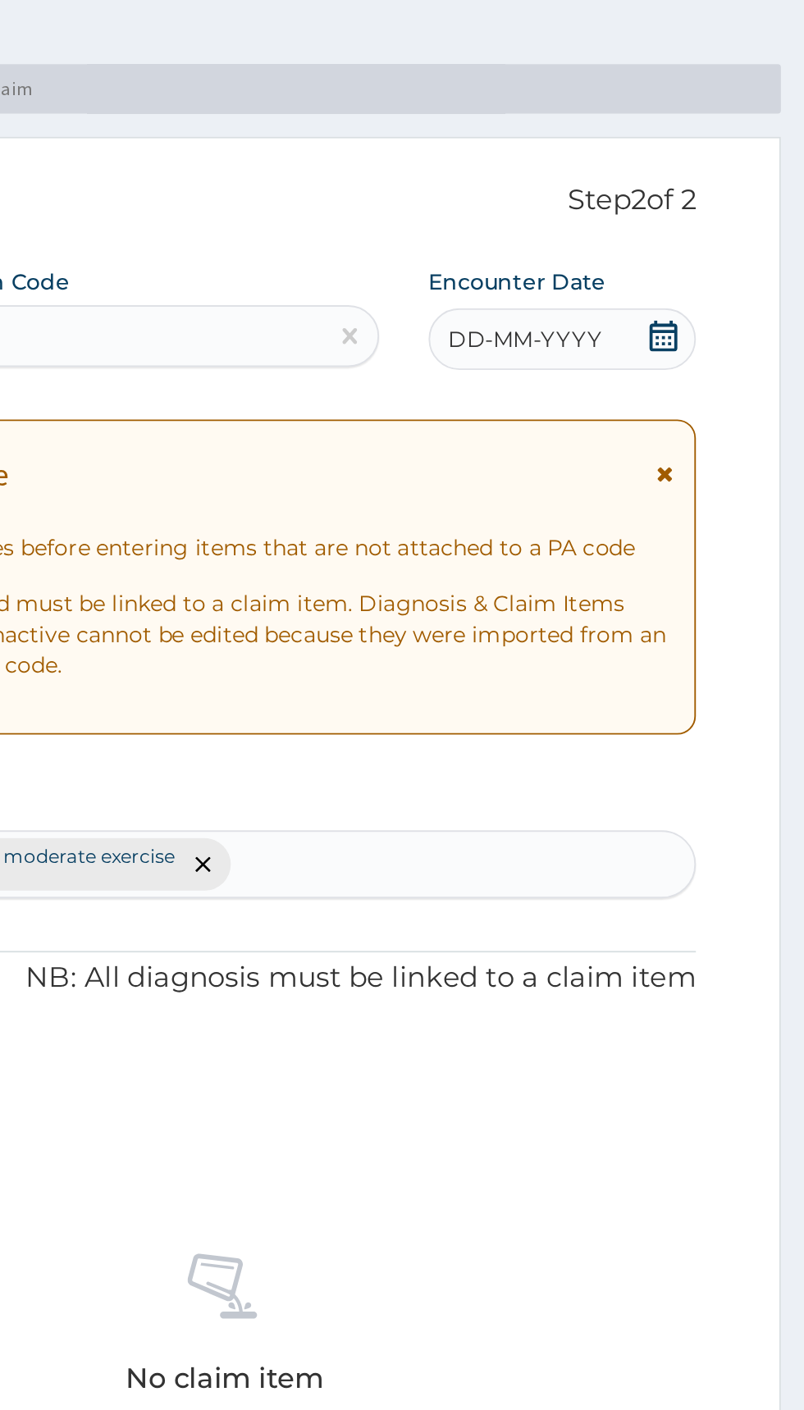
click at [654, 231] on span "DD-MM-YYYY" at bounding box center [655, 224] width 81 height 16
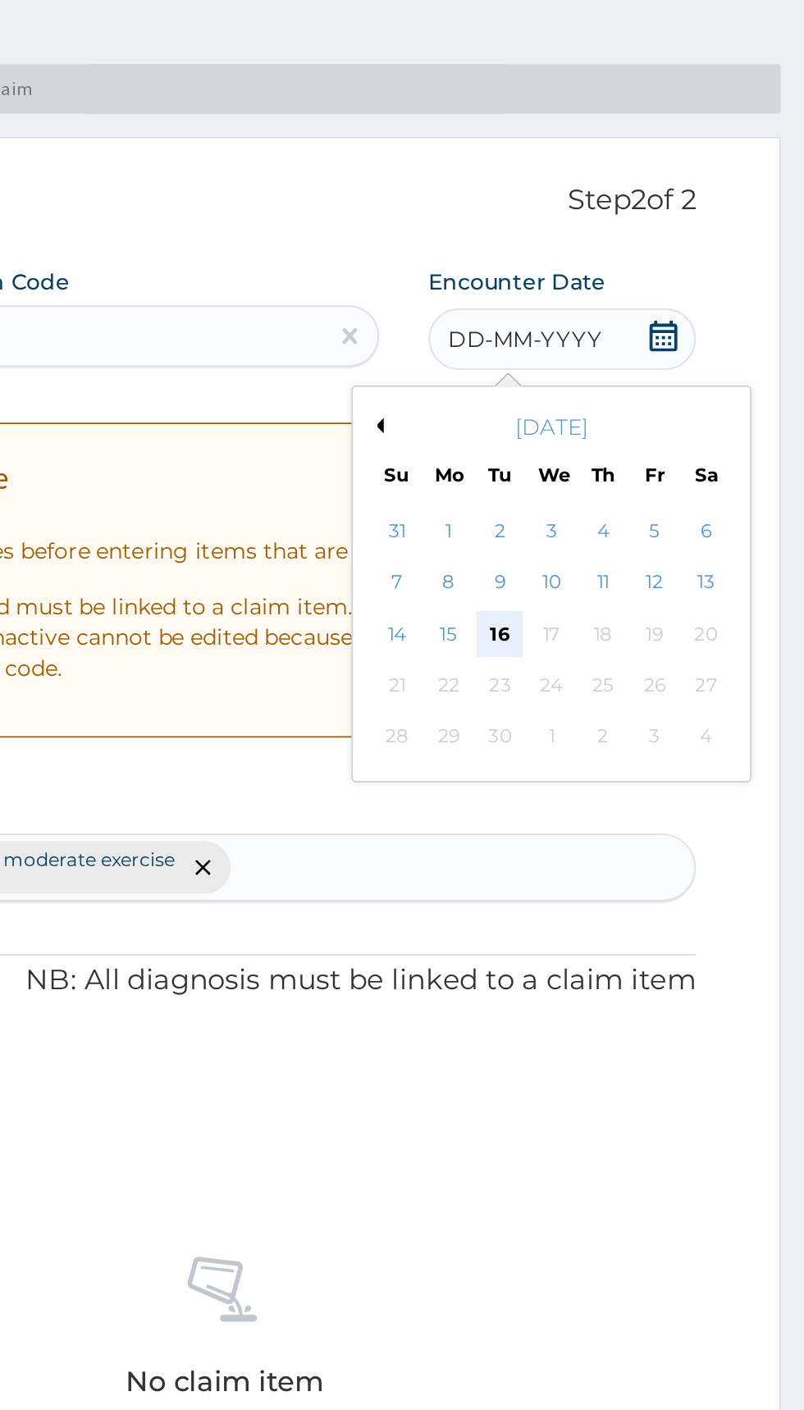
click at [641, 380] on div "16" at bounding box center [642, 381] width 25 height 25
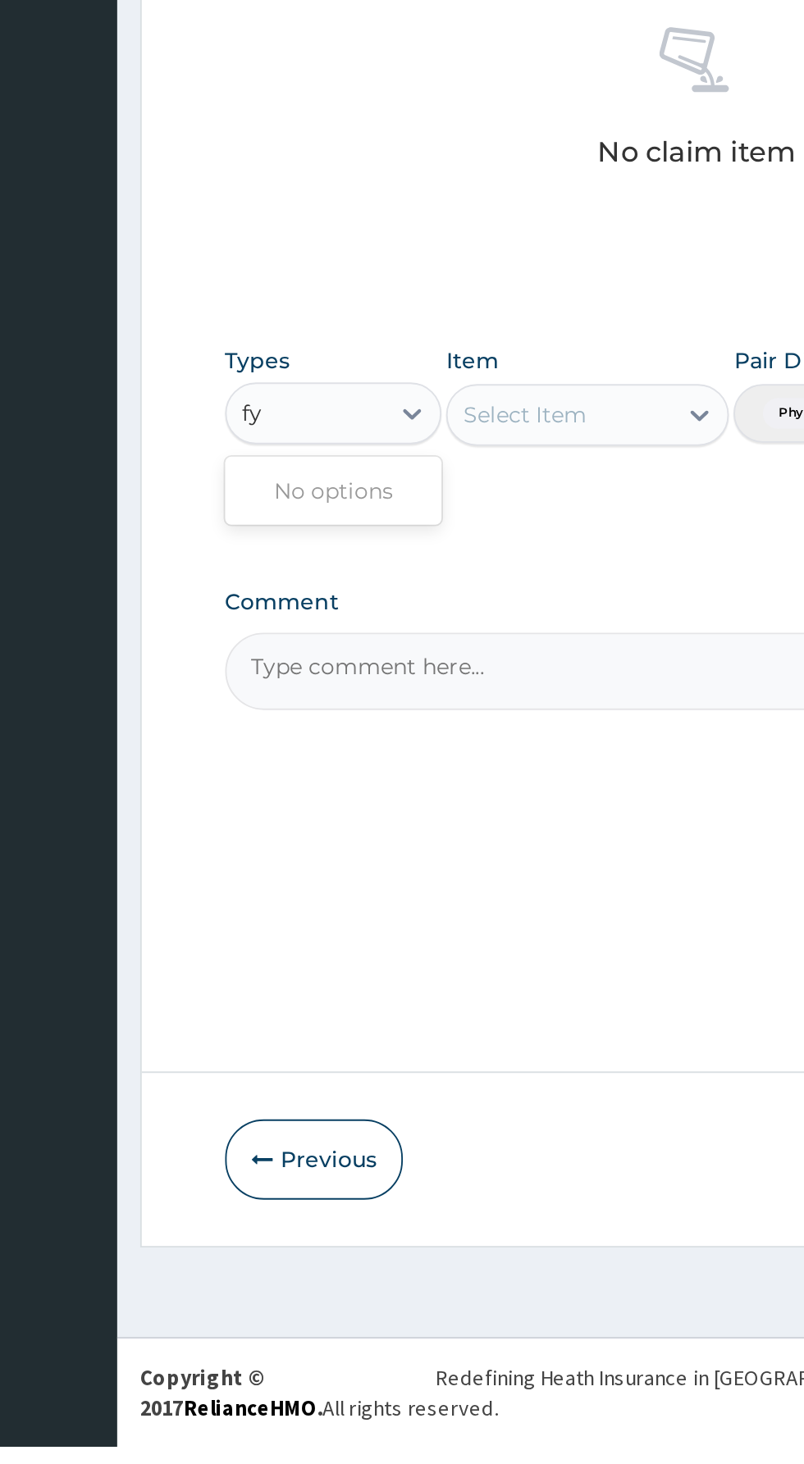
type input "f"
click at [281, 960] on div "Gym" at bounding box center [303, 956] width 115 height 30
type input "gy"
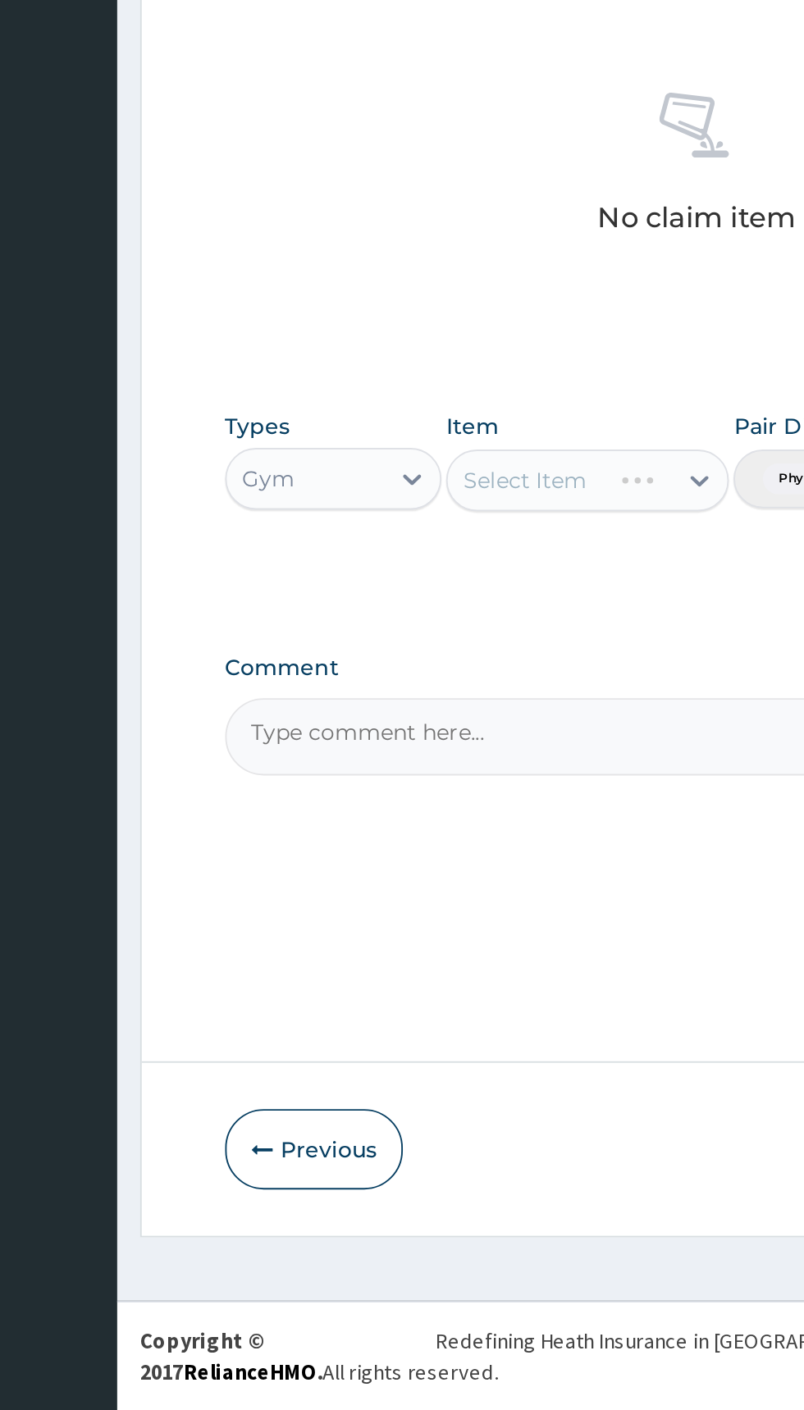
click at [421, 915] on div "Select Item" at bounding box center [438, 916] width 150 height 33
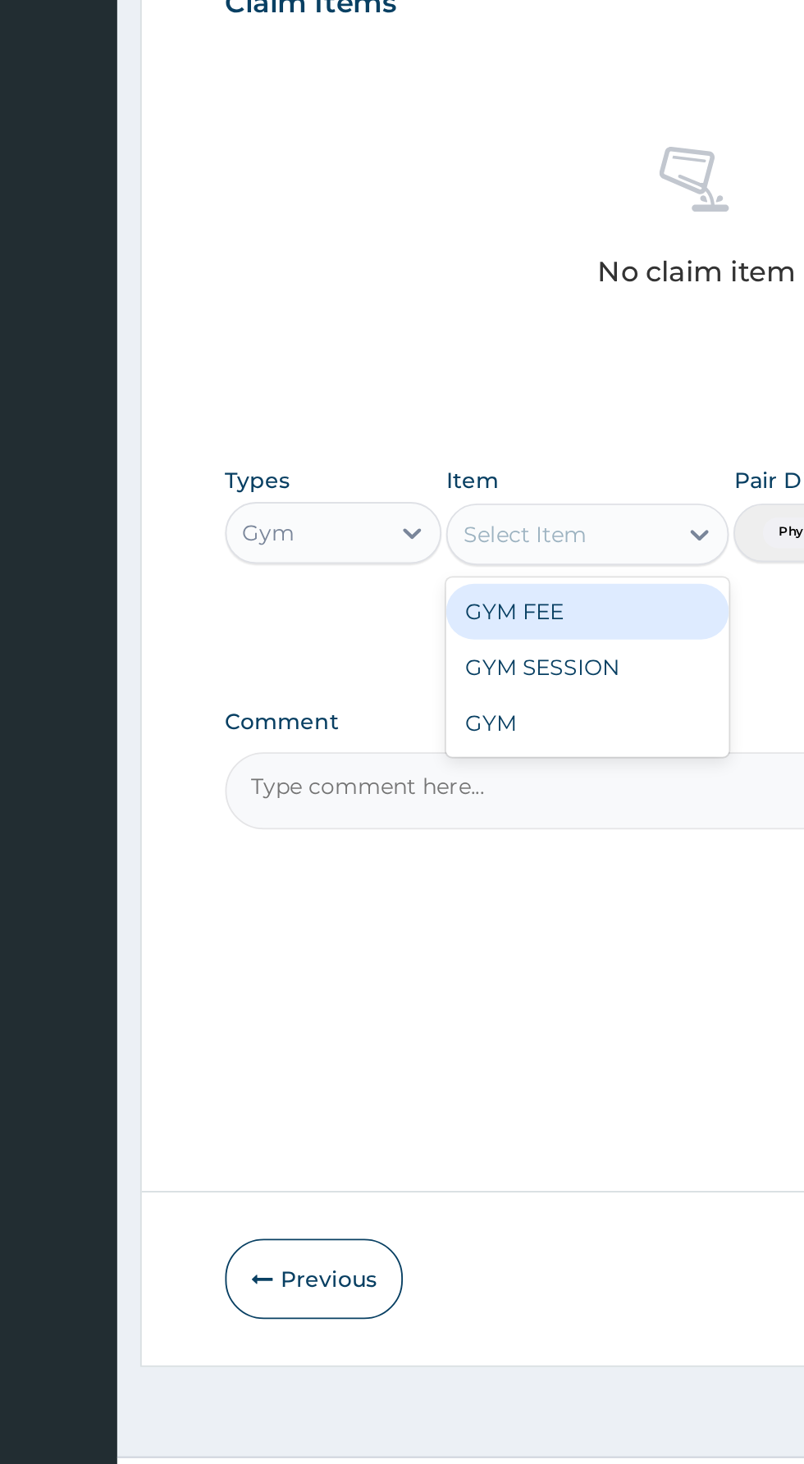
click at [386, 969] on div "GYM FEE" at bounding box center [438, 957] width 150 height 30
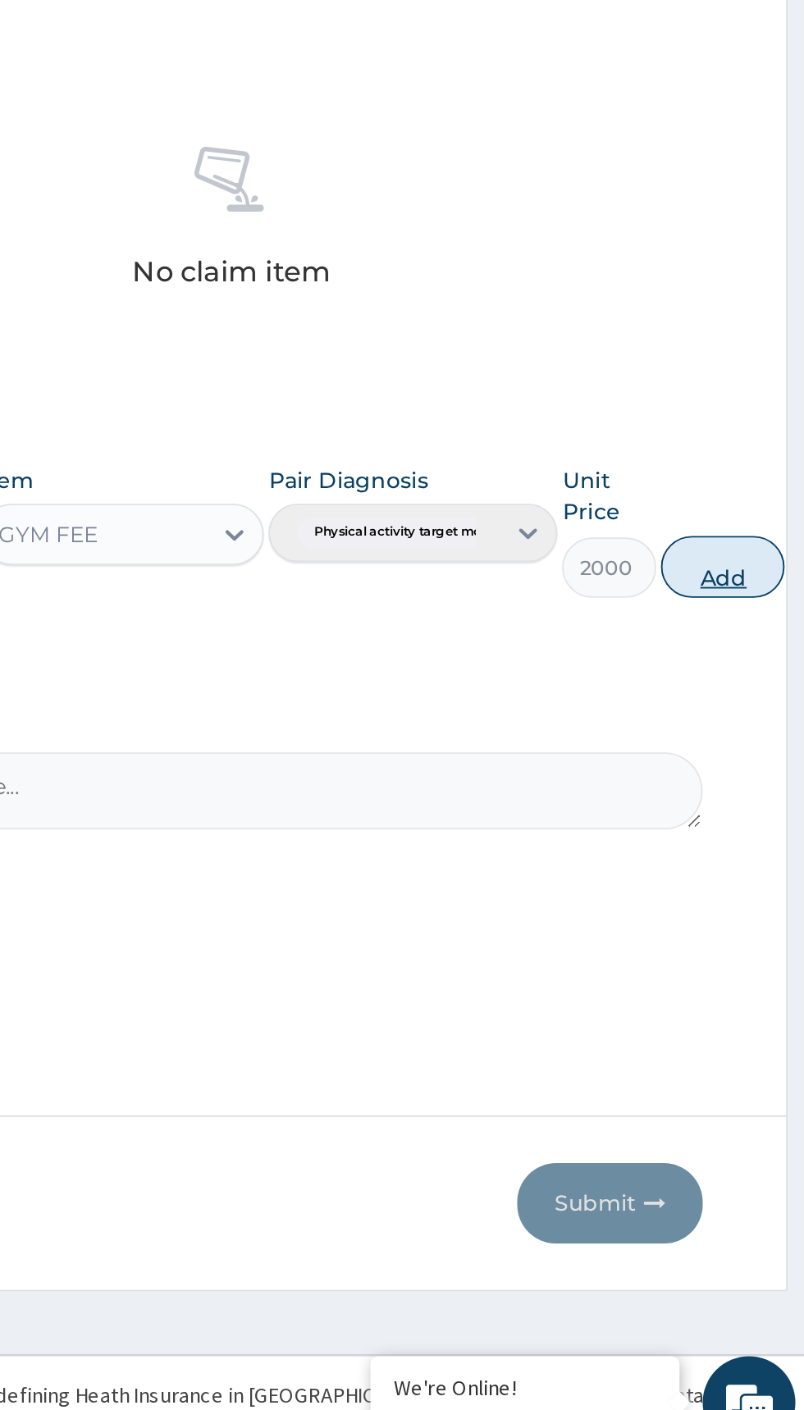
click at [750, 932] on button "Add" at bounding box center [757, 933] width 66 height 33
type input "0"
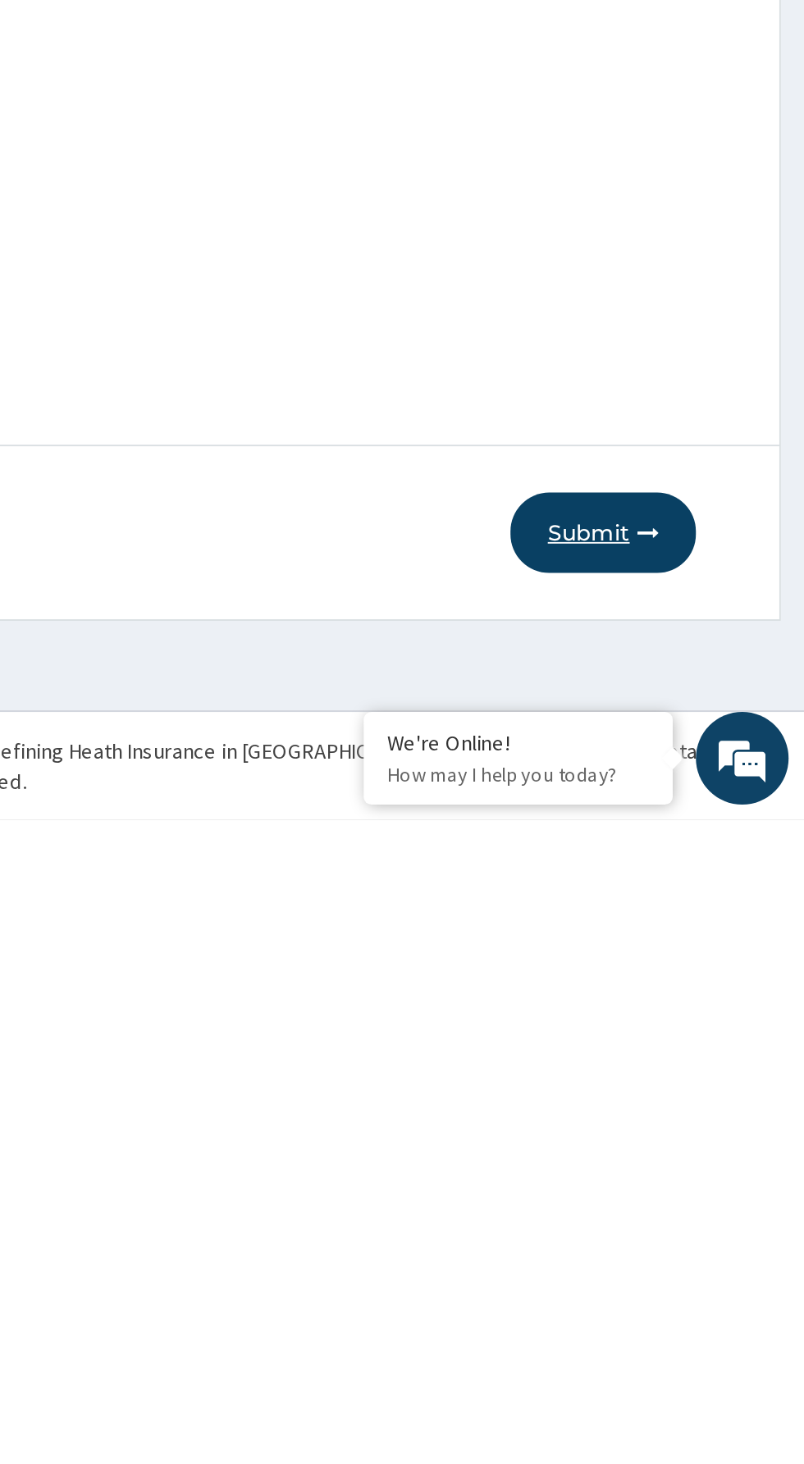
click at [709, 1322] on button "Submit" at bounding box center [697, 1311] width 98 height 43
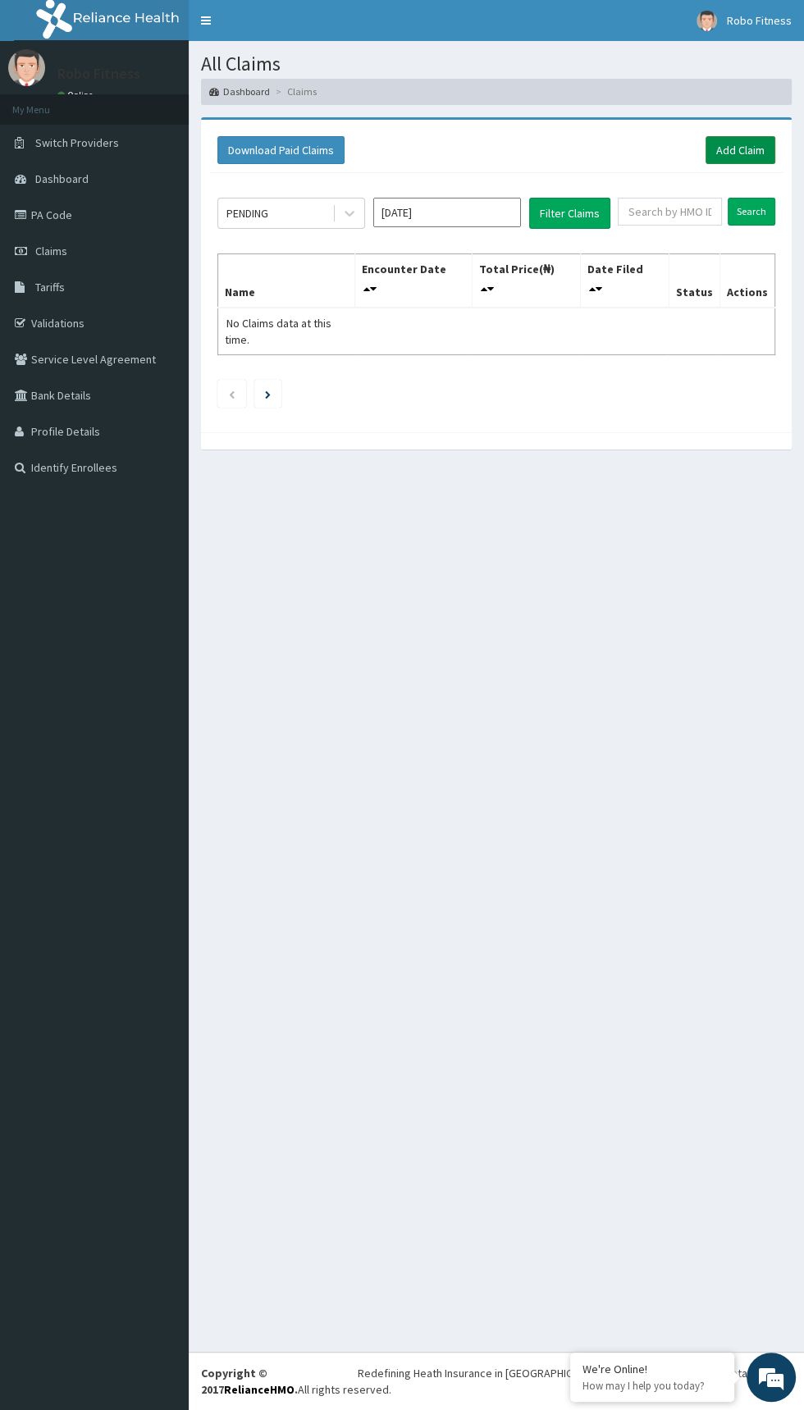
click at [745, 152] on link "Add Claim" at bounding box center [740, 150] width 70 height 28
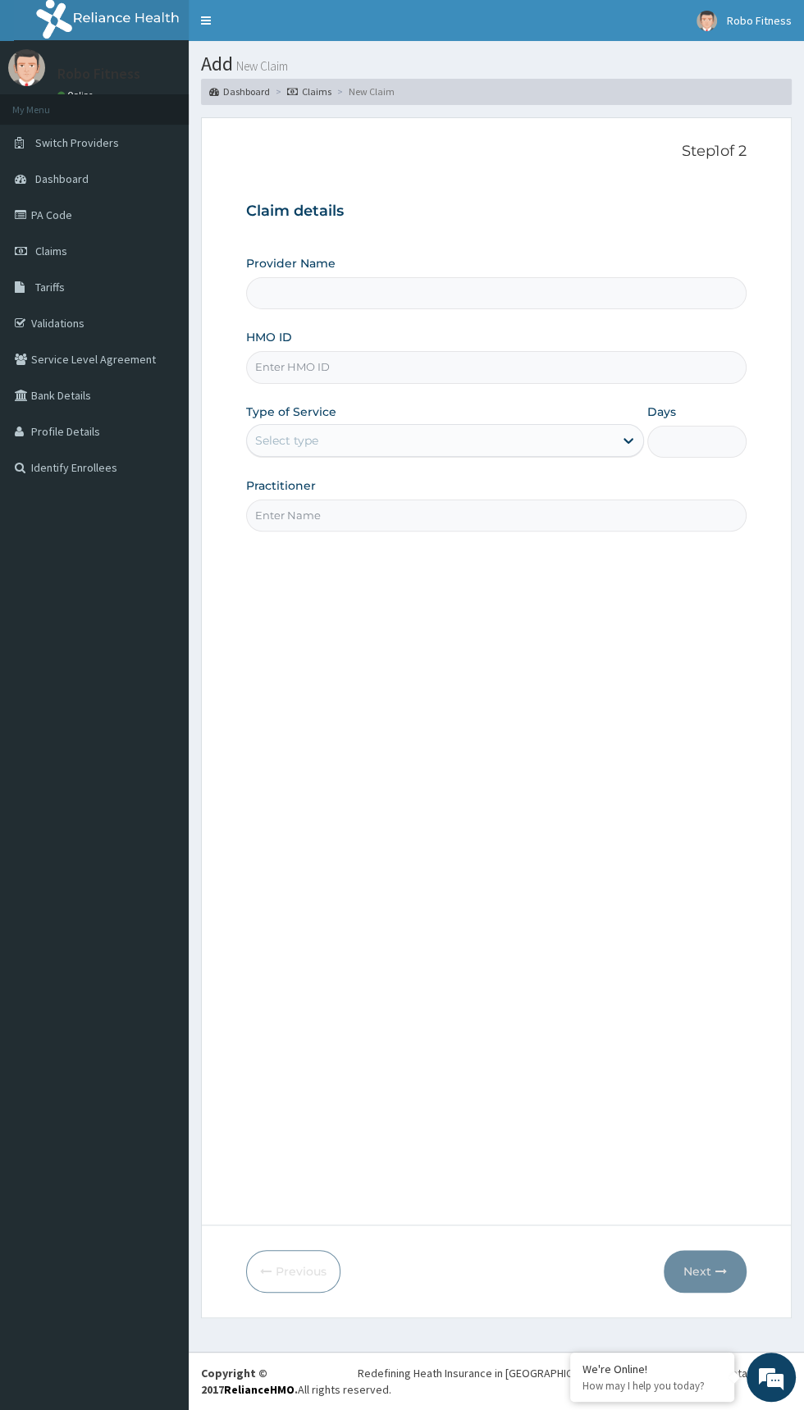
type input "Robo Fitness"
type input "1"
click at [427, 365] on input "HMO ID" at bounding box center [496, 367] width 500 height 32
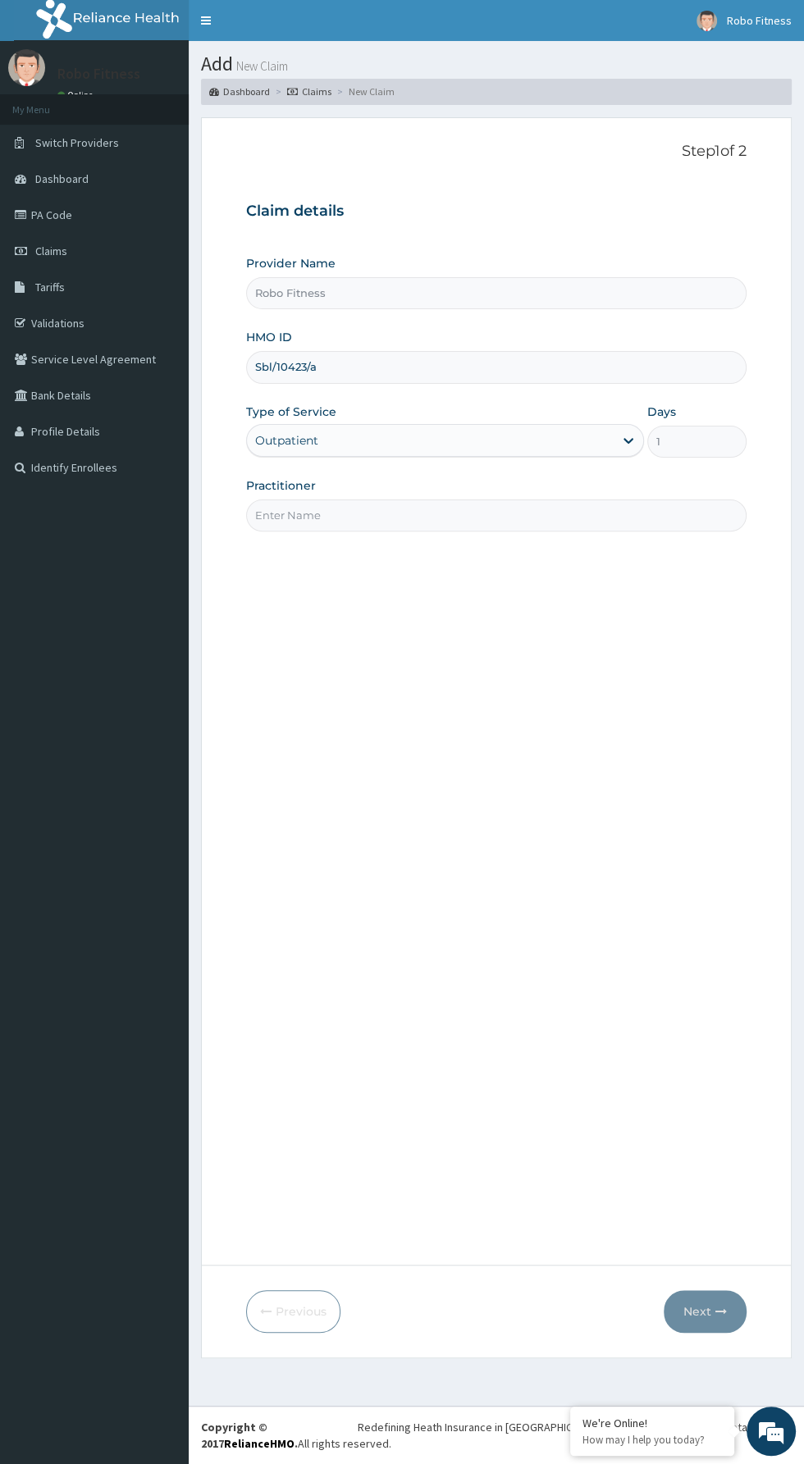
type input "Sbl/10423/a"
click at [676, 516] on input "Practitioner" at bounding box center [496, 515] width 500 height 32
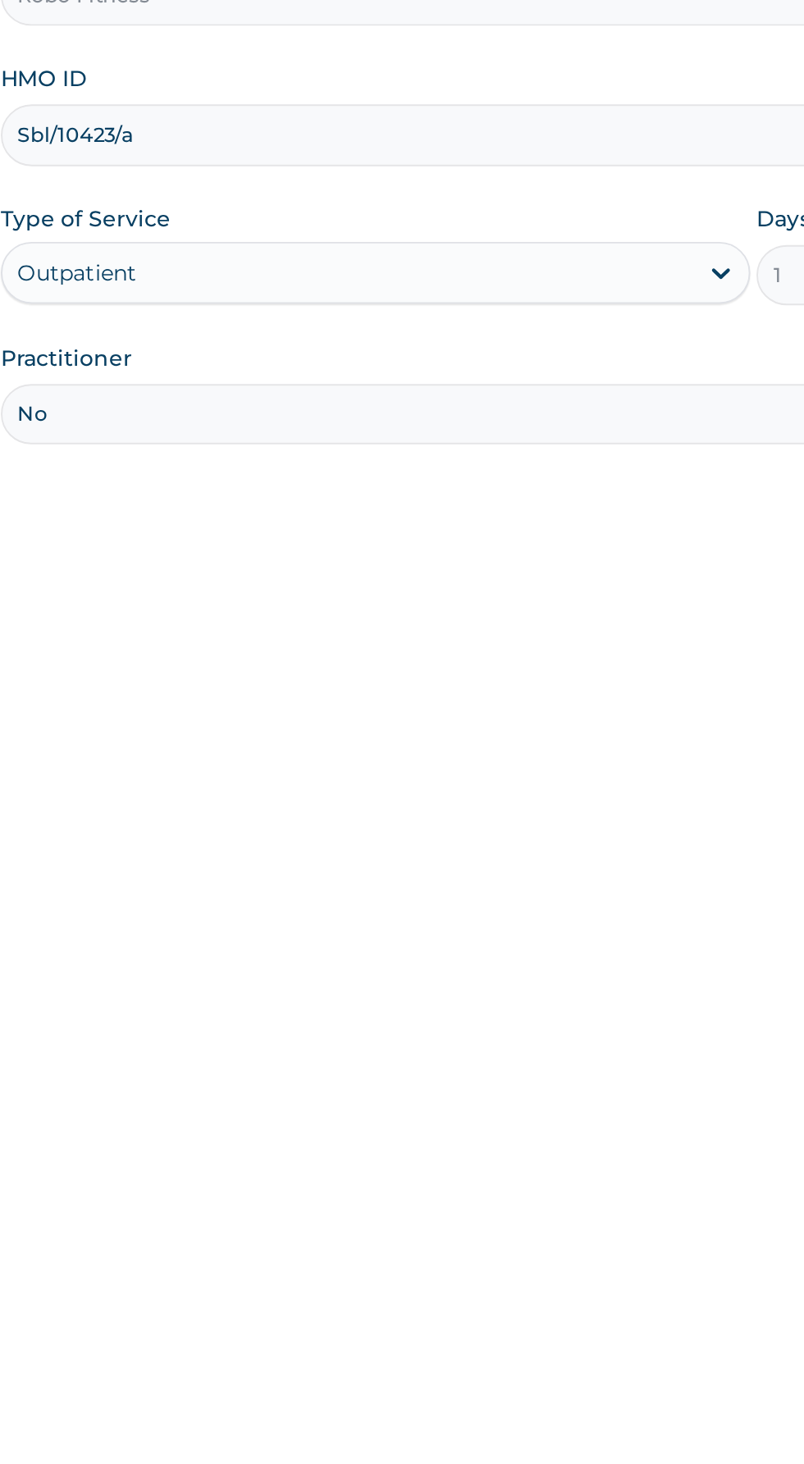
type input "Non"
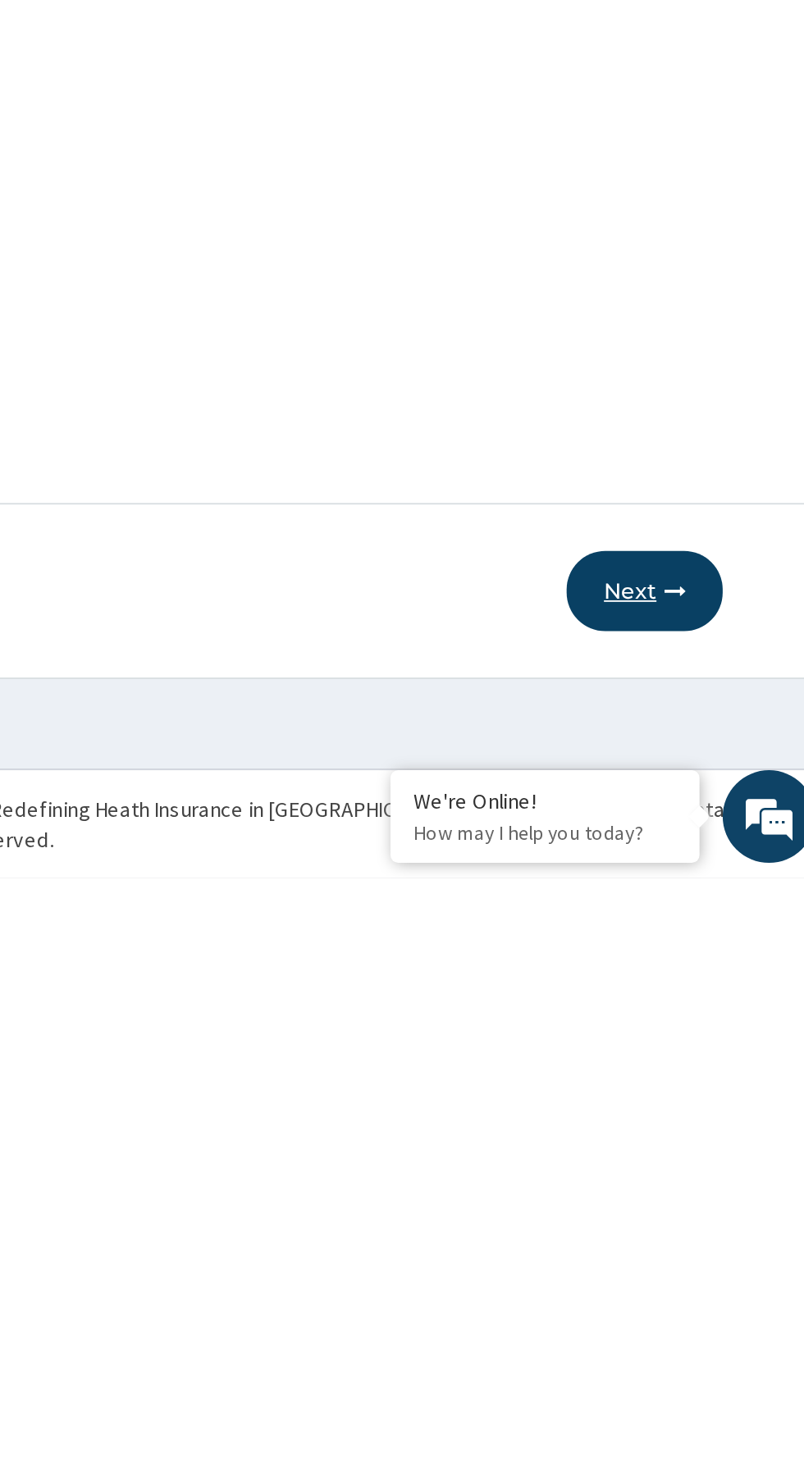
click at [708, 1319] on button "Next" at bounding box center [704, 1311] width 83 height 43
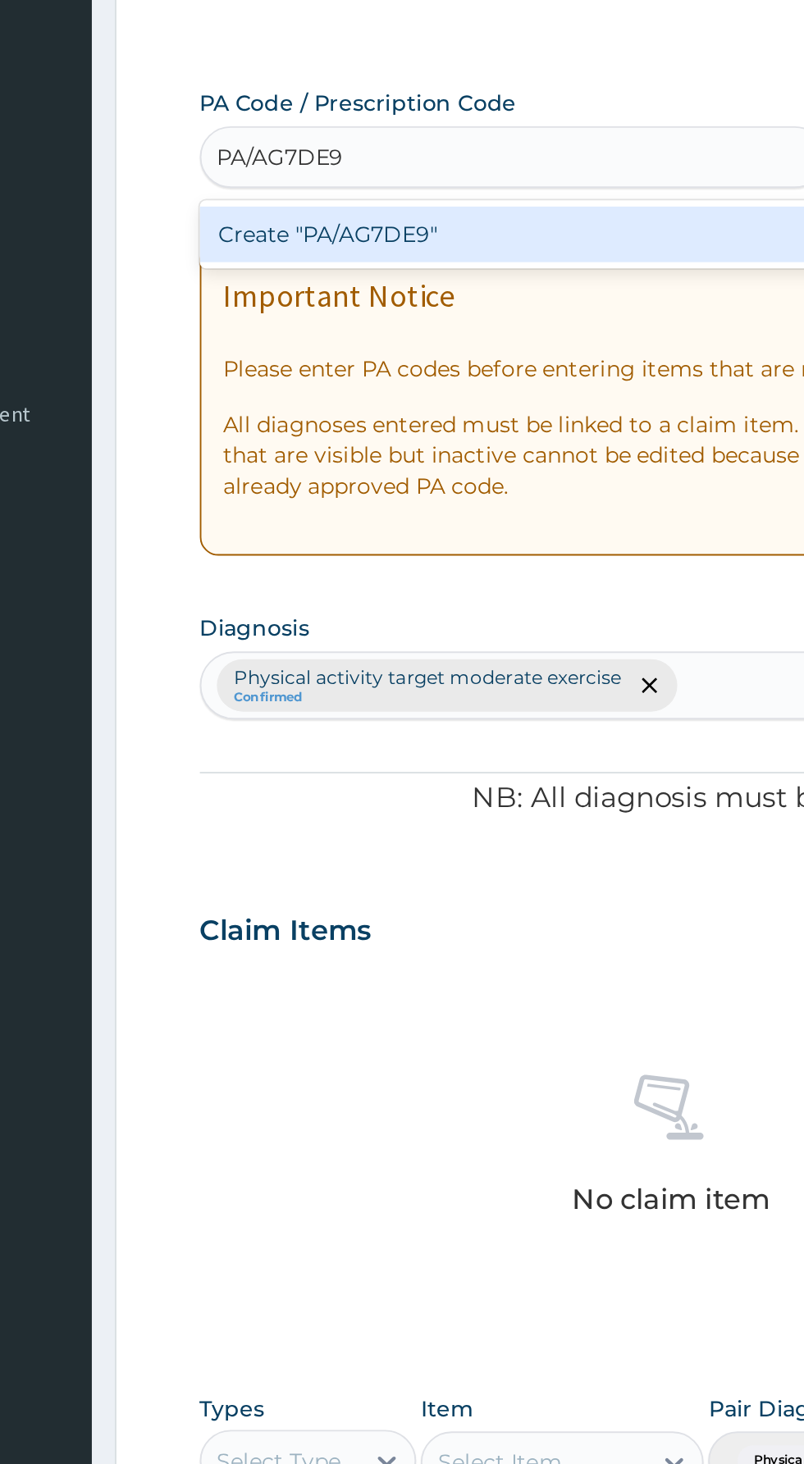
click at [447, 270] on div "Create "PA/AG7DE9"" at bounding box center [412, 264] width 332 height 30
type input "PA/AG7DE9"
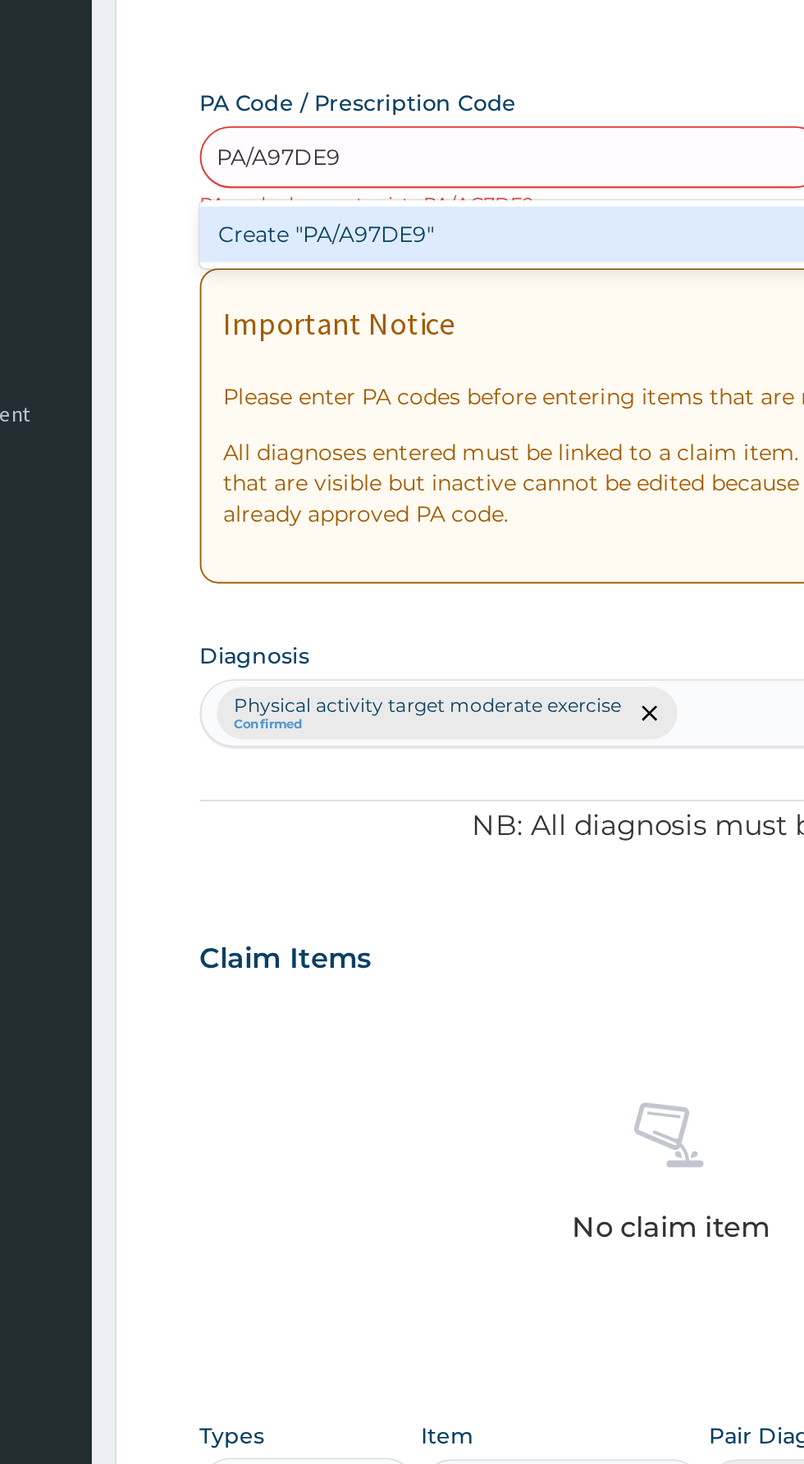
click at [467, 262] on div "Create "PA/A97DE9"" at bounding box center [412, 264] width 332 height 30
type input "PA/A97DE9"
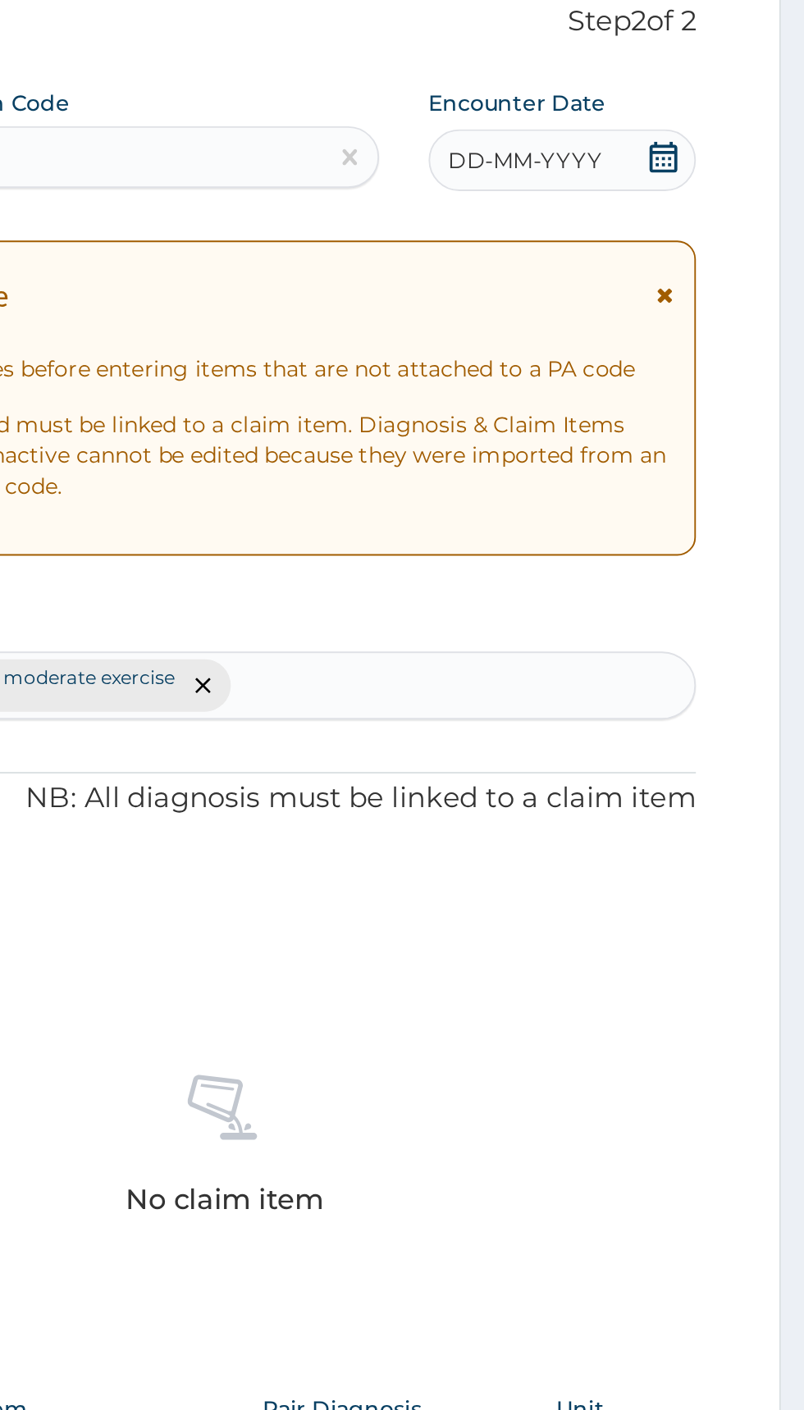
click at [661, 230] on span "DD-MM-YYYY" at bounding box center [655, 224] width 81 height 16
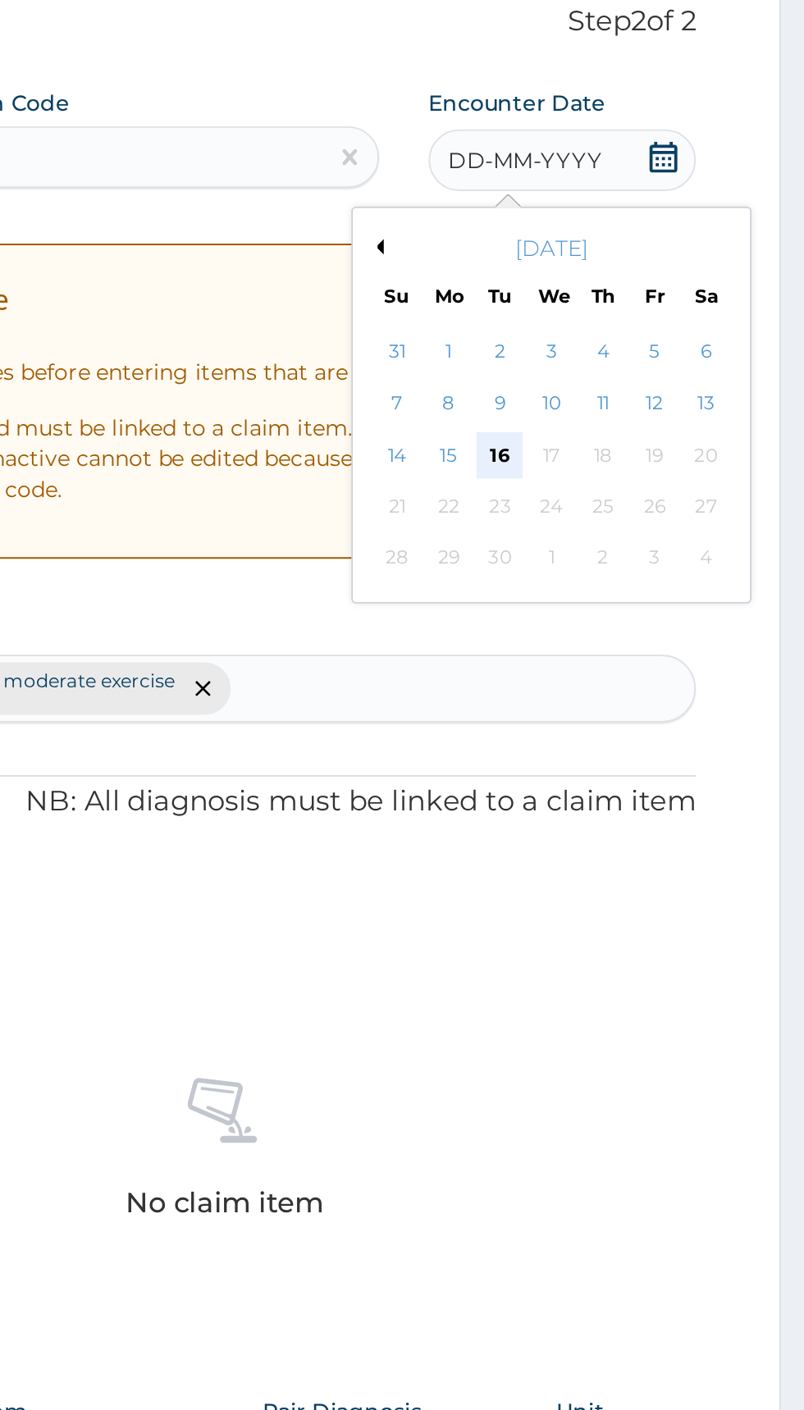
click at [642, 377] on div "16" at bounding box center [642, 381] width 25 height 25
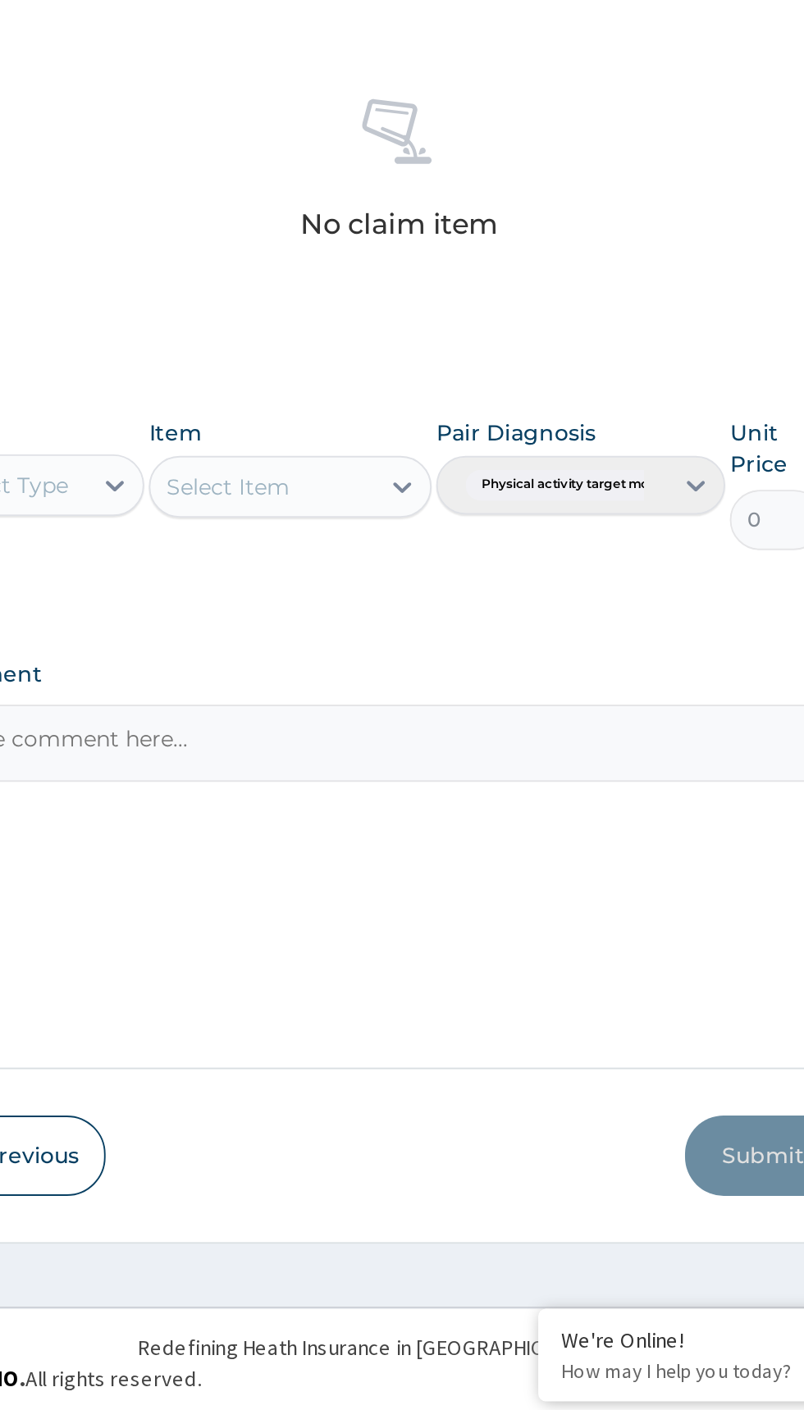
click at [437, 915] on div "Select Item" at bounding box center [438, 916] width 150 height 33
click at [459, 914] on div "Select Item" at bounding box center [438, 916] width 150 height 33
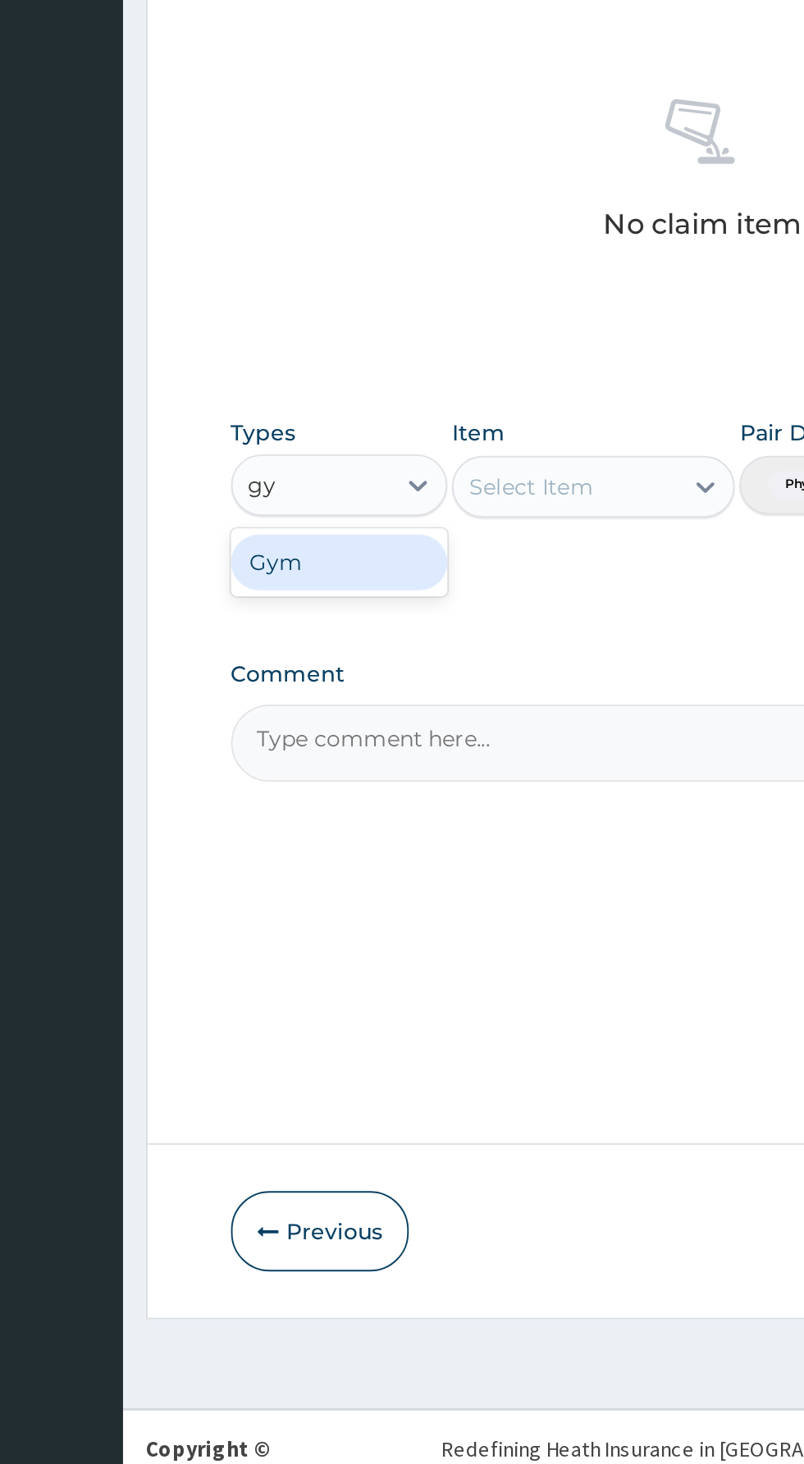
click at [303, 961] on div "Gym" at bounding box center [303, 956] width 115 height 30
type input "gy"
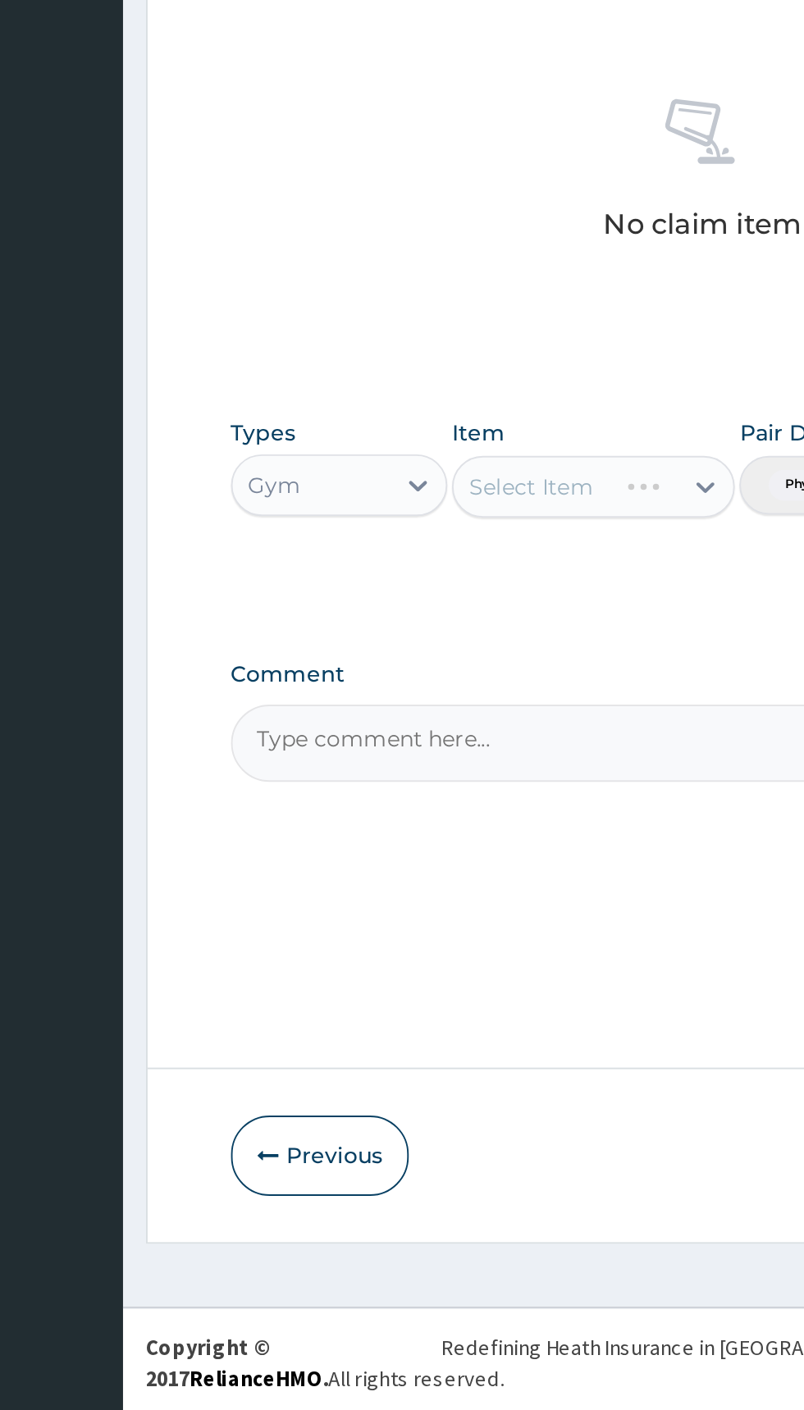
click at [457, 920] on div "Select Item" at bounding box center [438, 916] width 150 height 33
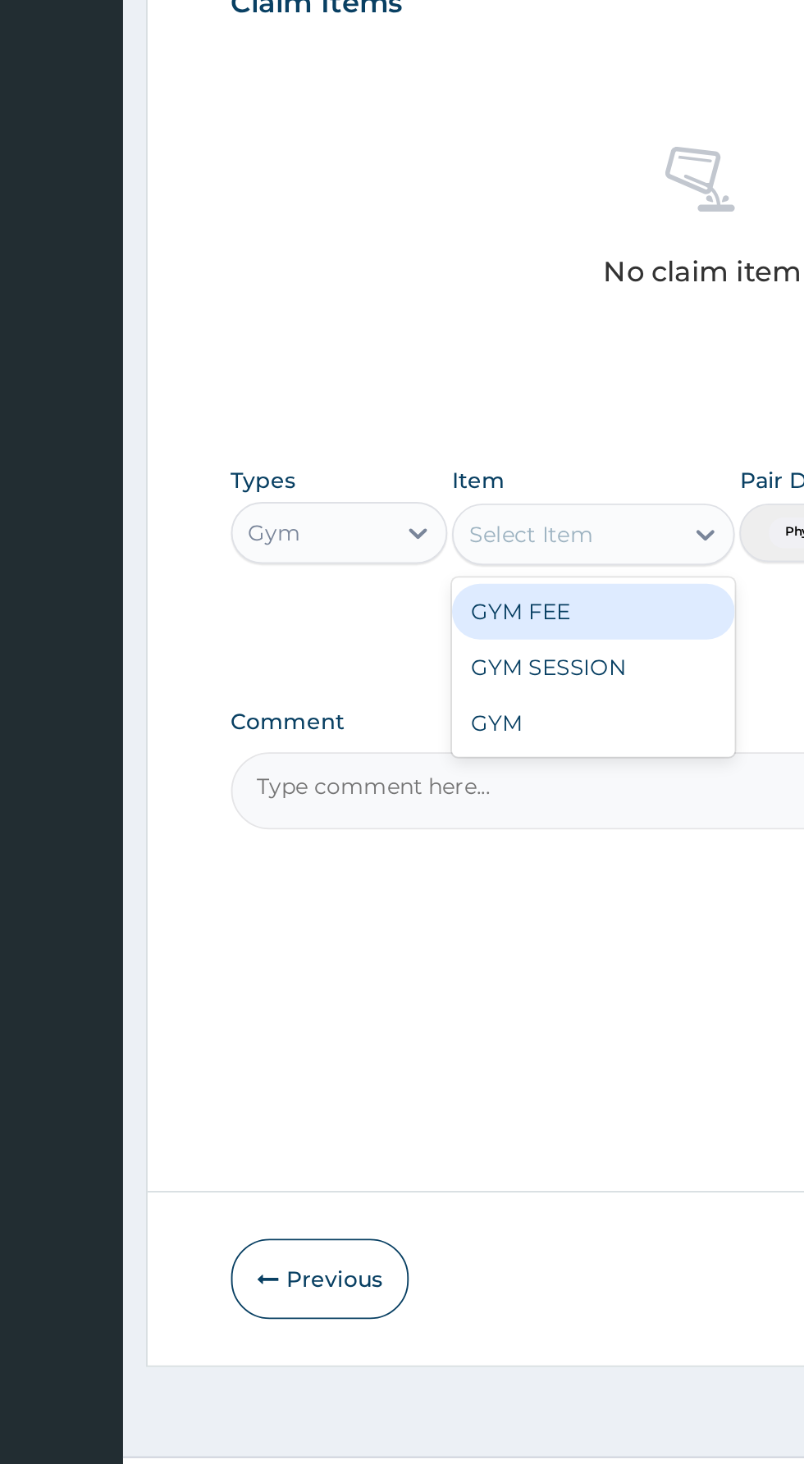
click at [442, 957] on div "GYM FEE" at bounding box center [438, 957] width 150 height 30
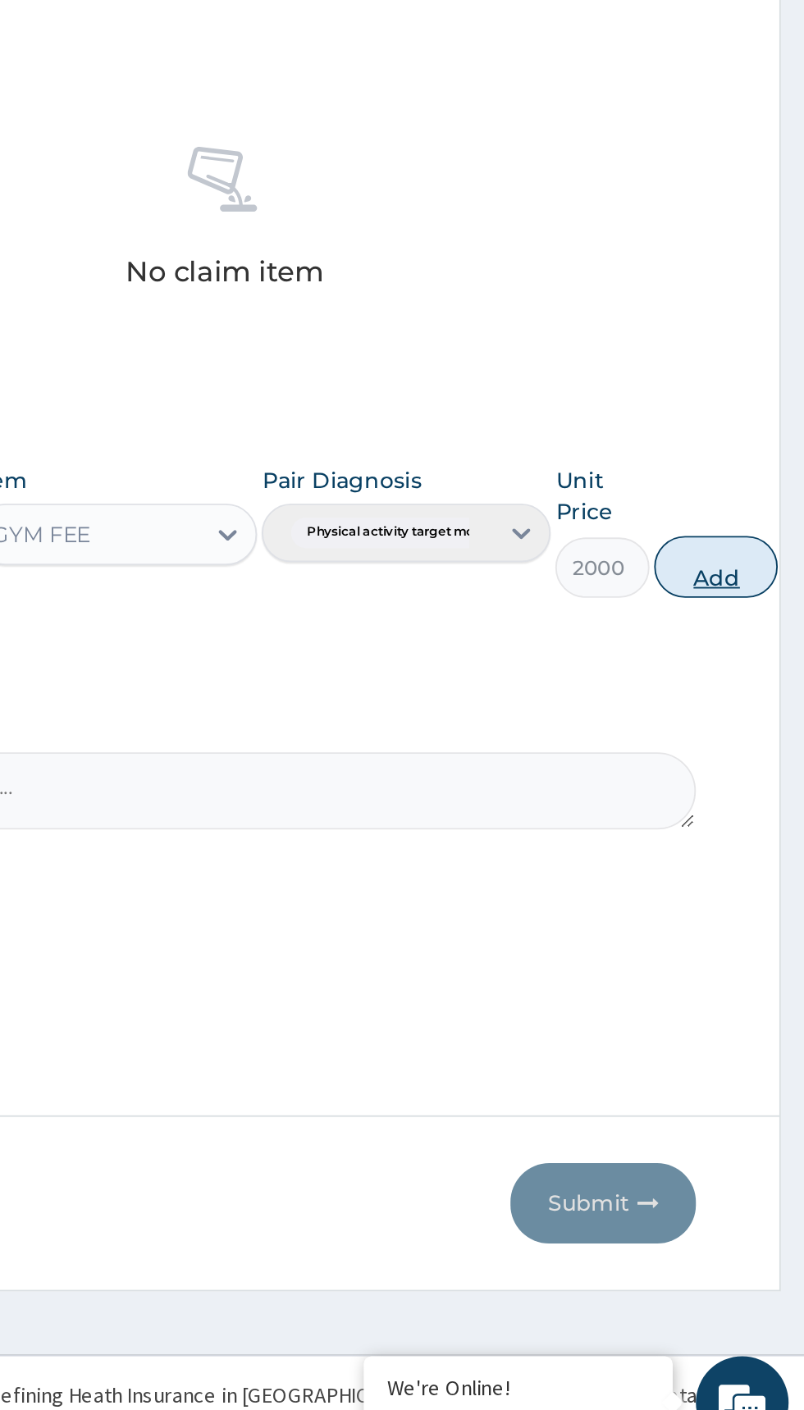
click at [764, 938] on button "Add" at bounding box center [757, 933] width 66 height 33
type input "0"
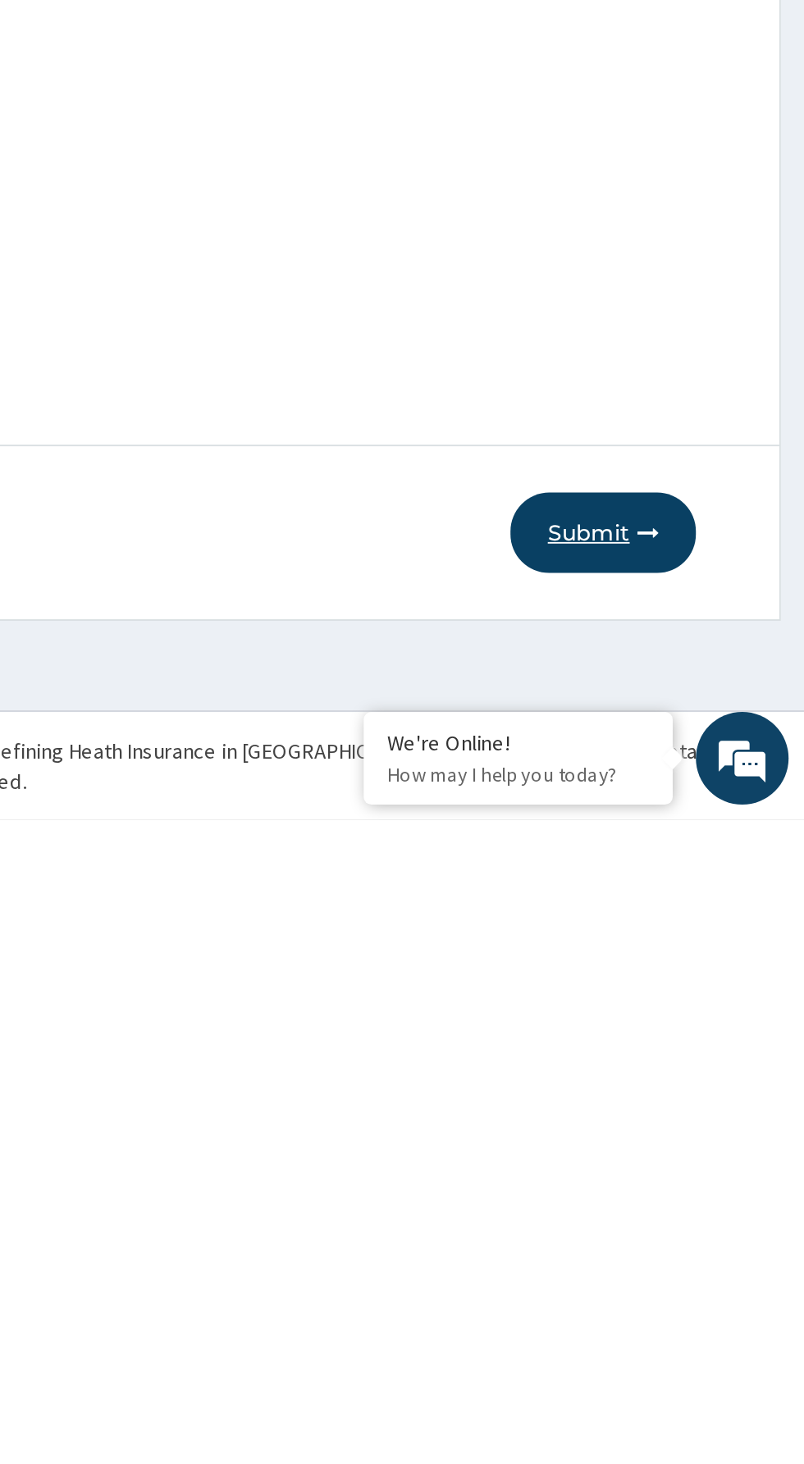
click at [709, 1311] on button "Submit" at bounding box center [697, 1311] width 98 height 43
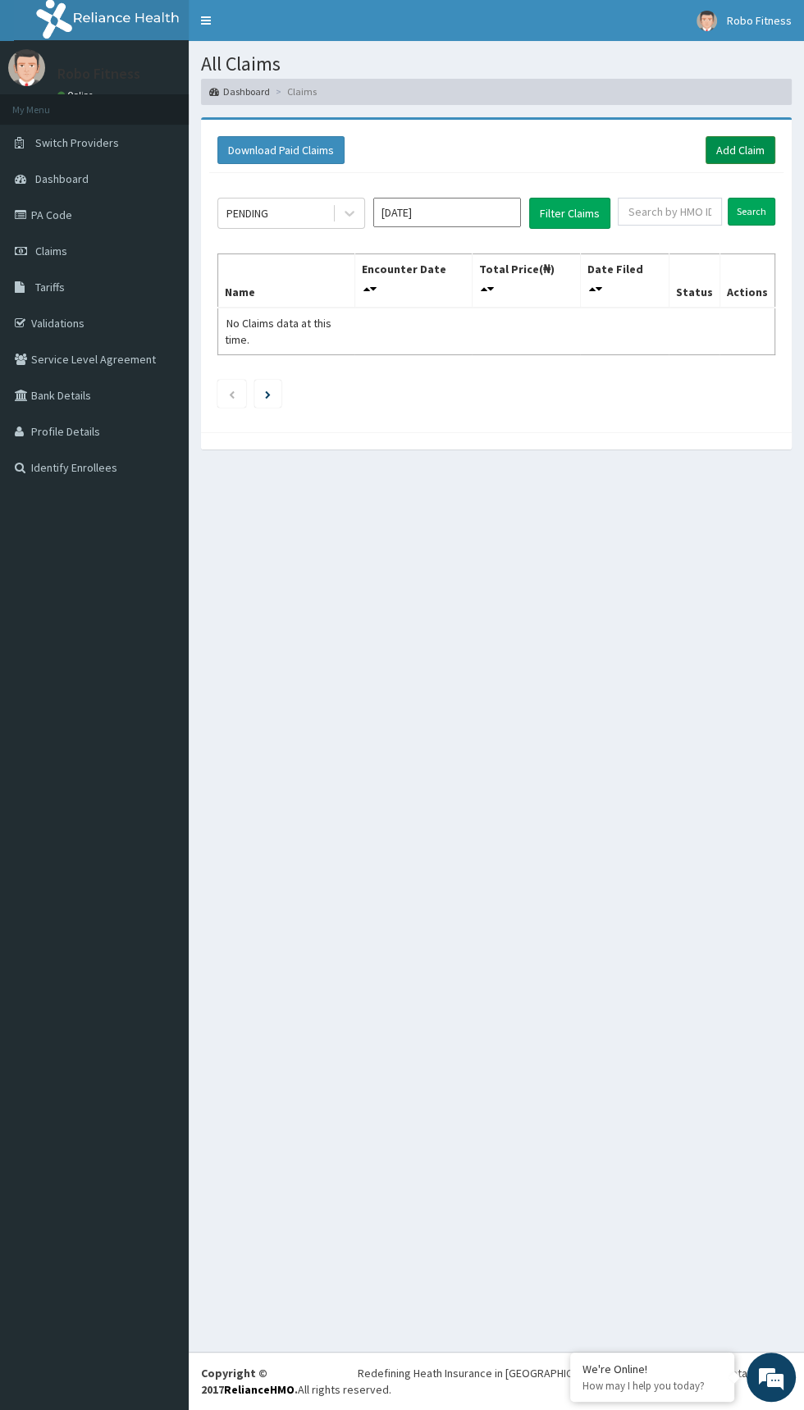
click at [759, 137] on link "Add Claim" at bounding box center [740, 150] width 70 height 28
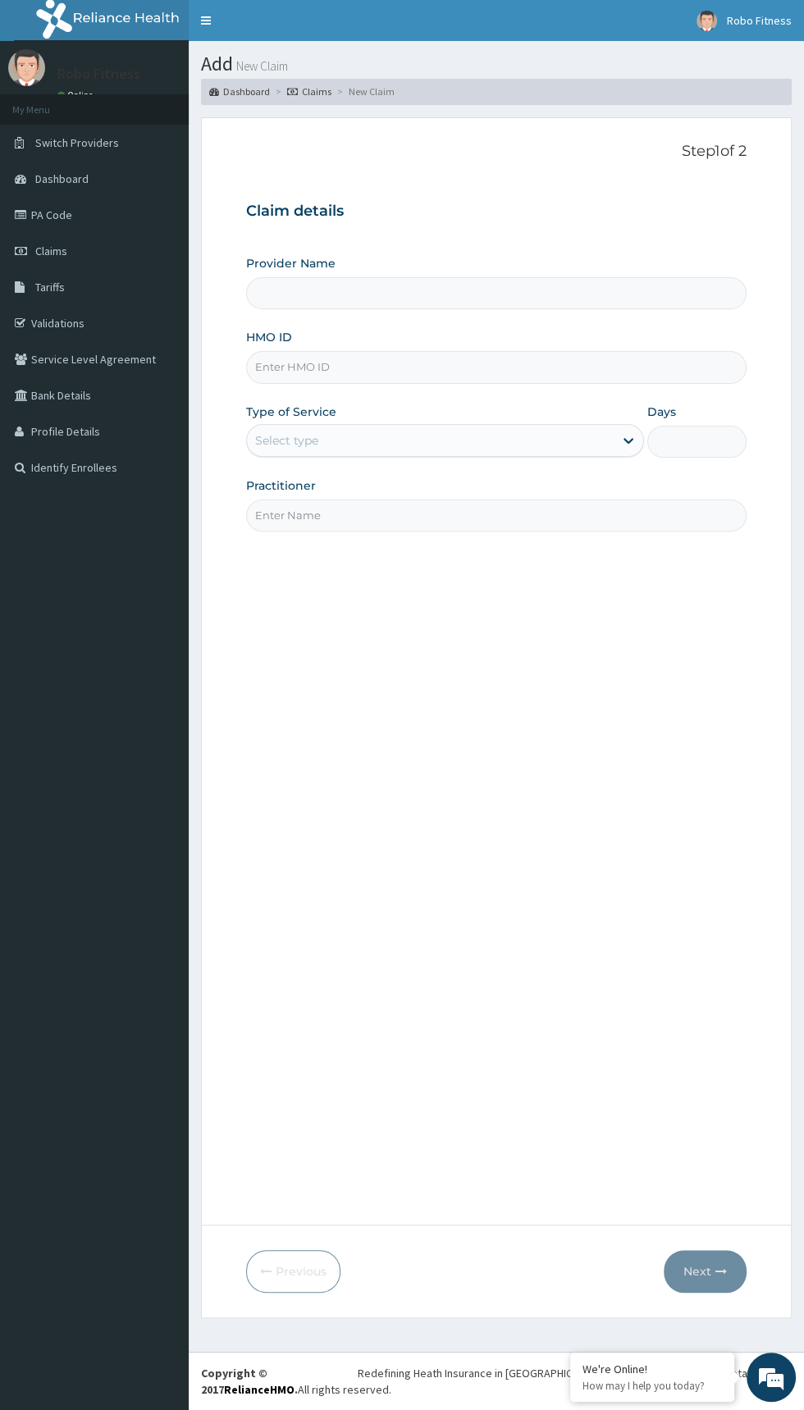
click at [321, 366] on input "HMO ID" at bounding box center [496, 367] width 500 height 32
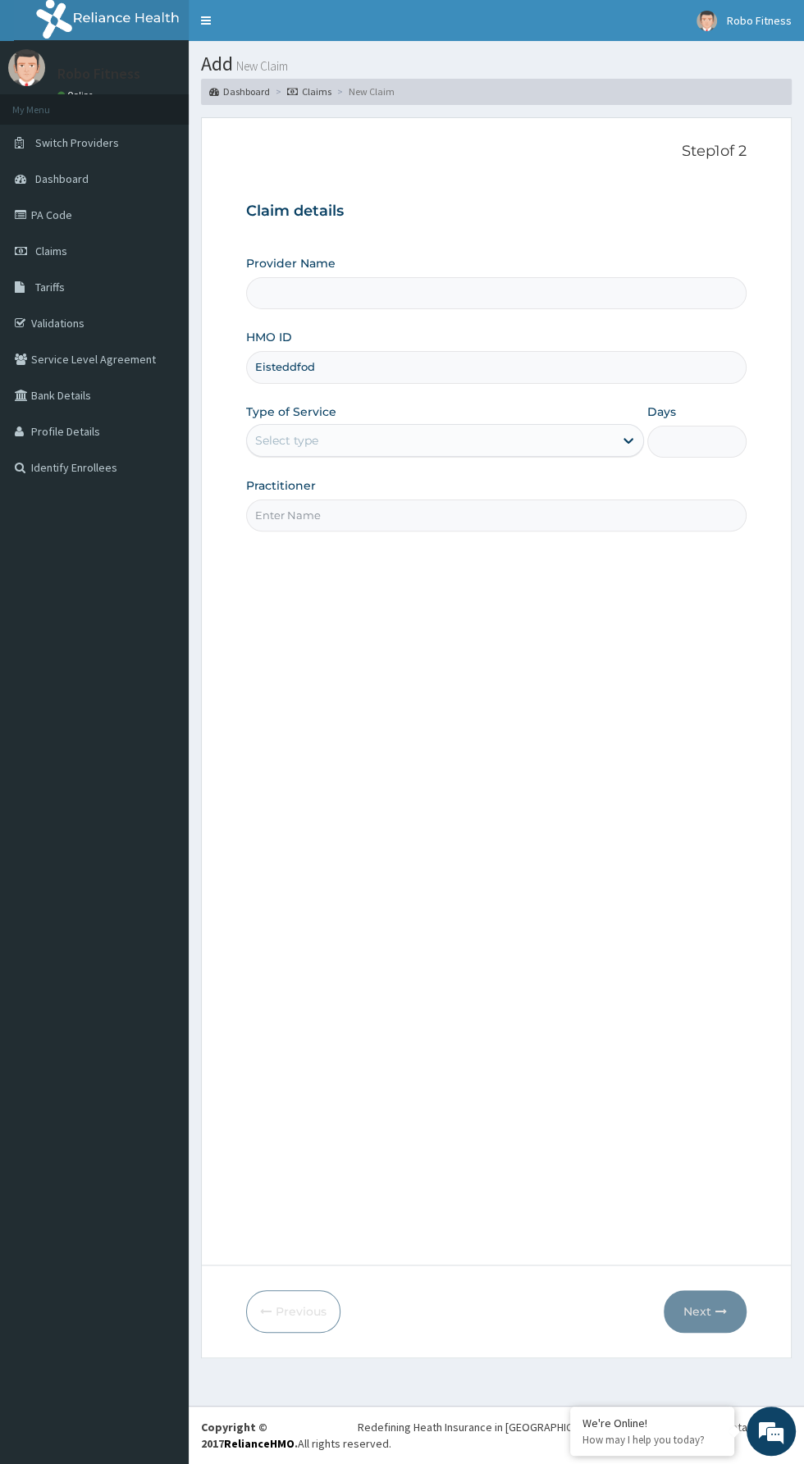
type input "Eisteddfod"
type input "Robo Fitness"
type input "1"
type input "E"
type input "I"
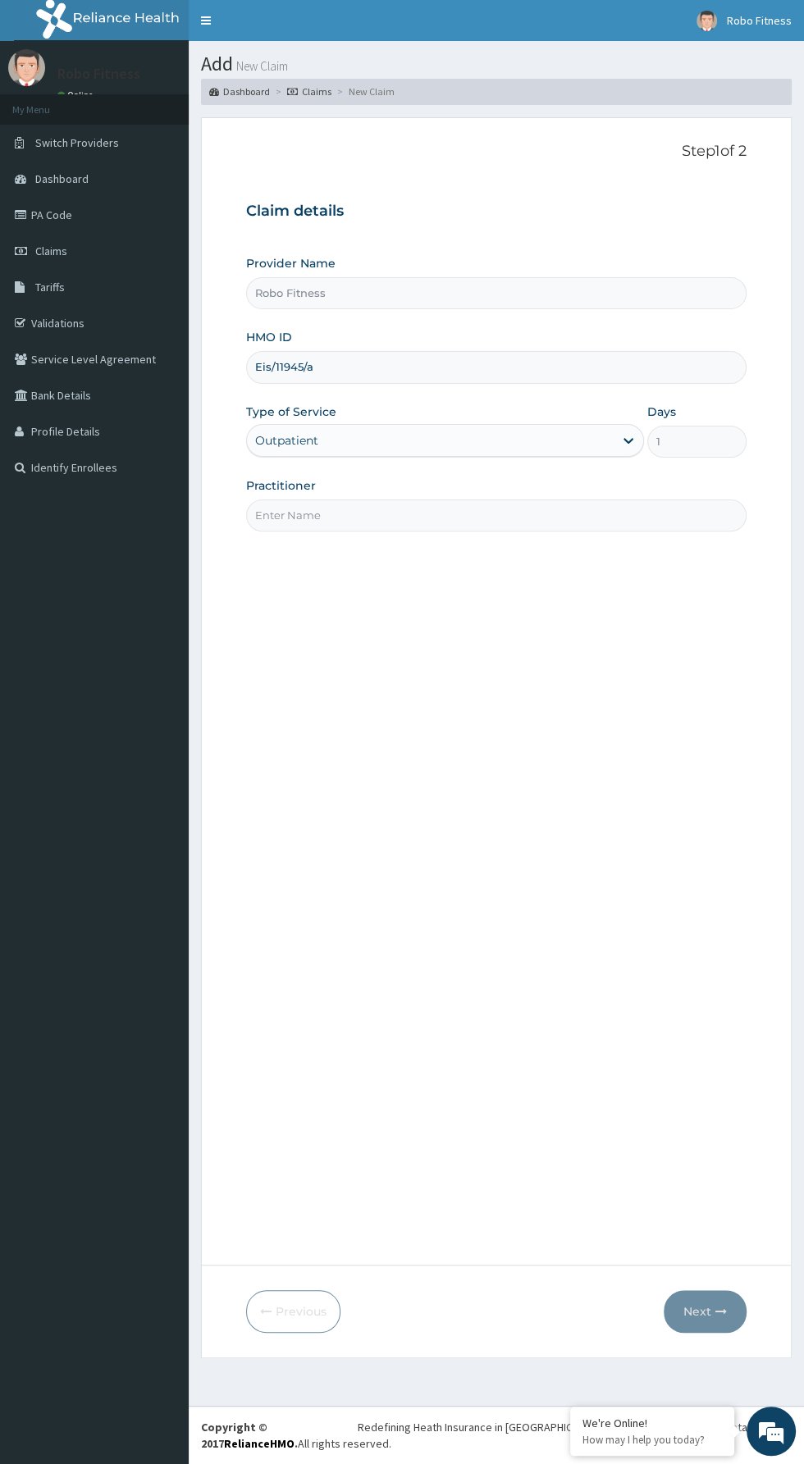
type input "Eis/11945/a"
click at [496, 513] on input "Practitioner" at bounding box center [496, 515] width 500 height 32
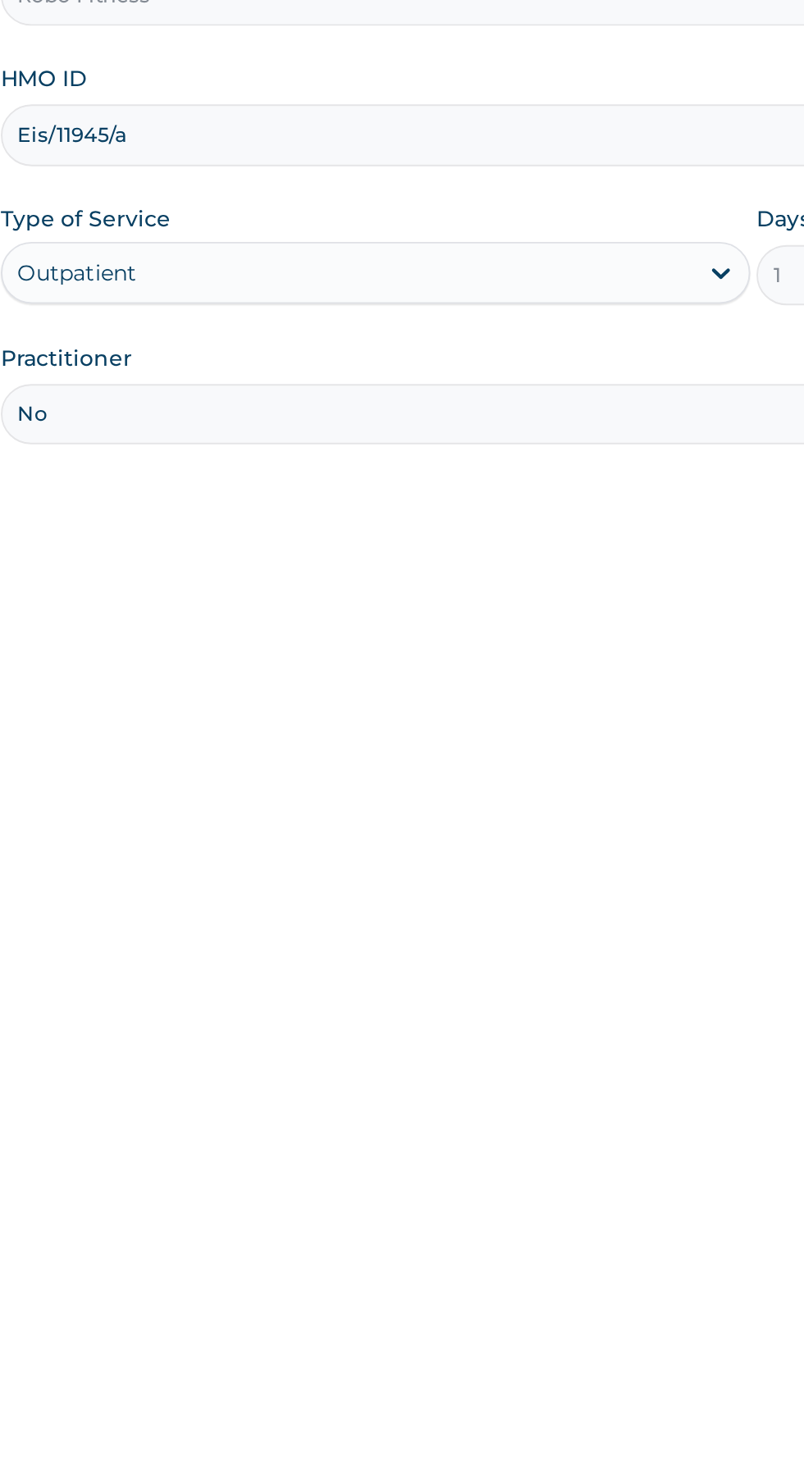
type input "Non"
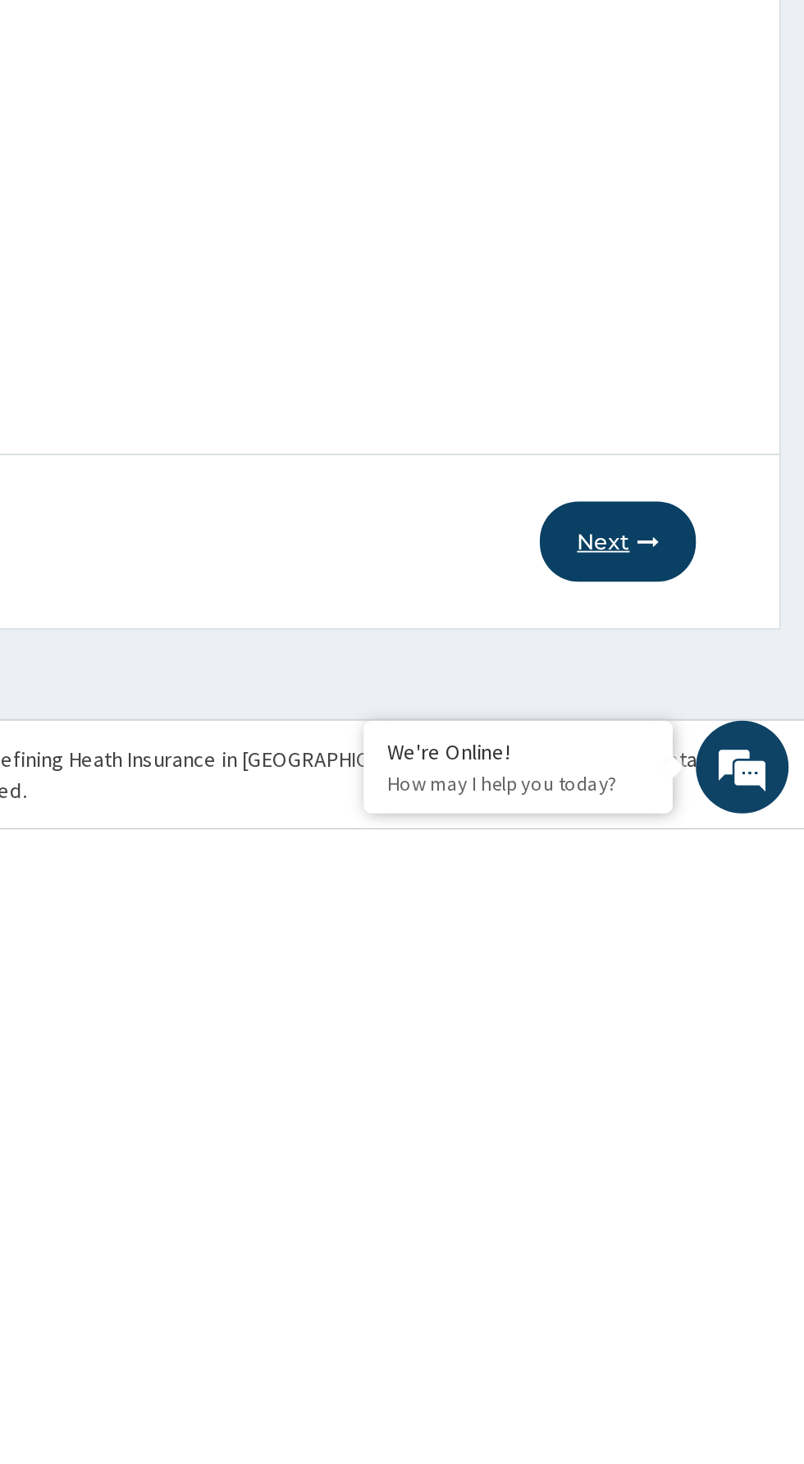
click at [709, 1314] on button "Next" at bounding box center [704, 1311] width 83 height 43
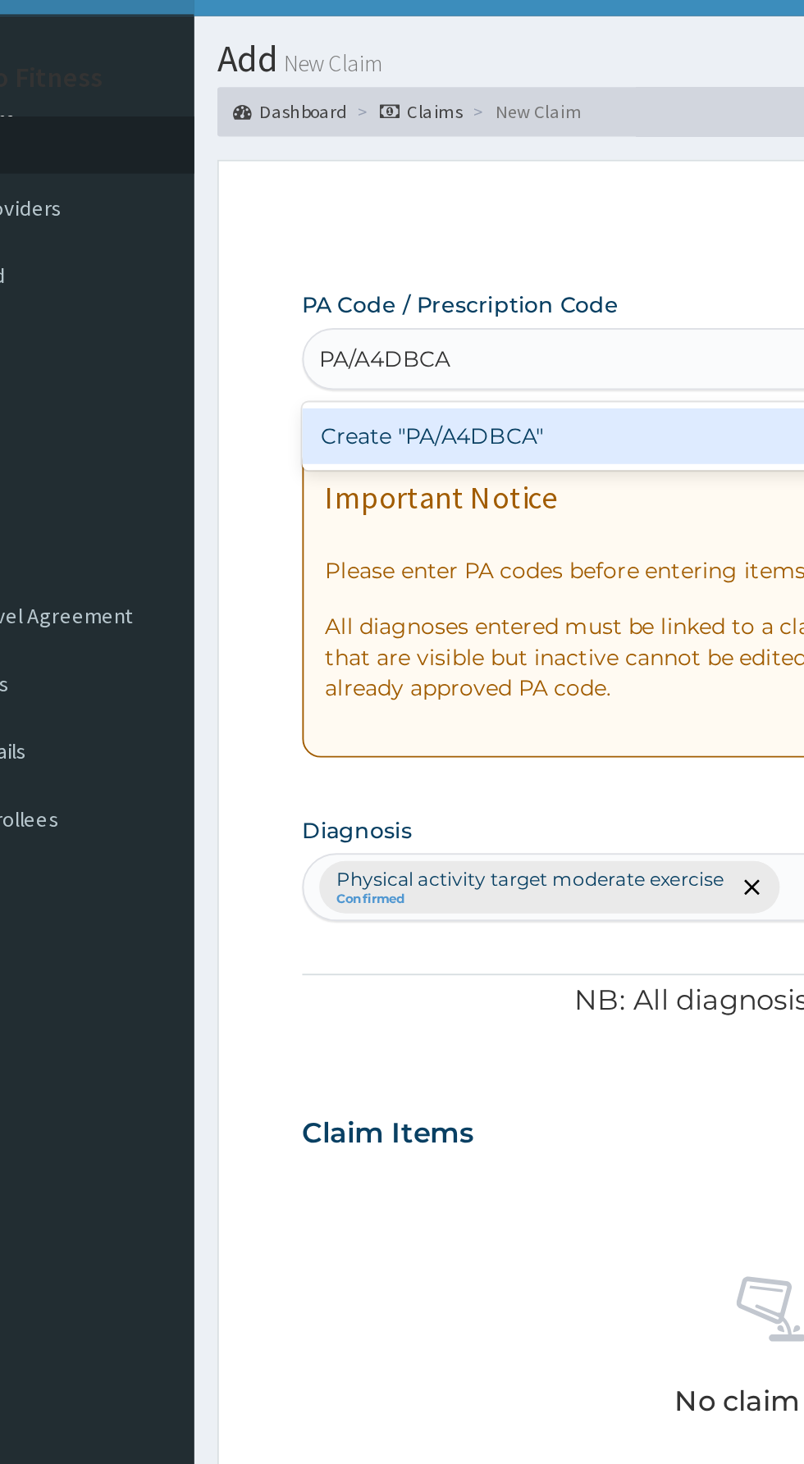
click at [415, 263] on div "Create "PA/A4DBCA"" at bounding box center [412, 264] width 332 height 30
type input "PA/A4DBCA"
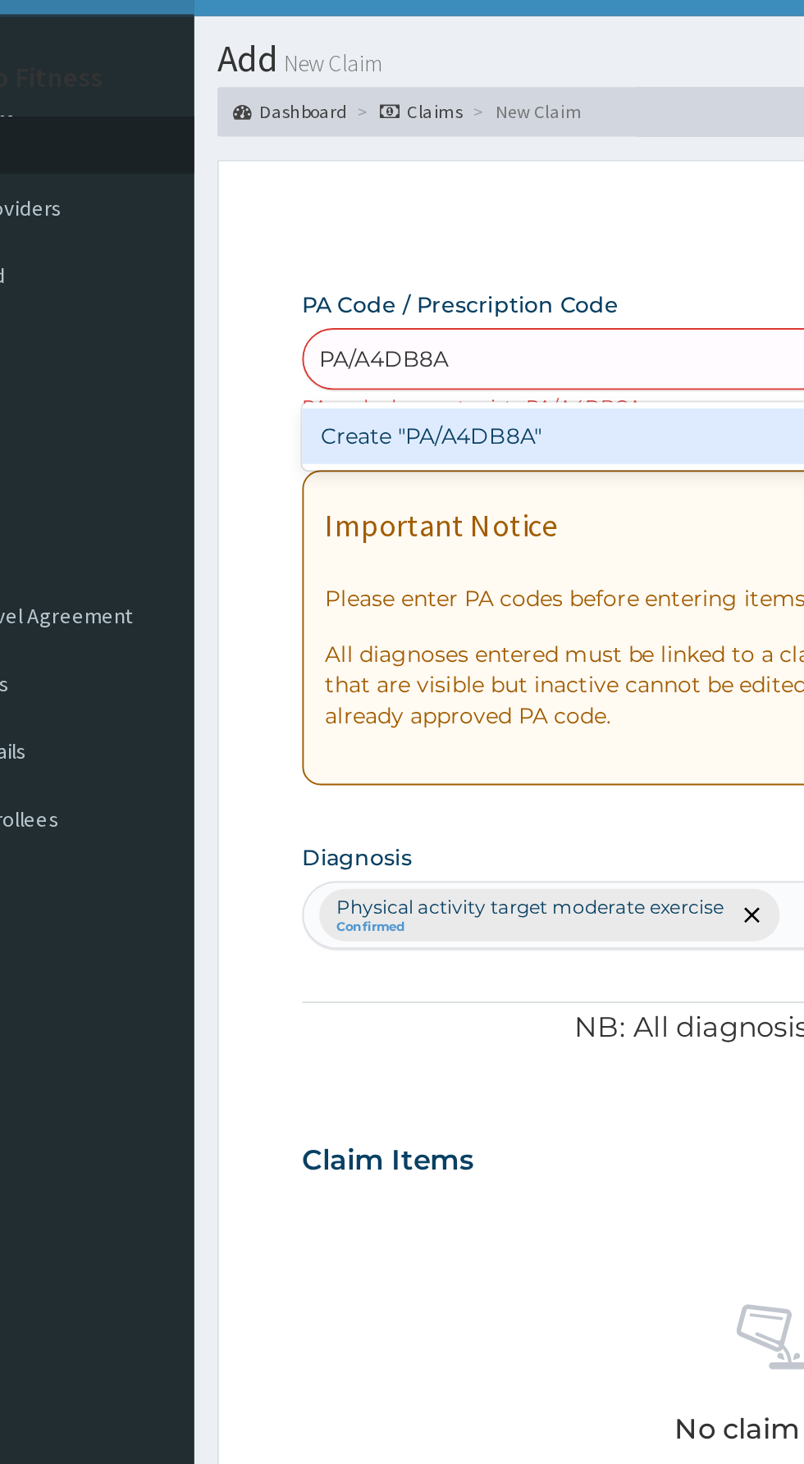
click at [417, 271] on div "Create "PA/A4DB8A"" at bounding box center [412, 264] width 332 height 30
type input "PA/A4DB8A"
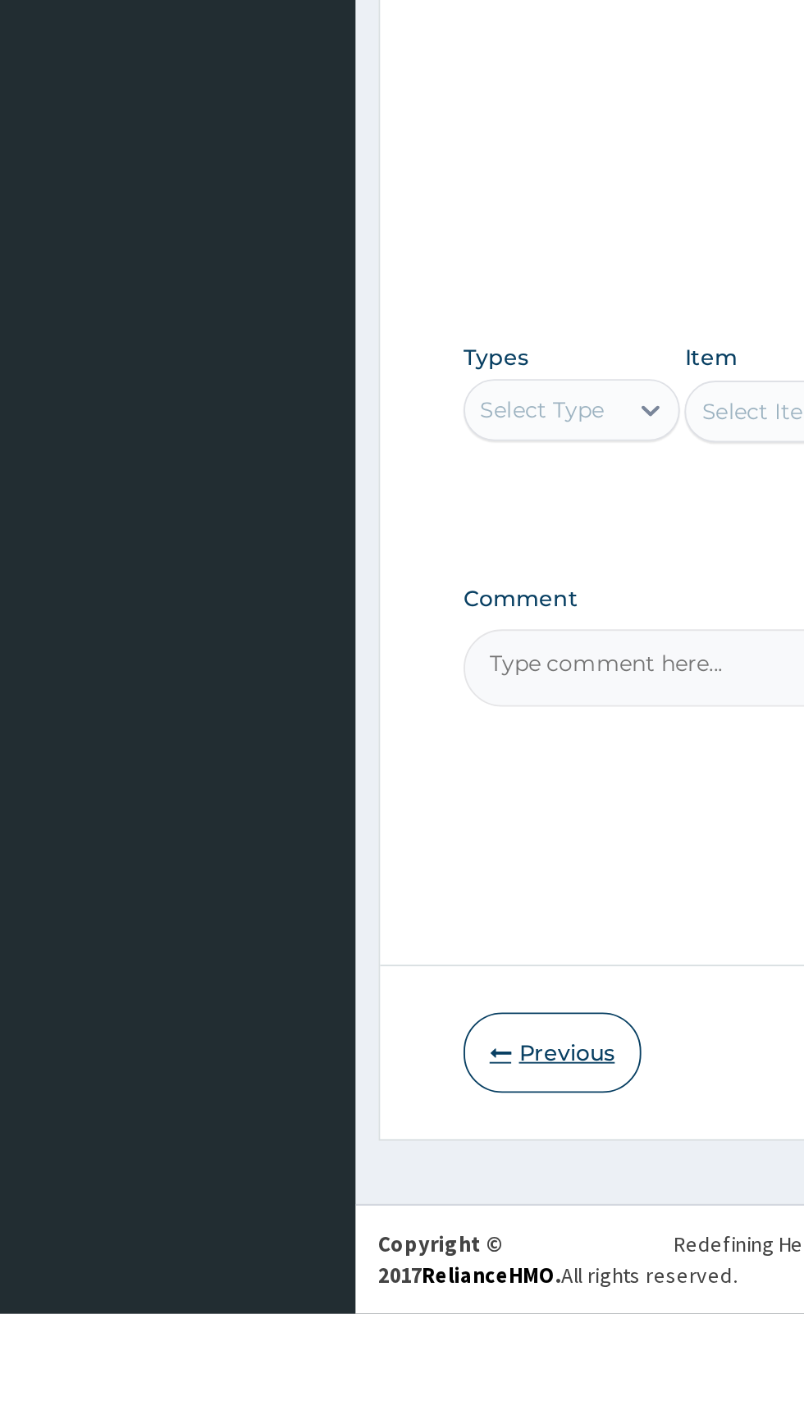
click at [282, 1292] on button "Previous" at bounding box center [293, 1271] width 94 height 43
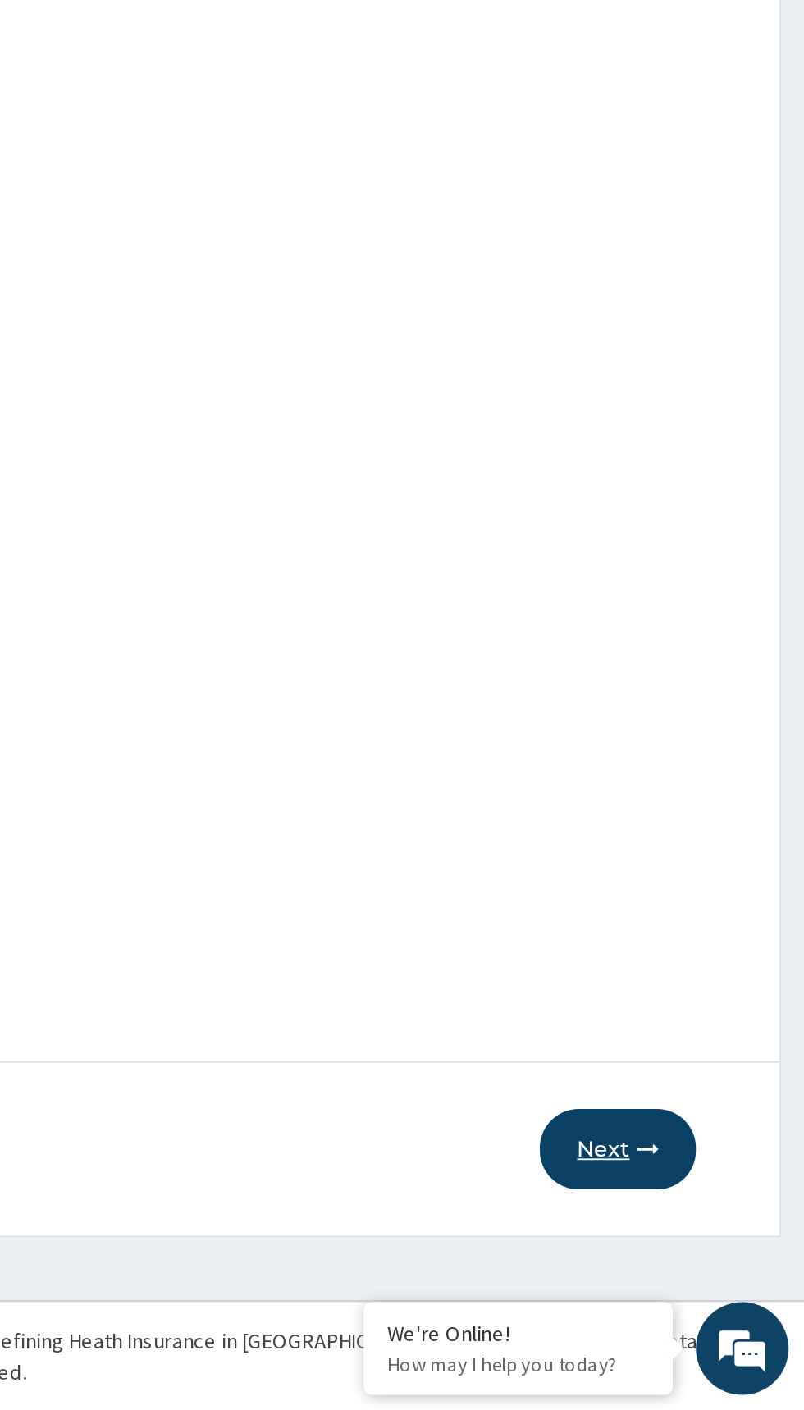
click at [708, 1292] on button "Next" at bounding box center [704, 1271] width 83 height 43
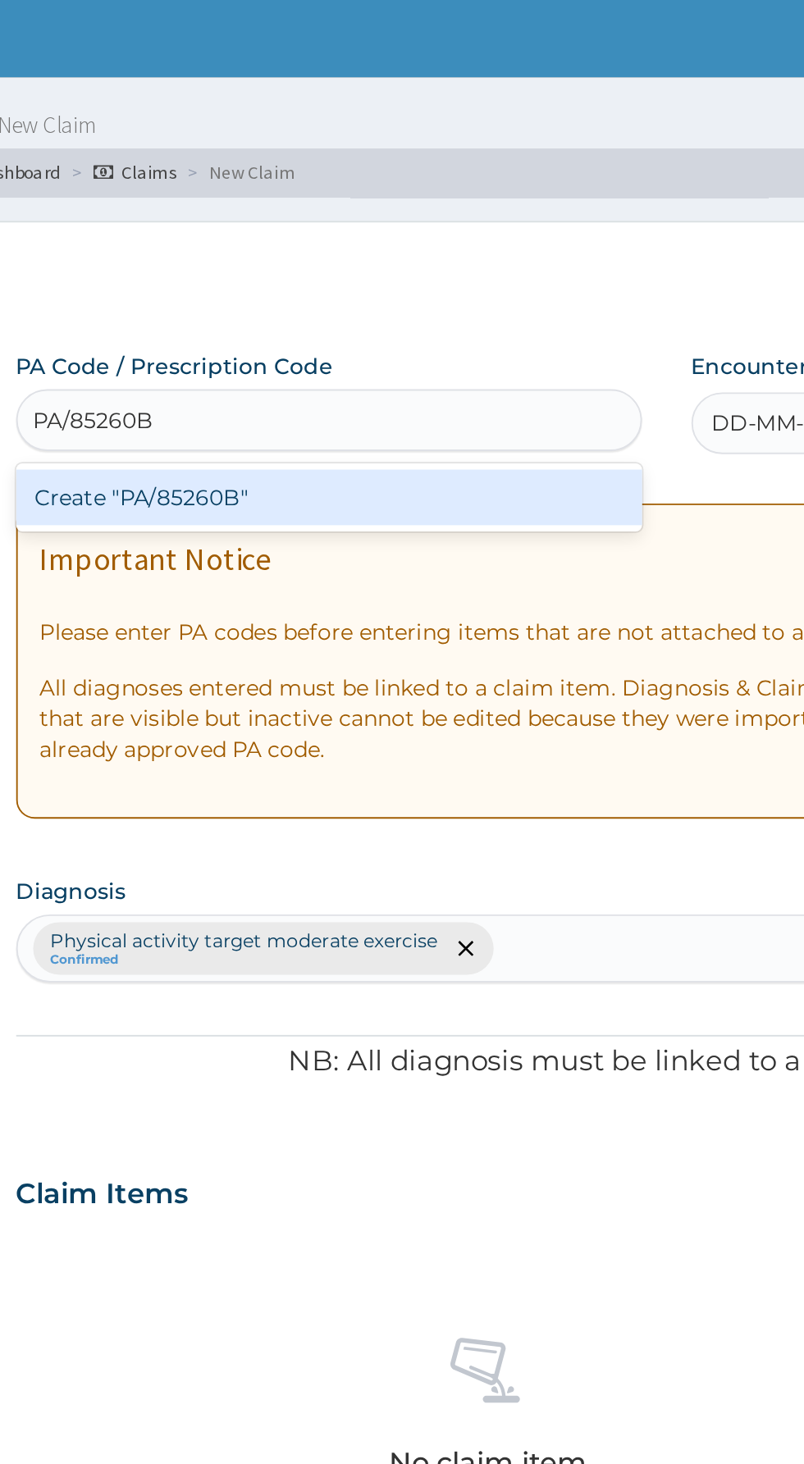
click at [535, 271] on div "Create "PA/85260B"" at bounding box center [412, 264] width 332 height 30
type input "PA/85260B"
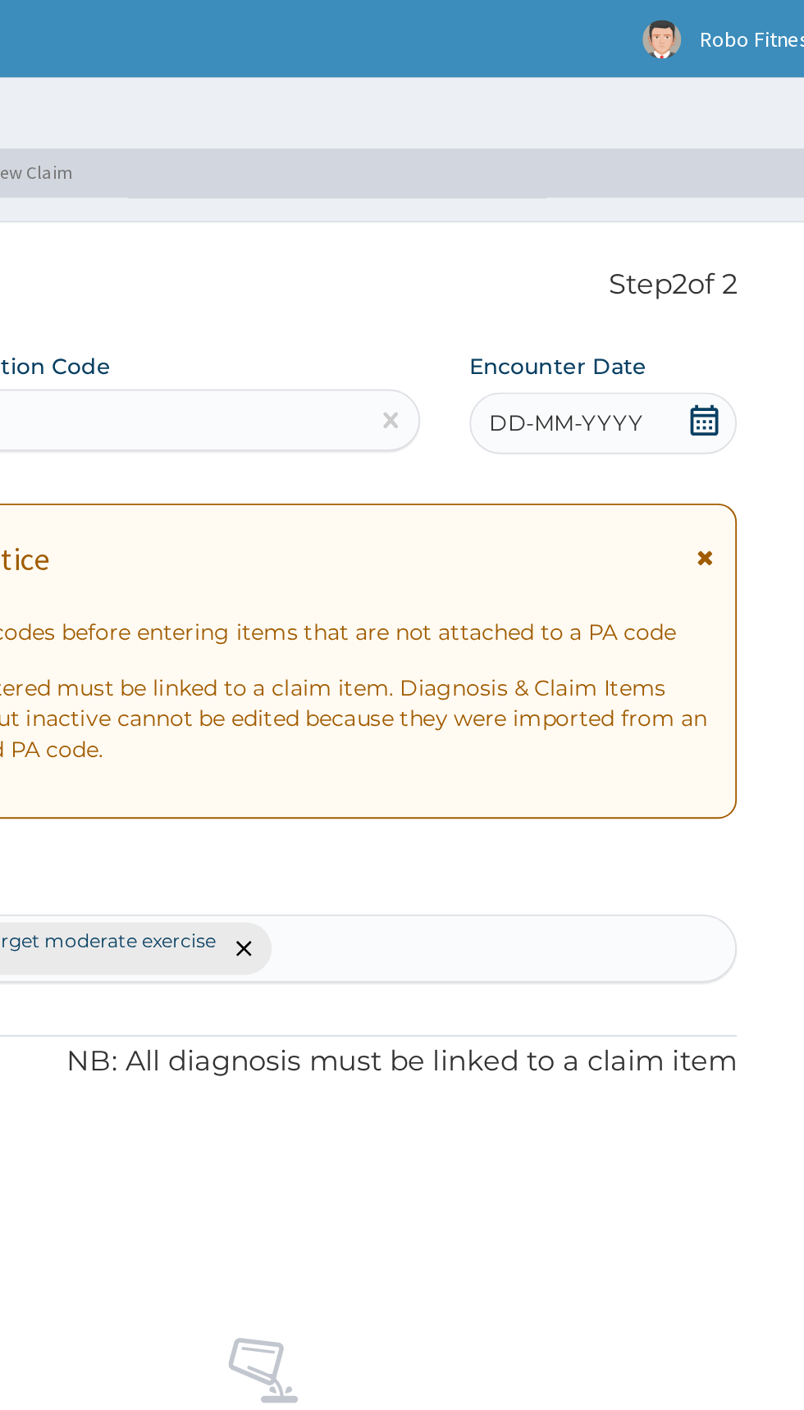
click at [681, 227] on span "DD-MM-YYYY" at bounding box center [655, 224] width 81 height 16
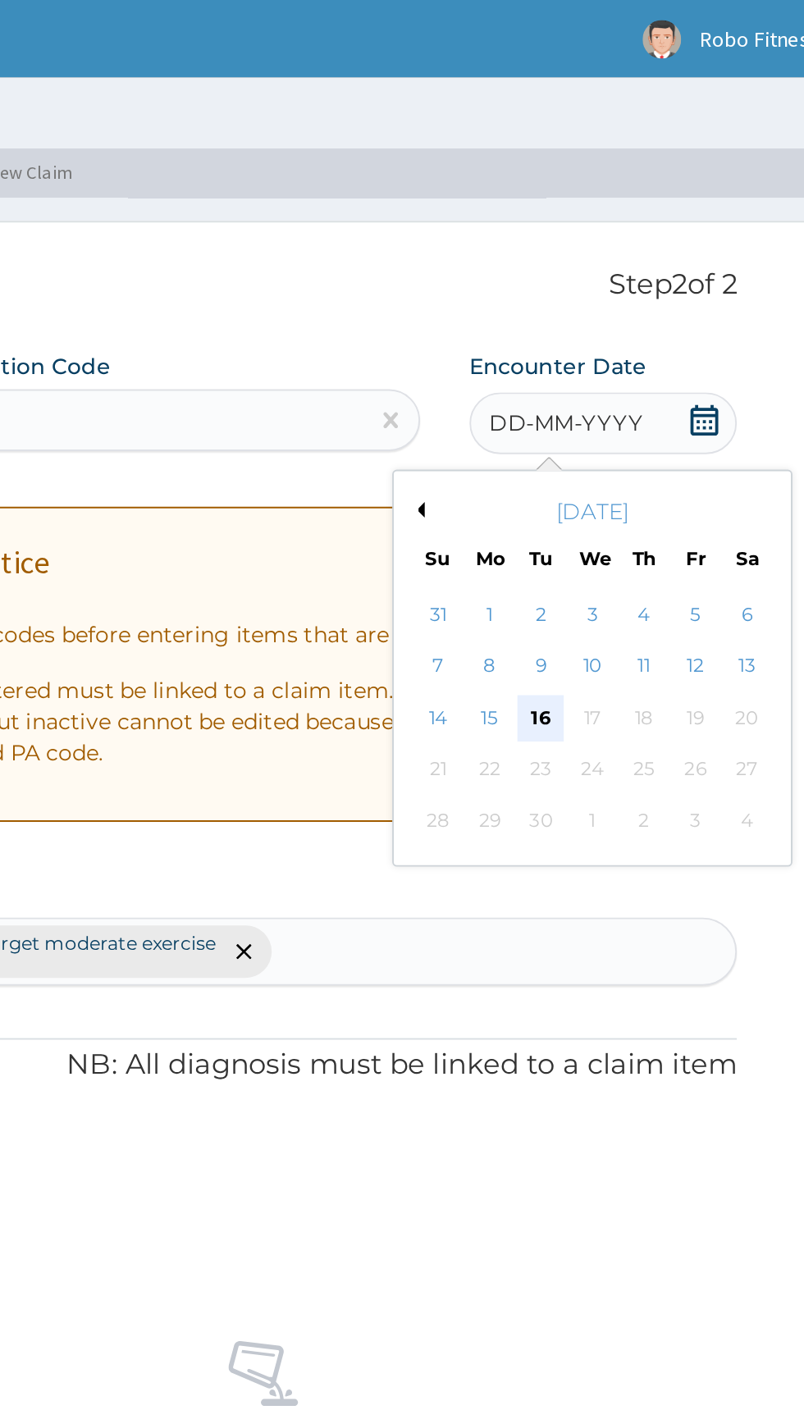
click at [640, 380] on div "16" at bounding box center [642, 381] width 25 height 25
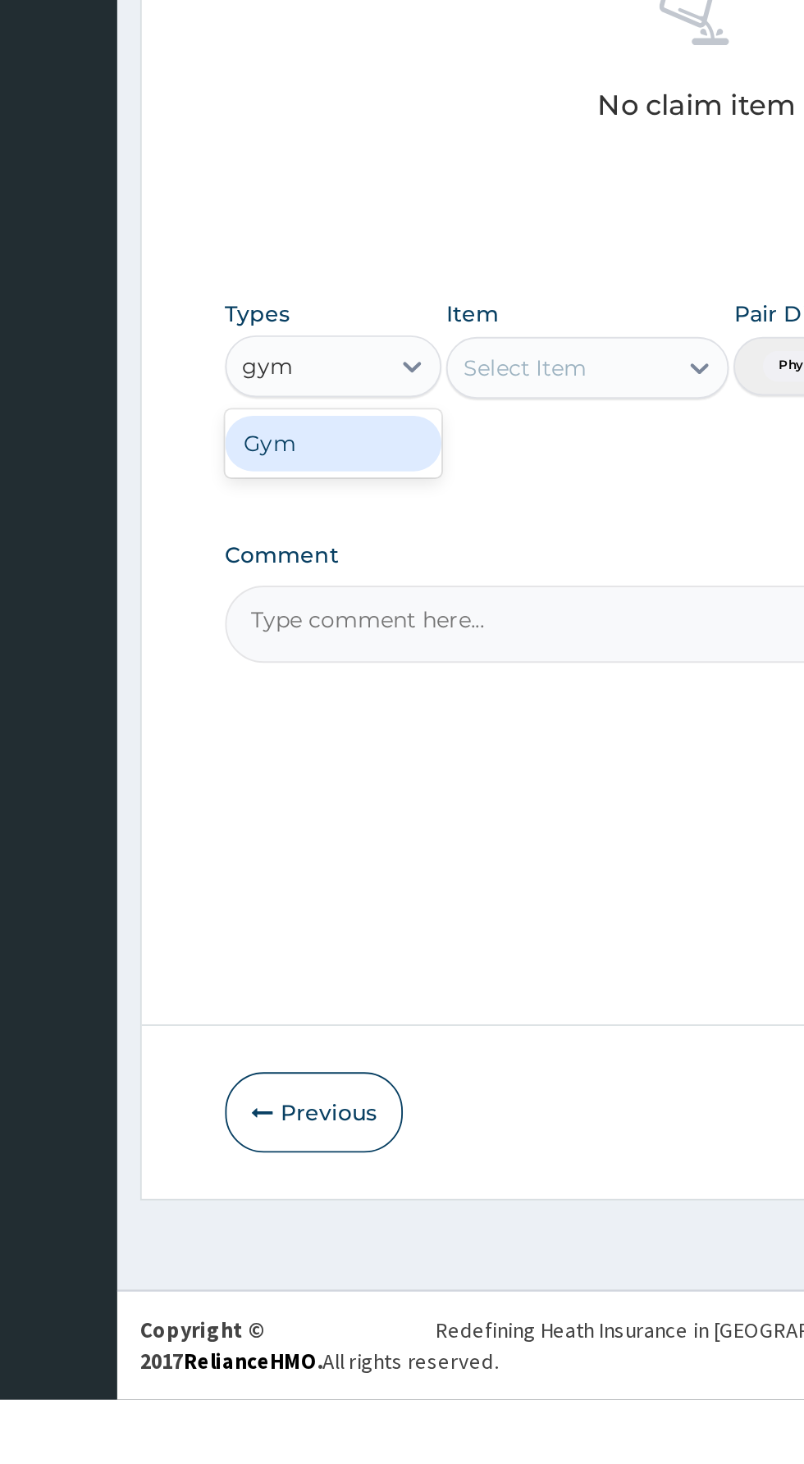
click at [322, 950] on div "Gym" at bounding box center [303, 956] width 115 height 30
type input "gym"
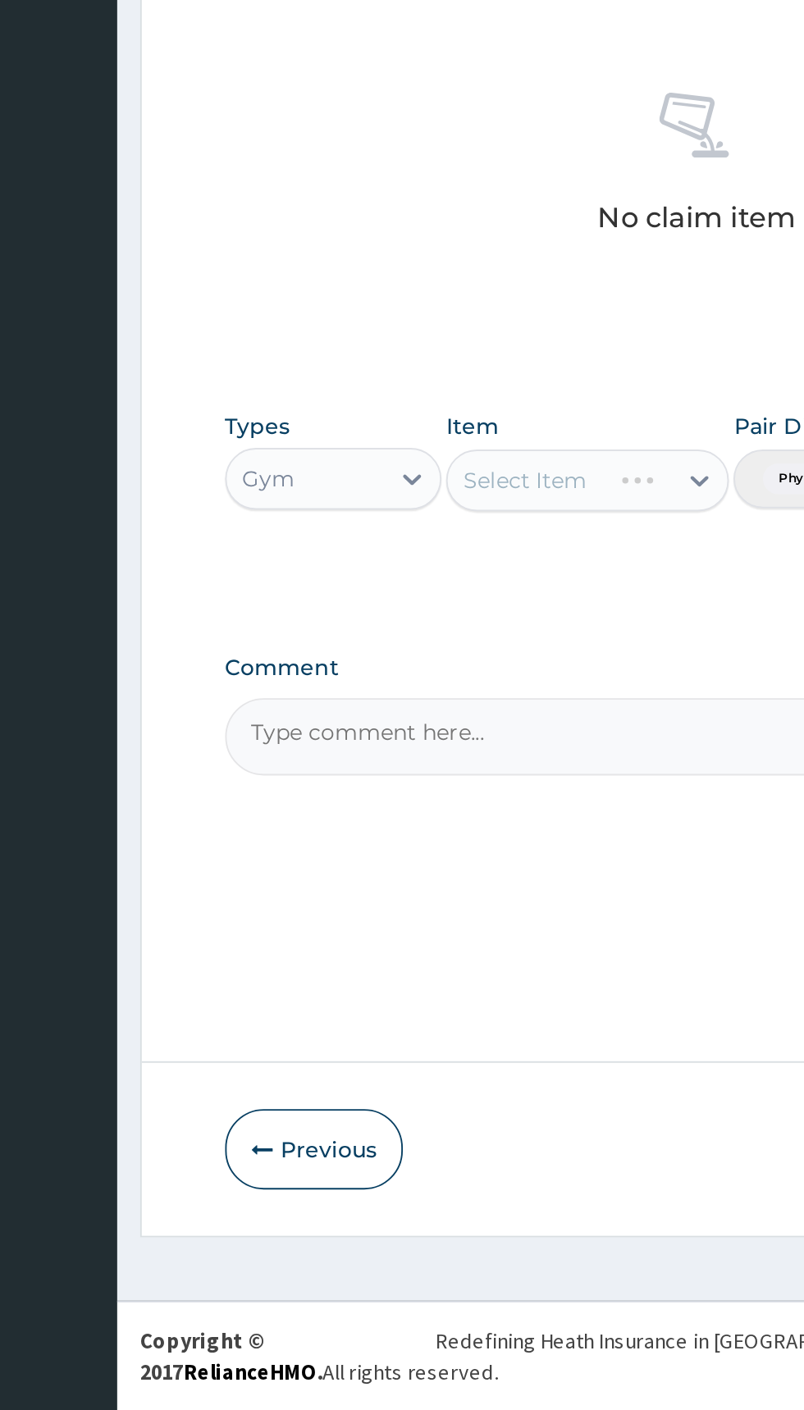
click at [447, 918] on div "Select Item" at bounding box center [438, 916] width 150 height 33
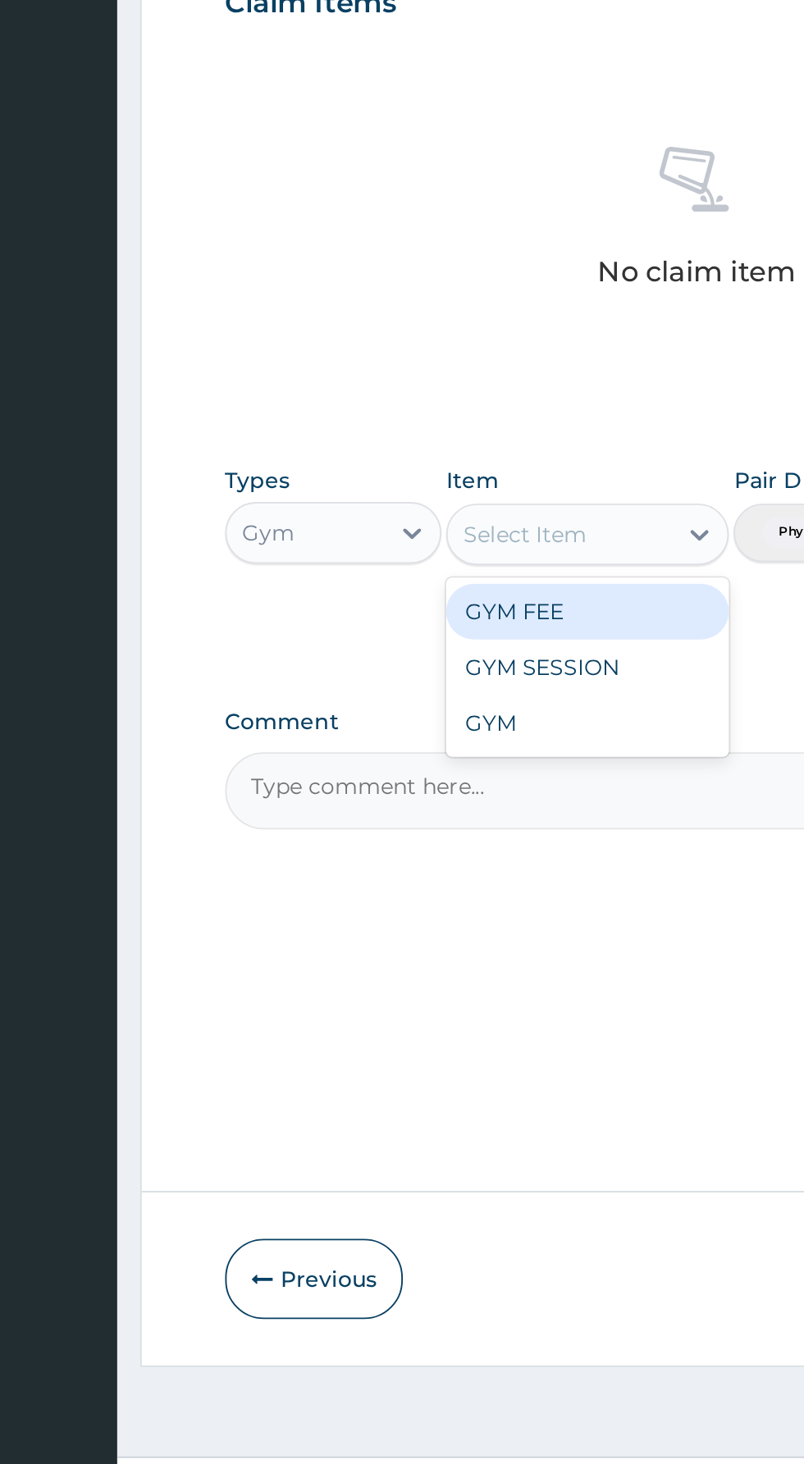
click at [441, 960] on div "GYM FEE" at bounding box center [438, 957] width 150 height 30
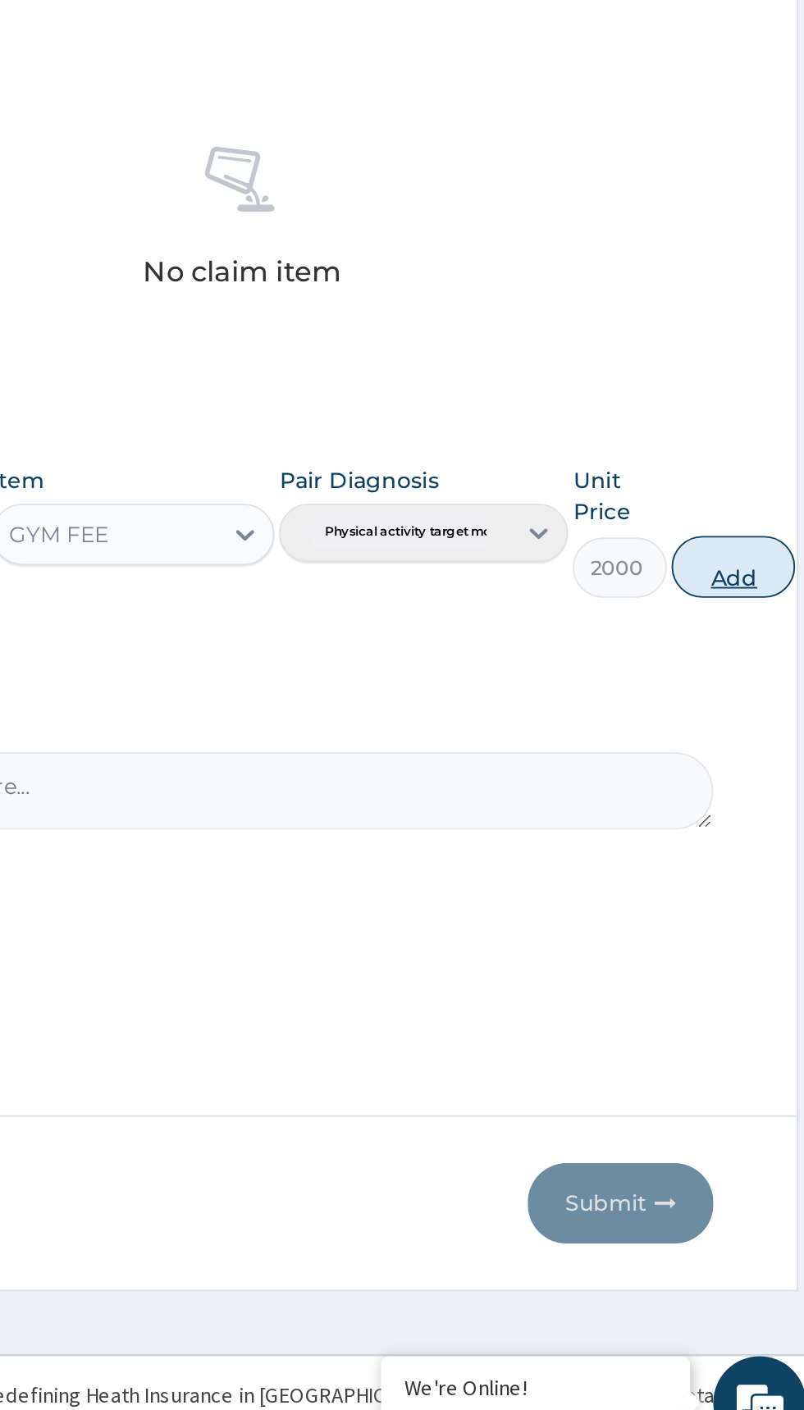
click at [768, 938] on button "Add" at bounding box center [757, 933] width 66 height 33
type input "0"
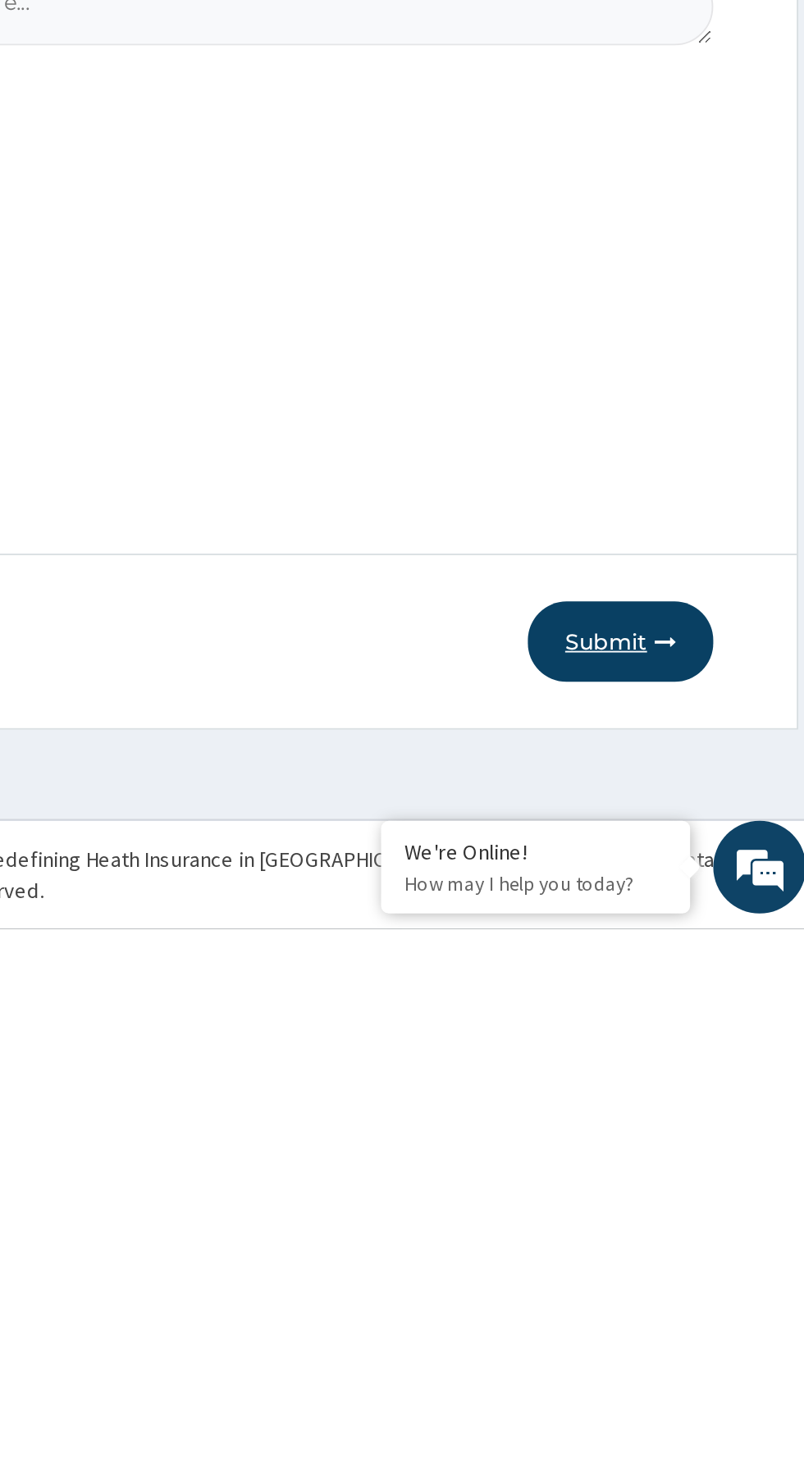
click at [704, 1306] on button "Submit" at bounding box center [697, 1311] width 98 height 43
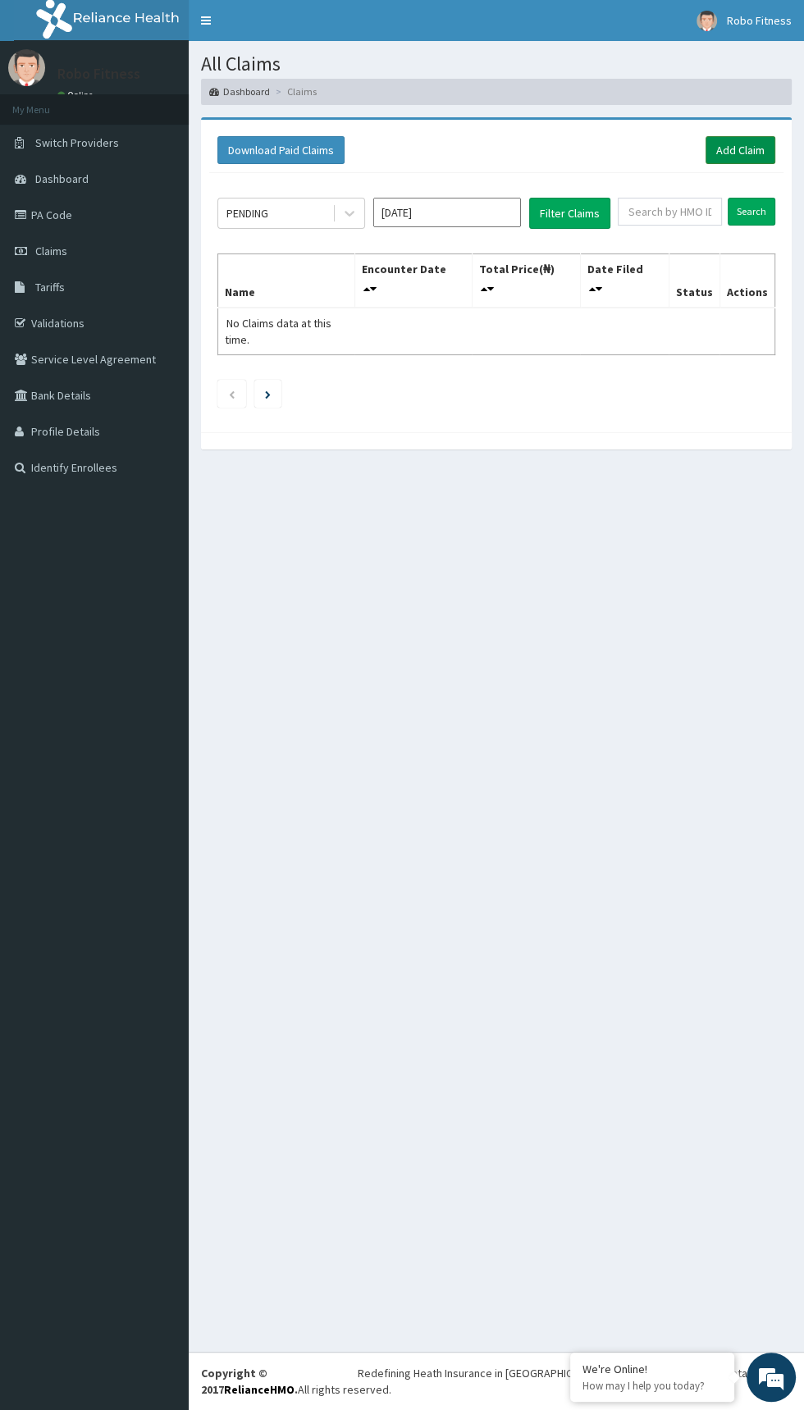
click at [745, 148] on link "Add Claim" at bounding box center [740, 150] width 70 height 28
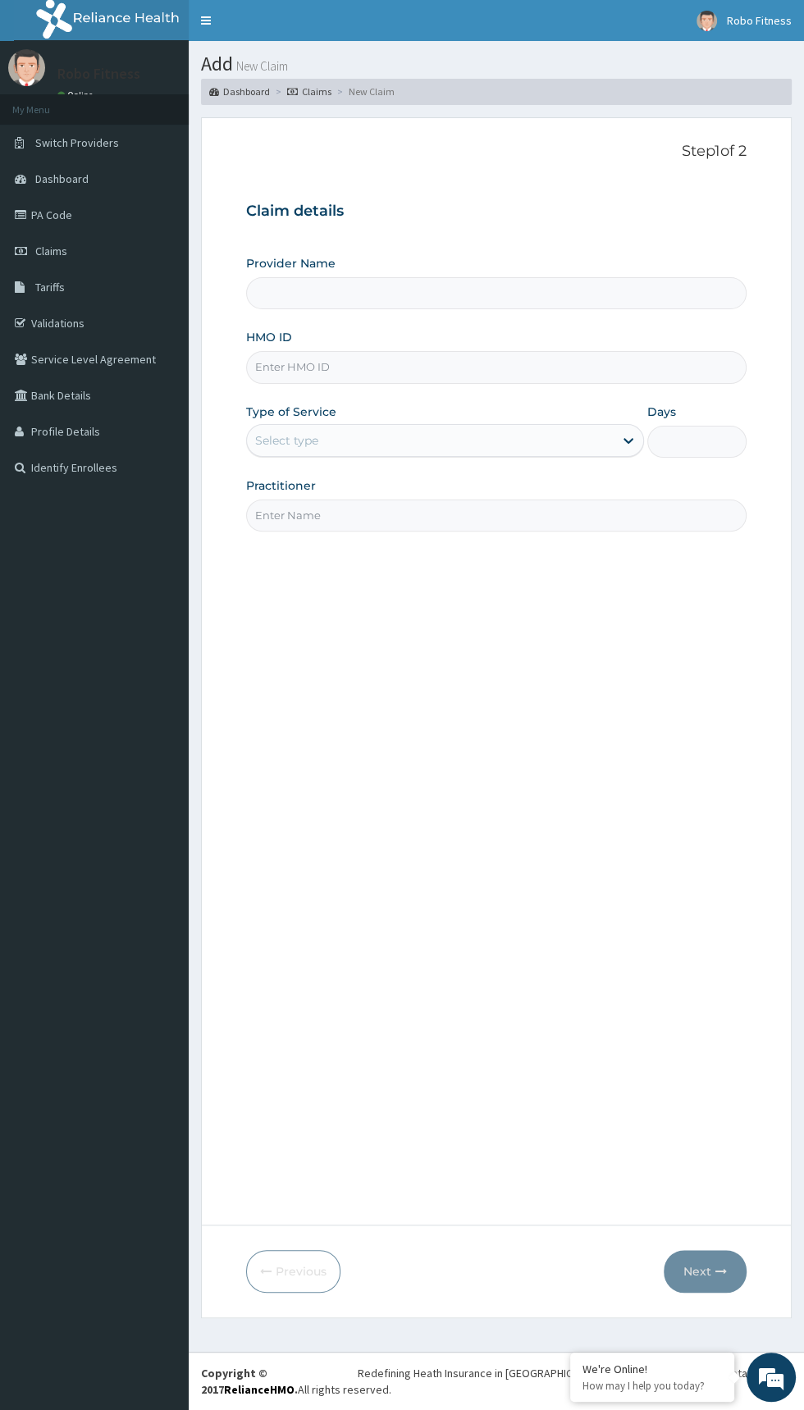
type input "Robo Fitness"
type input "1"
click at [466, 366] on input "HMO ID" at bounding box center [496, 367] width 500 height 32
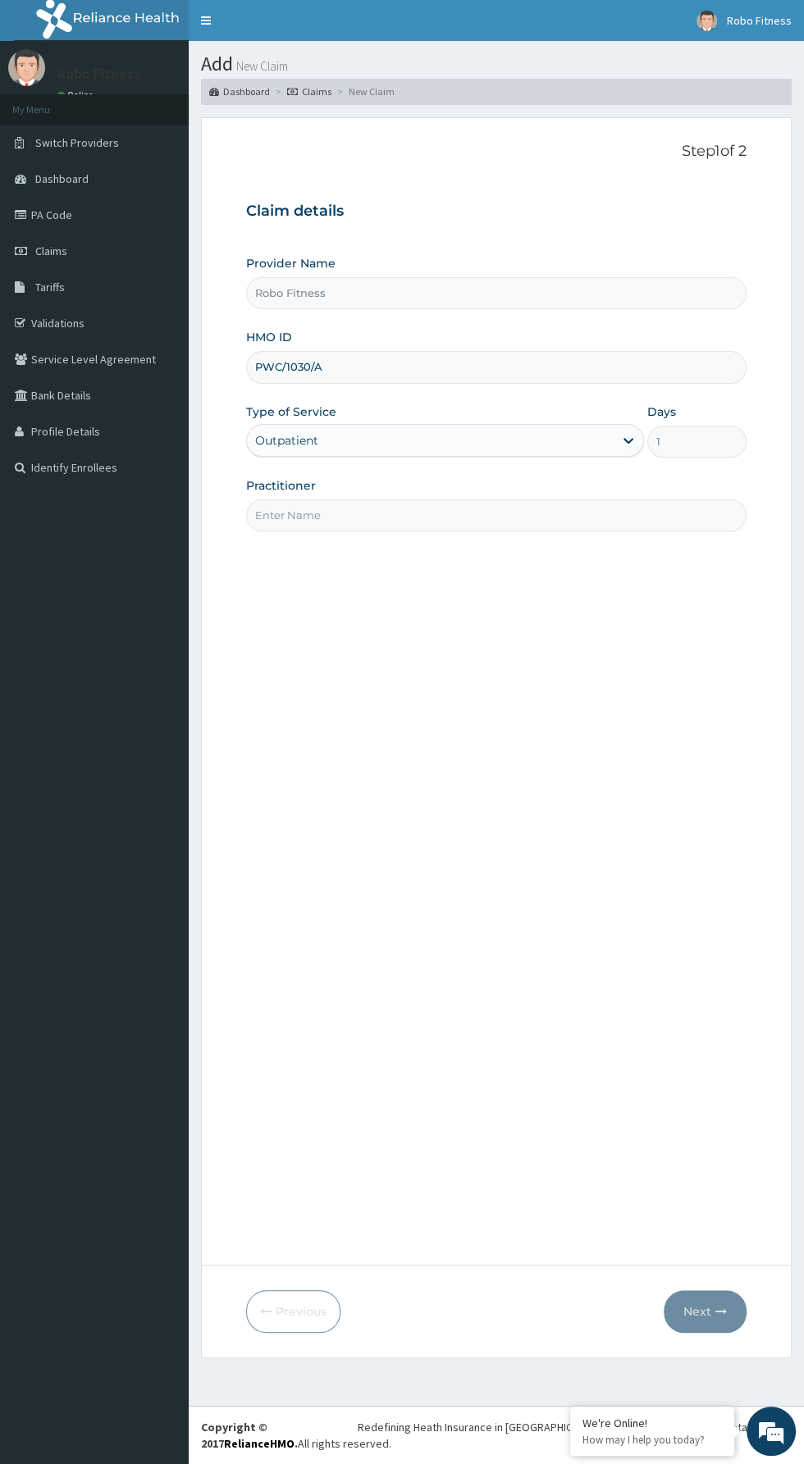
type input "PWC/1030/A"
click at [547, 508] on input "Practitioner" at bounding box center [496, 515] width 500 height 32
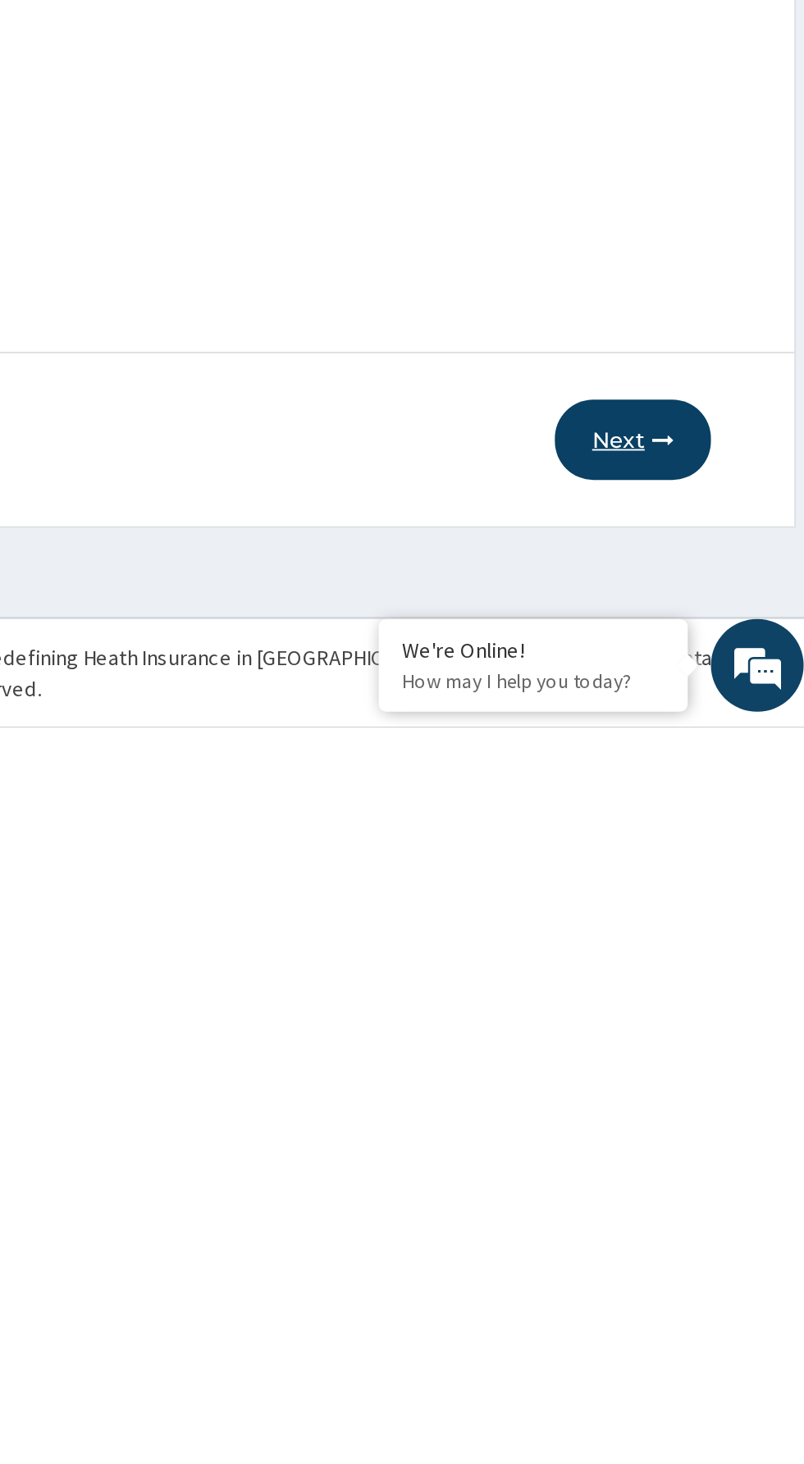
type input "Non"
click at [719, 1311] on icon "button" at bounding box center [720, 1310] width 11 height 11
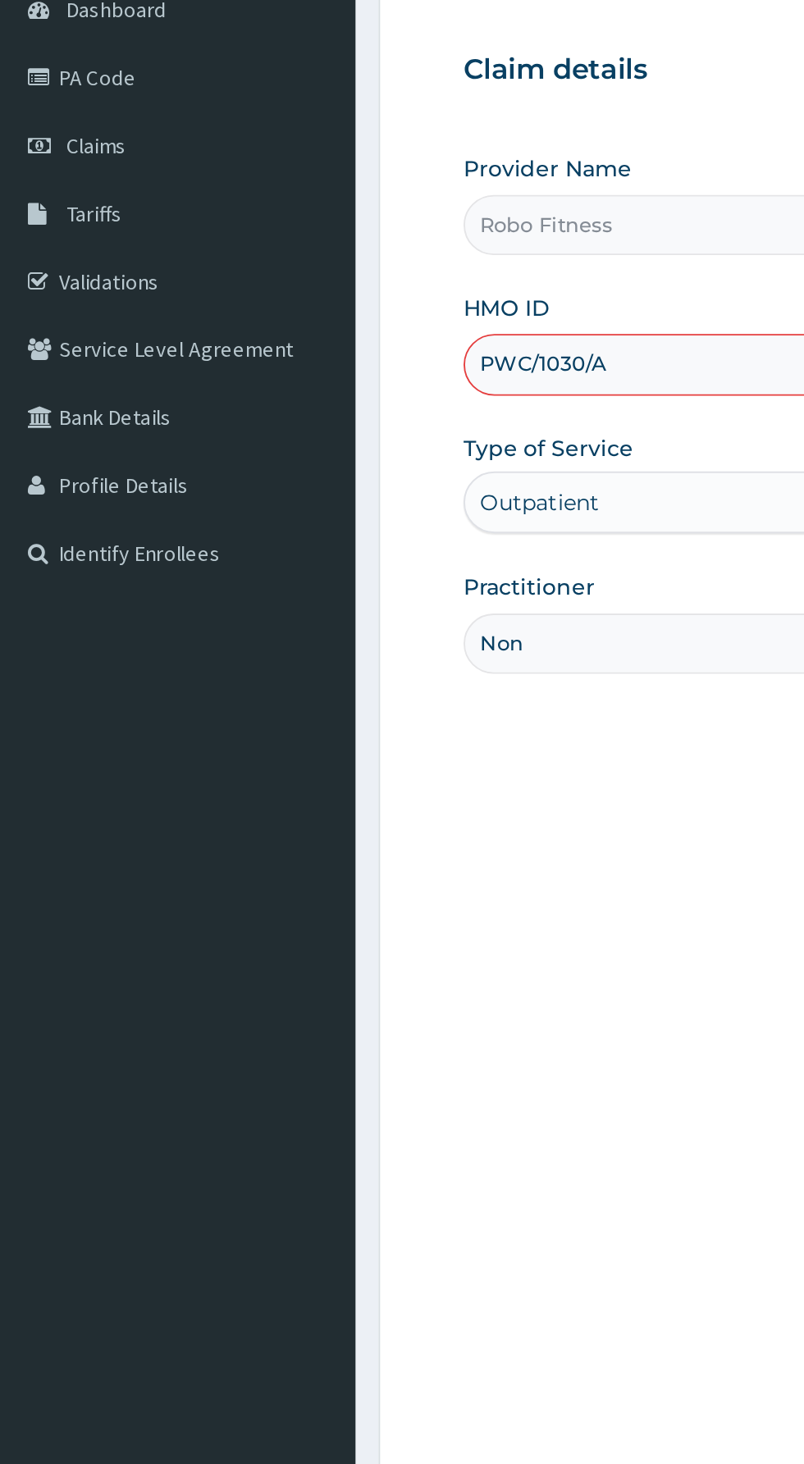
click at [314, 363] on input "PWC/1030/A" at bounding box center [496, 367] width 500 height 32
type input "PWC/10307/A"
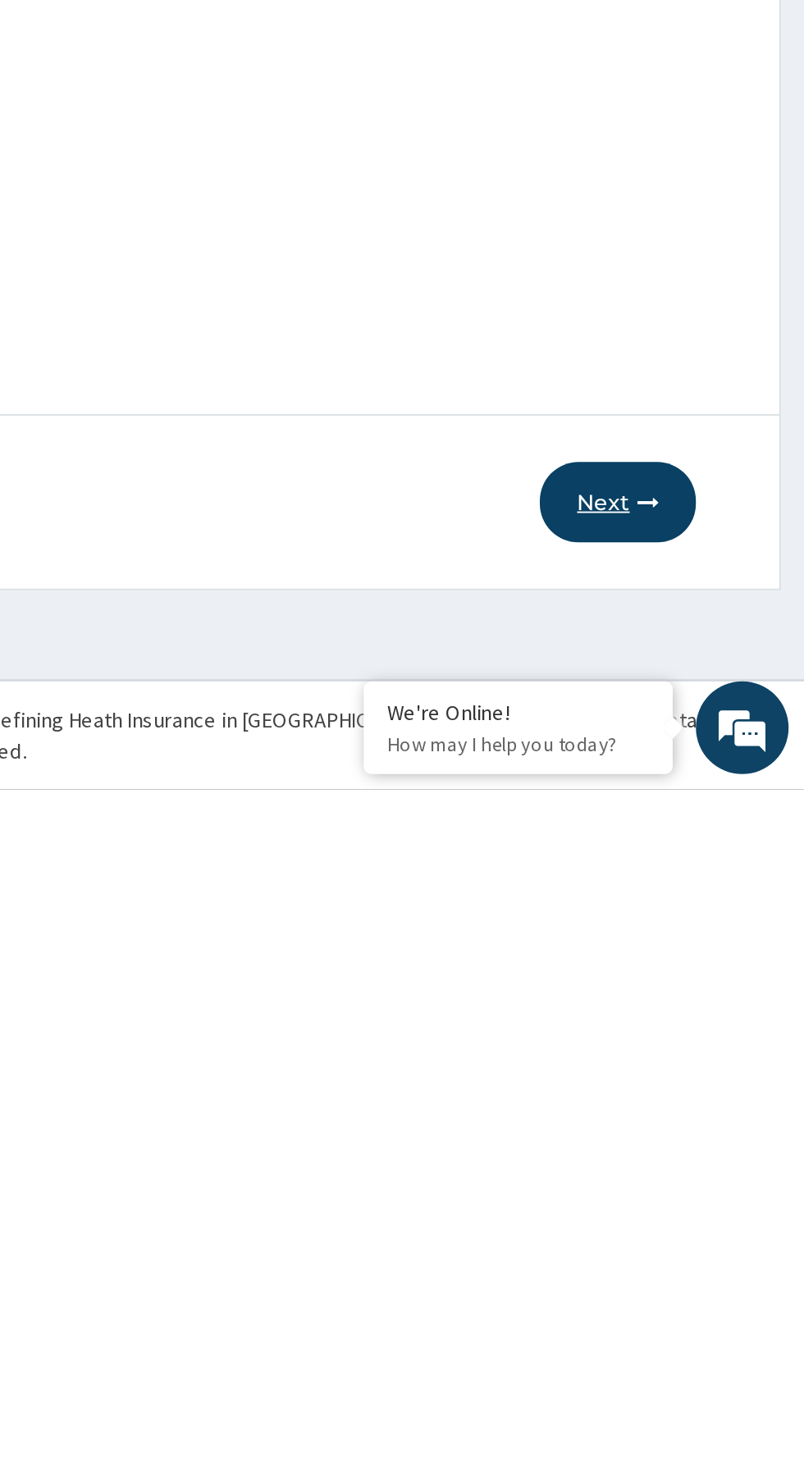
click at [707, 1310] on button "Next" at bounding box center [704, 1311] width 83 height 43
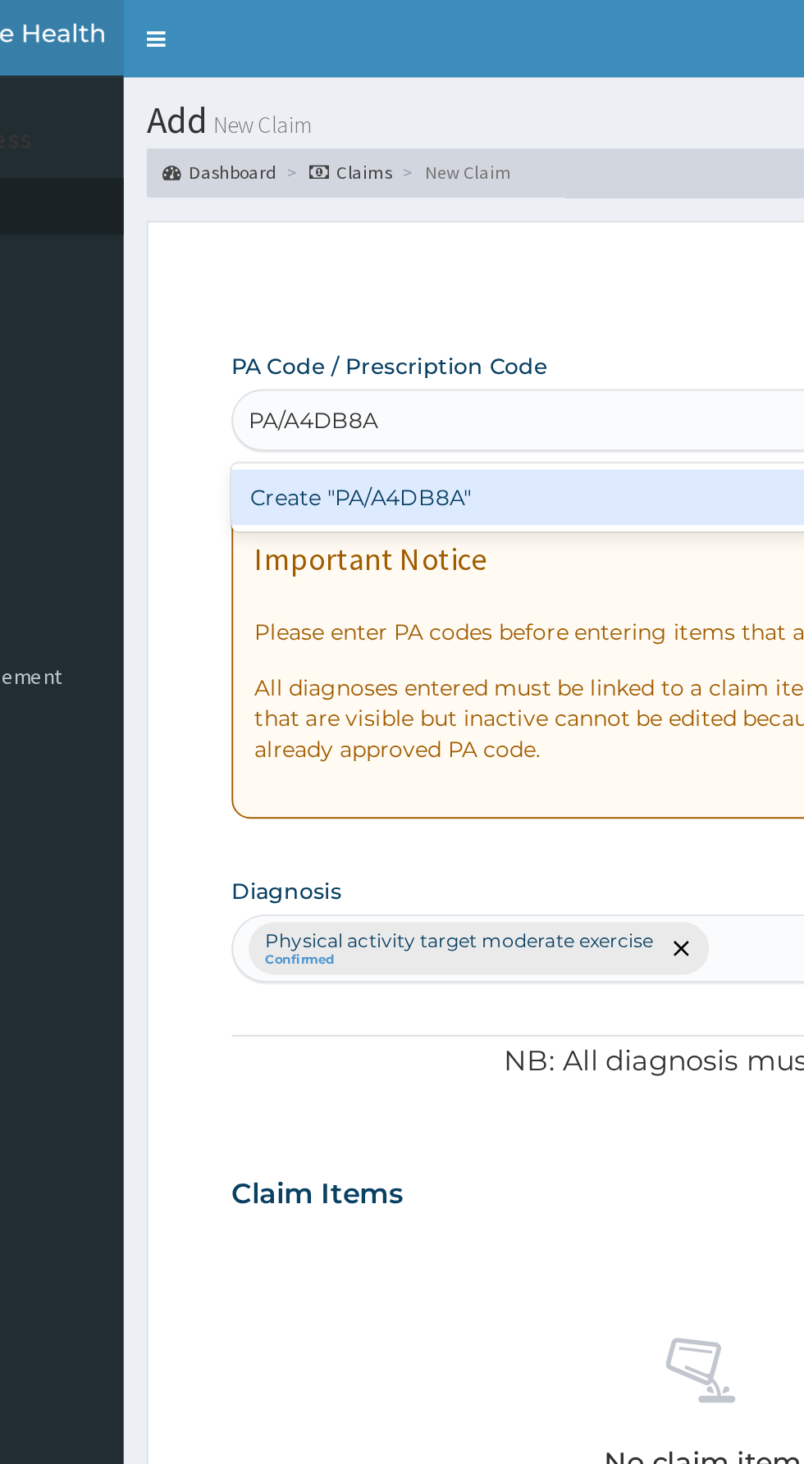
click at [468, 257] on div "Create "PA/A4DB8A"" at bounding box center [412, 264] width 332 height 30
type input "PA/A4DB8A"
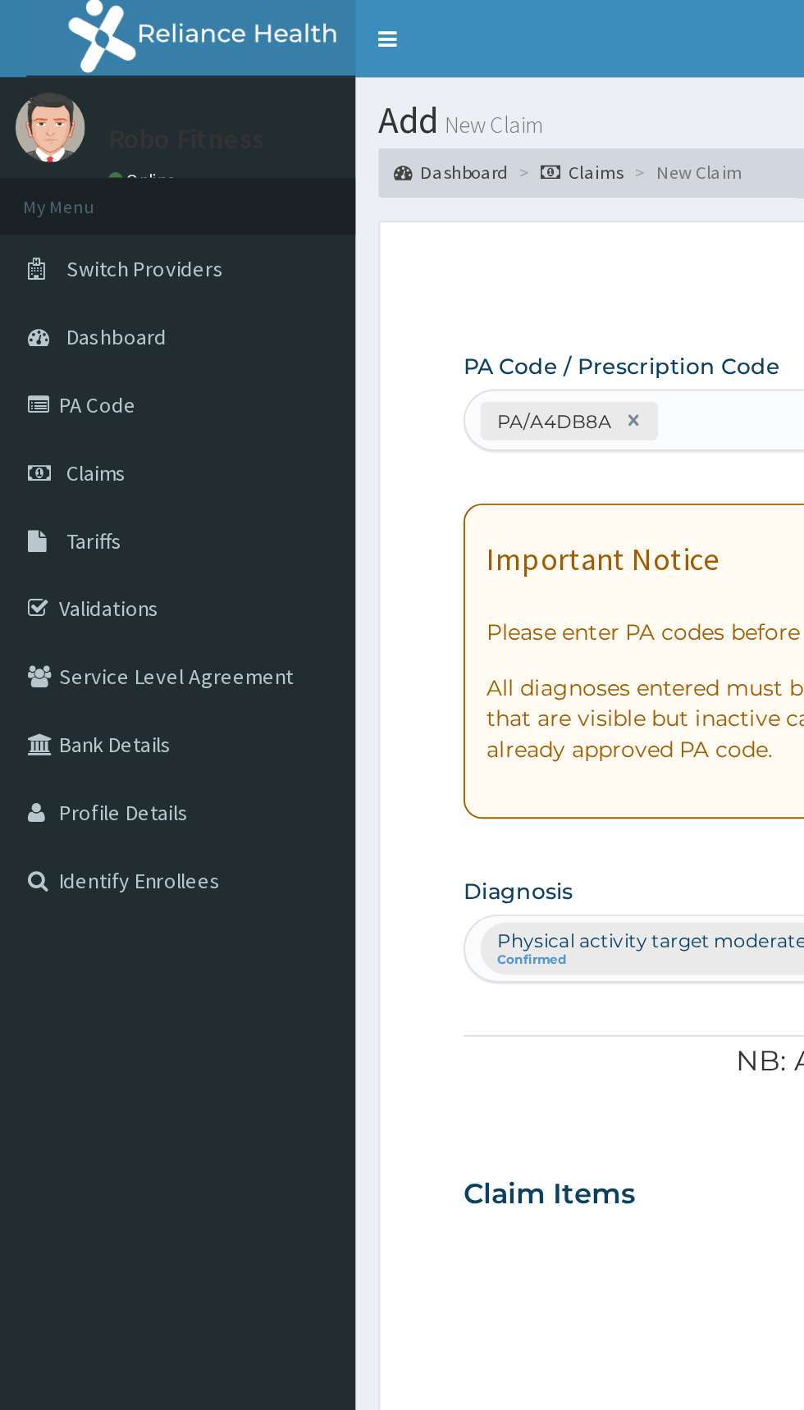
click at [11, 633] on aside "Robo Fitness Online My Menu Switch Providers Dashboard PA Code Claims Tariffs V…" at bounding box center [94, 705] width 189 height 1410
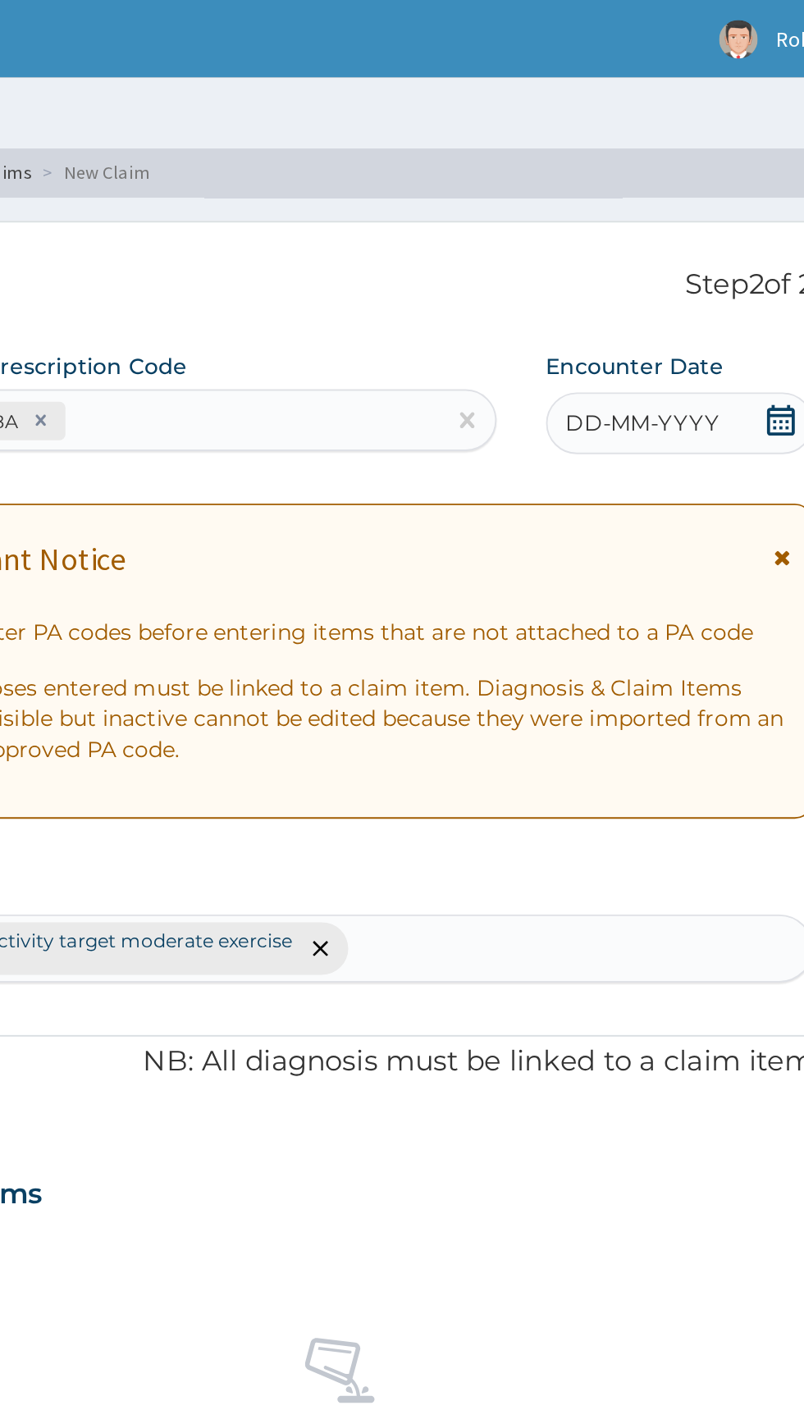
click at [664, 233] on span "DD-MM-YYYY" at bounding box center [655, 224] width 81 height 16
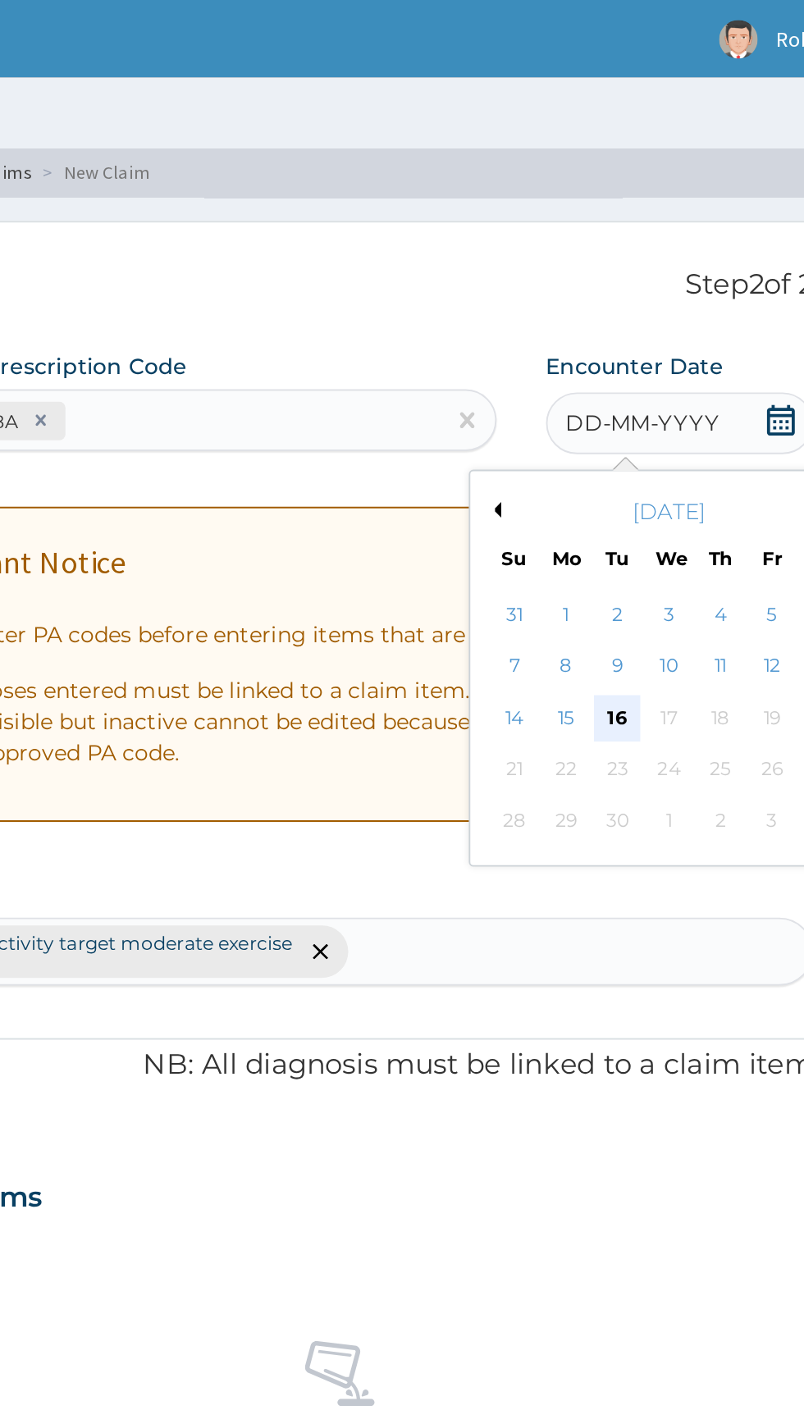
click at [645, 383] on div "16" at bounding box center [642, 381] width 25 height 25
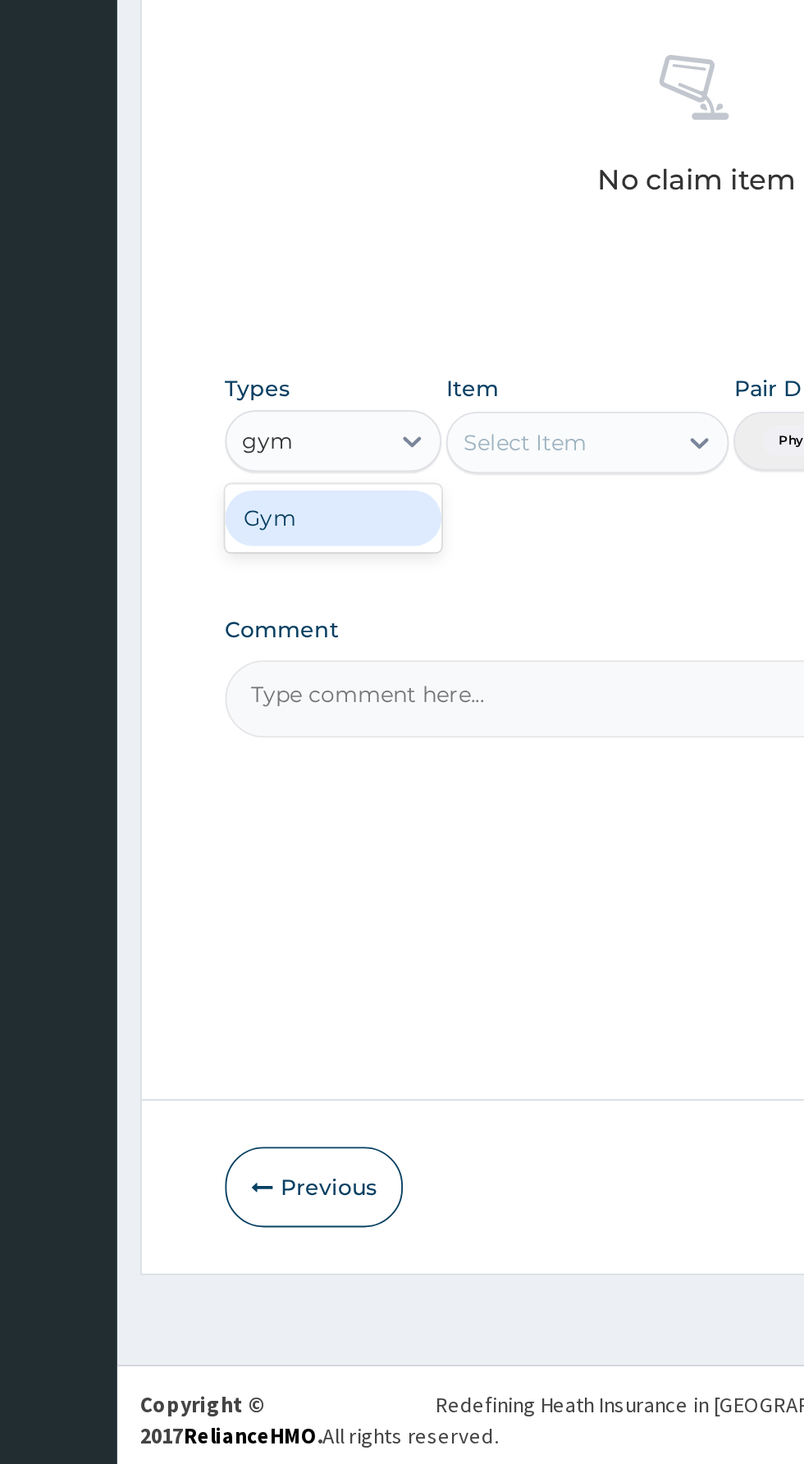
click at [321, 955] on div "Gym" at bounding box center [303, 956] width 115 height 30
type input "gym"
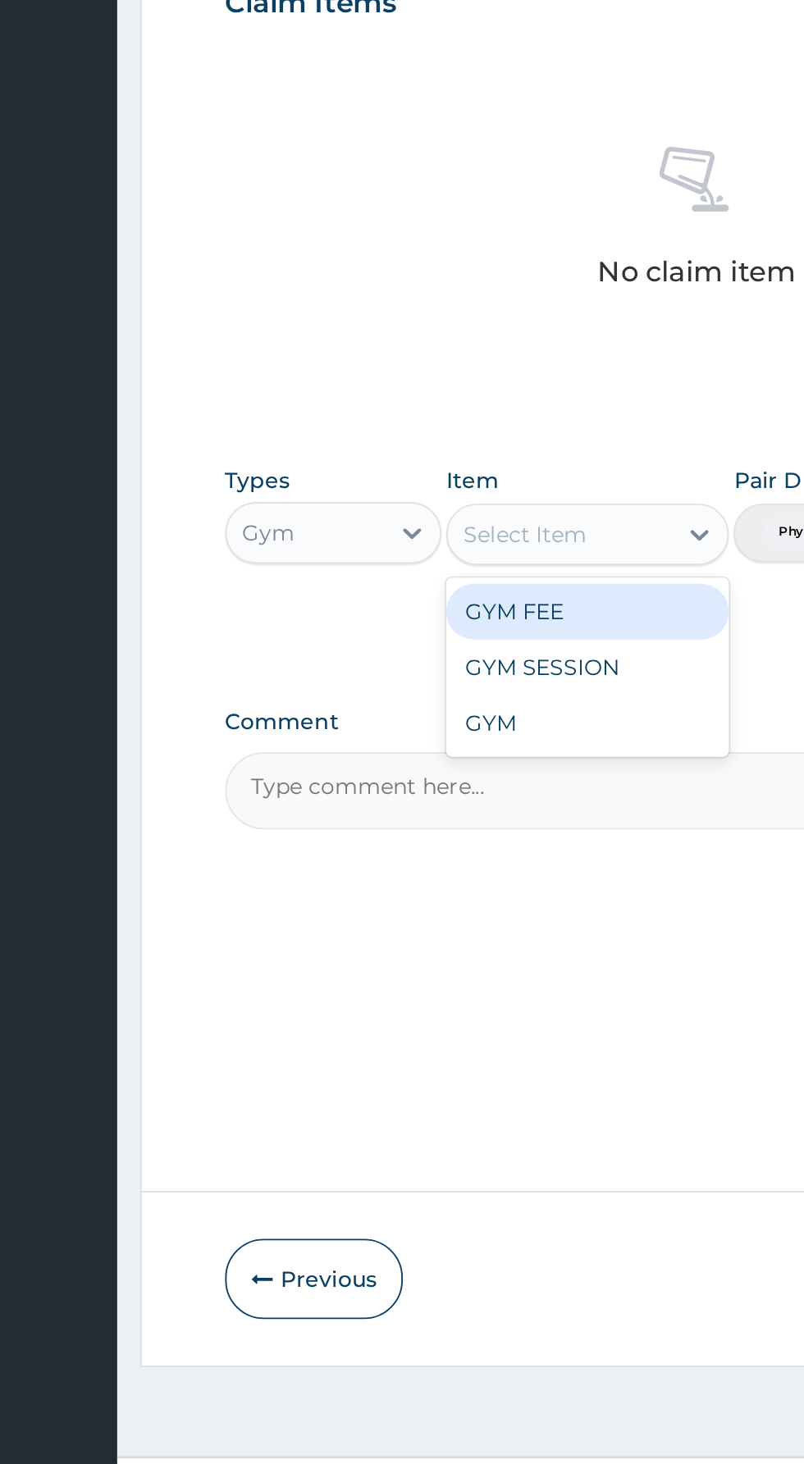
click at [454, 958] on div "GYM FEE" at bounding box center [438, 957] width 150 height 30
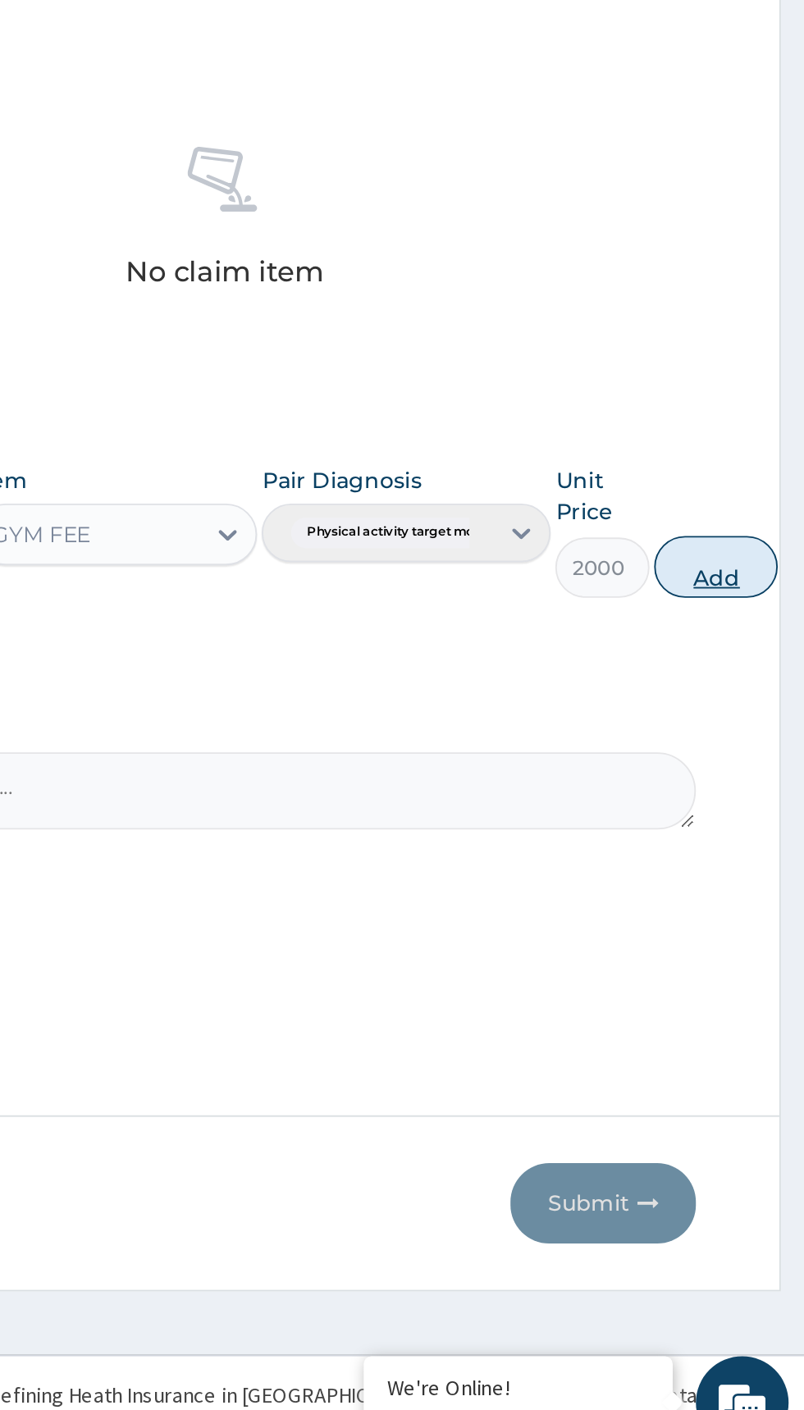
click at [769, 935] on button "Add" at bounding box center [757, 933] width 66 height 33
type input "0"
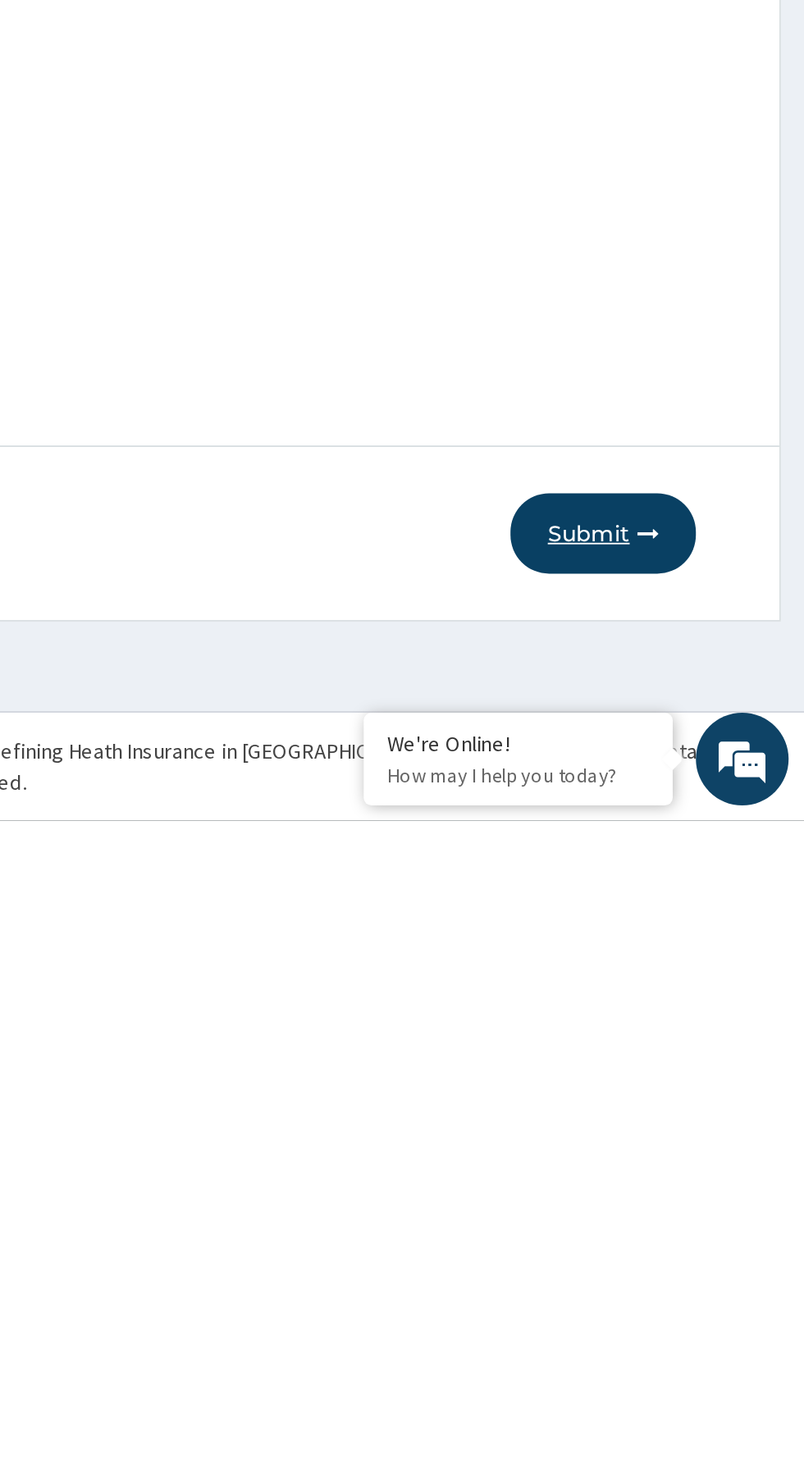
click at [695, 1325] on button "Submit" at bounding box center [697, 1311] width 98 height 43
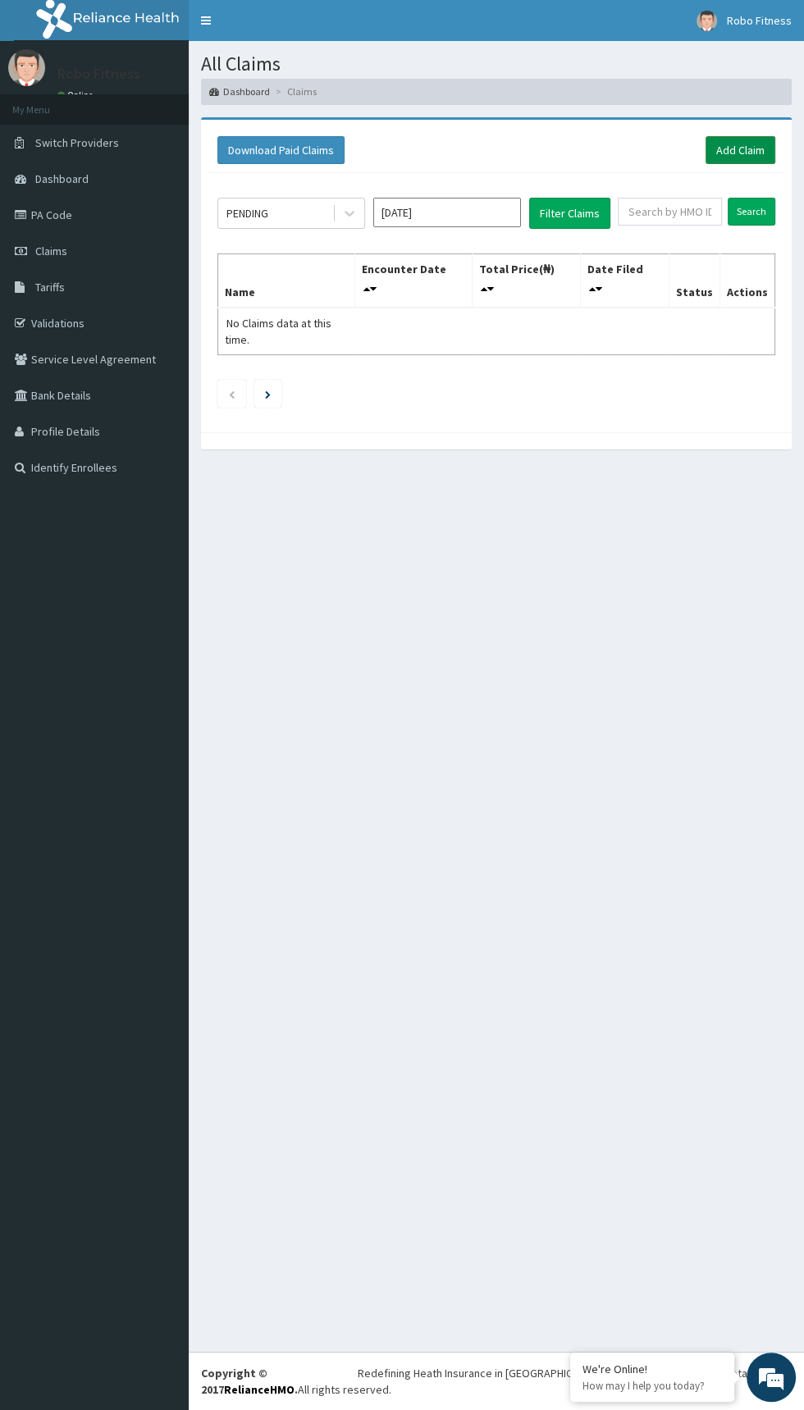
click at [762, 141] on link "Add Claim" at bounding box center [740, 150] width 70 height 28
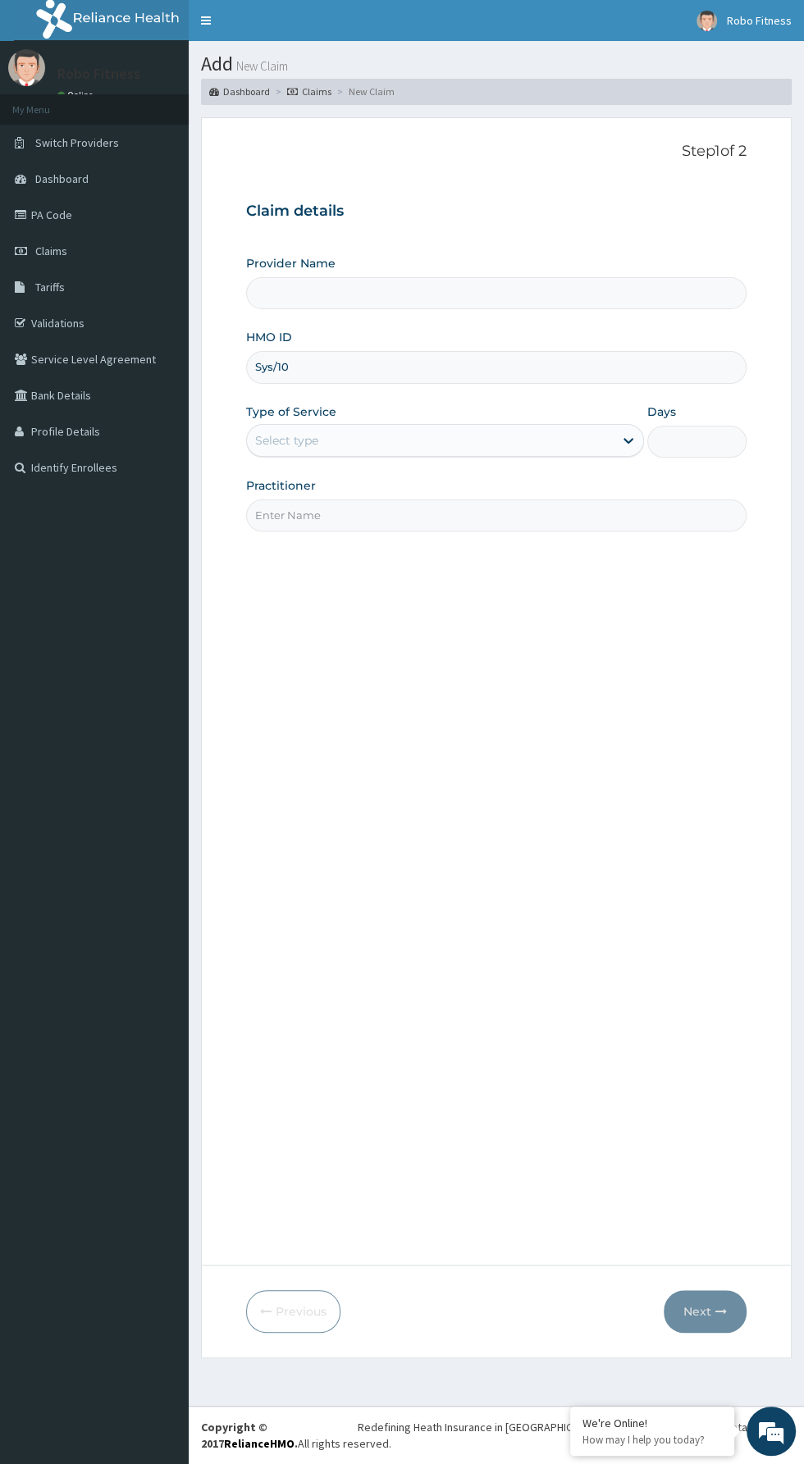
type input "Sys/100"
type input "Robo Fitness"
type input "1"
type input "Sys/10012/a"
click at [547, 517] on input "Practitioner" at bounding box center [496, 515] width 500 height 32
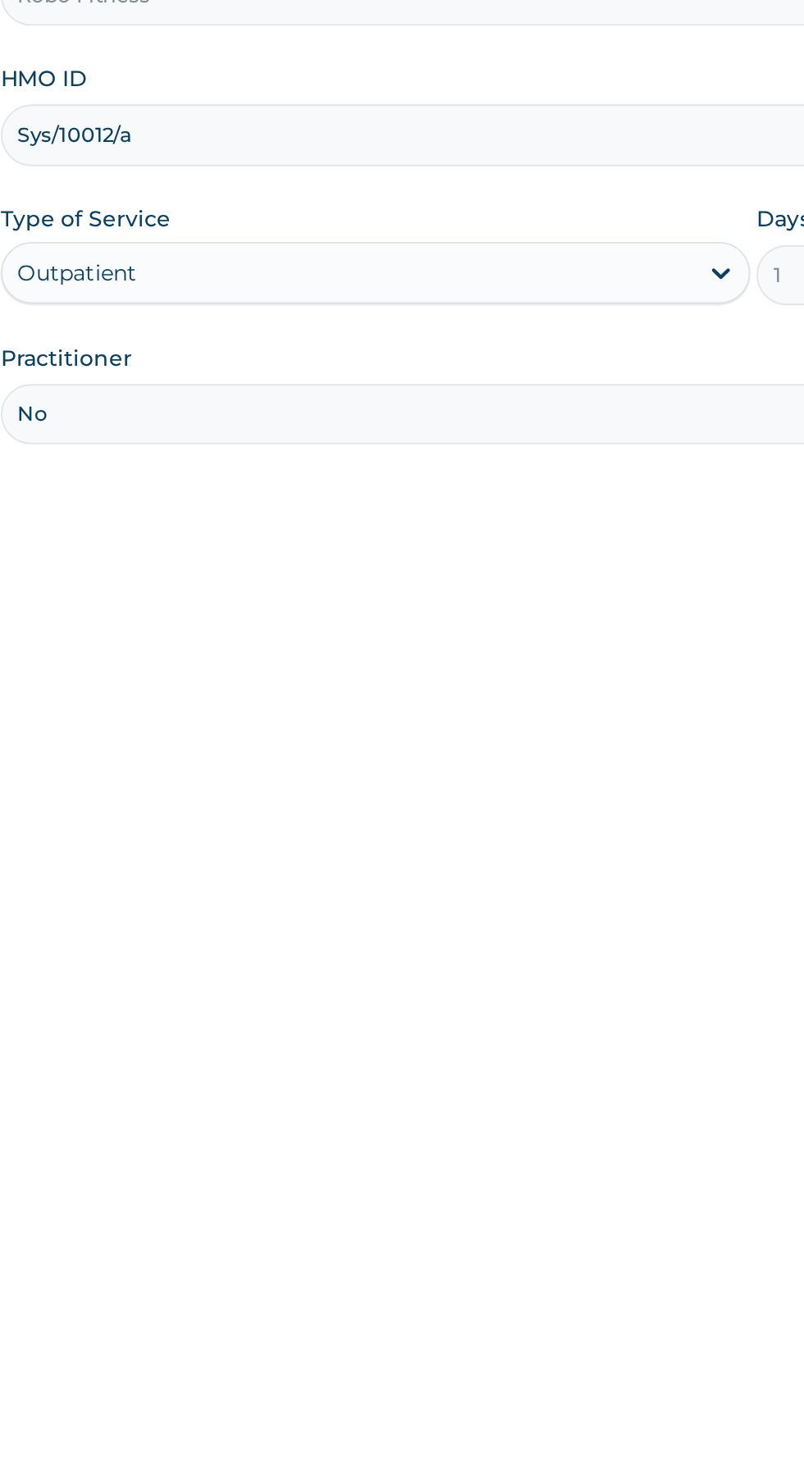
type input "Non"
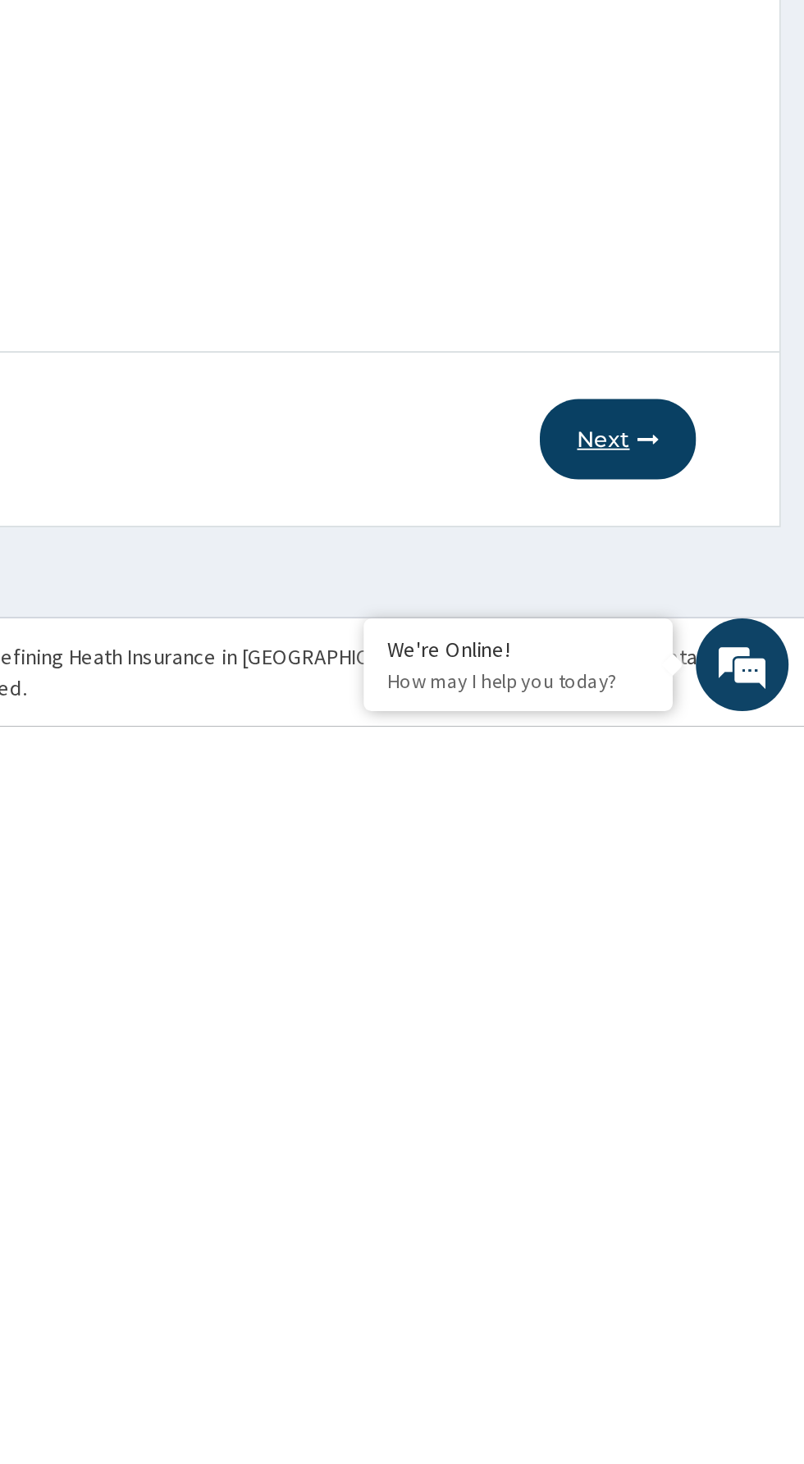
click at [725, 1313] on icon "button" at bounding box center [720, 1310] width 11 height 11
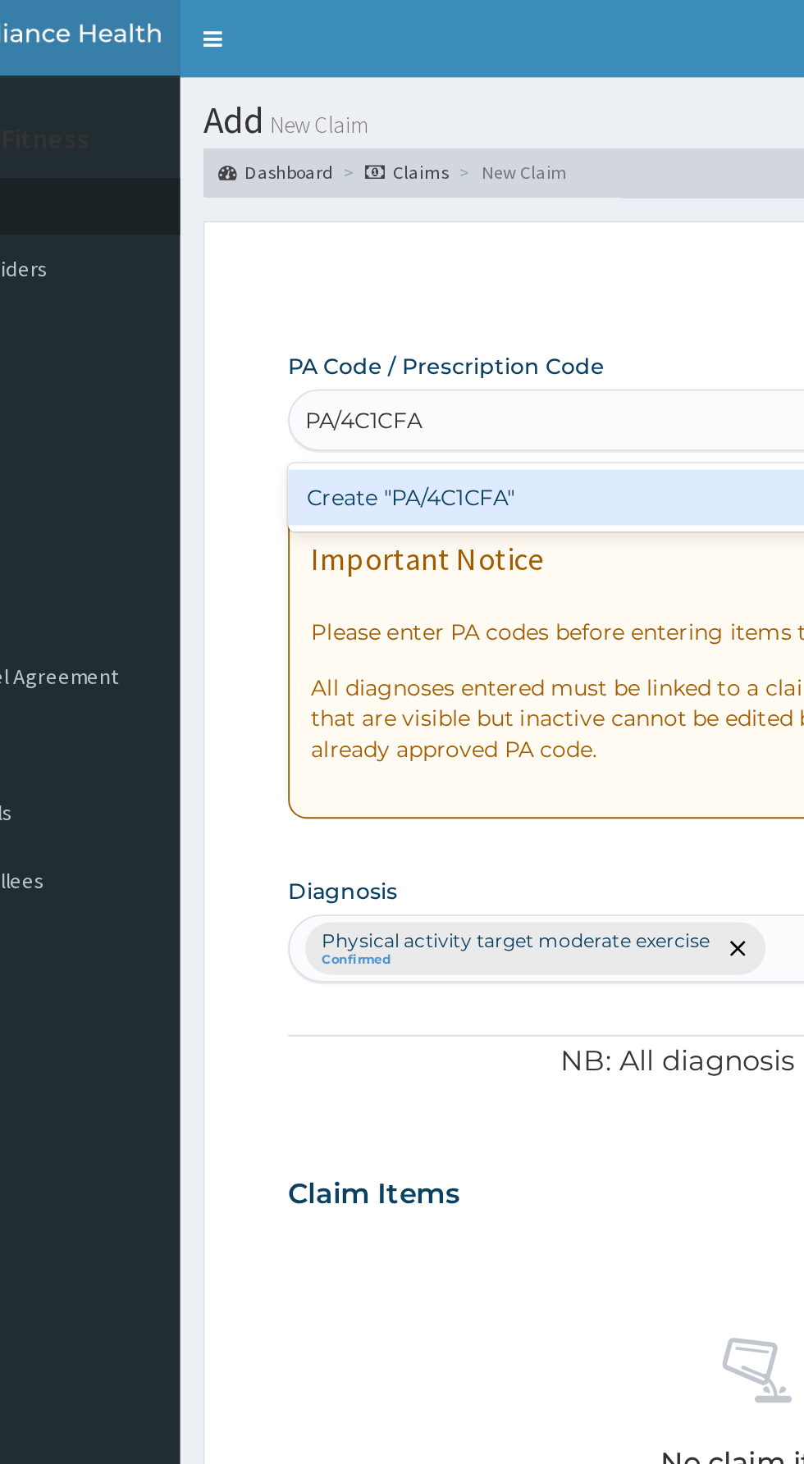
click at [440, 264] on div "Create "PA/4C1CFA"" at bounding box center [412, 264] width 332 height 30
type input "PA/4C1CFA"
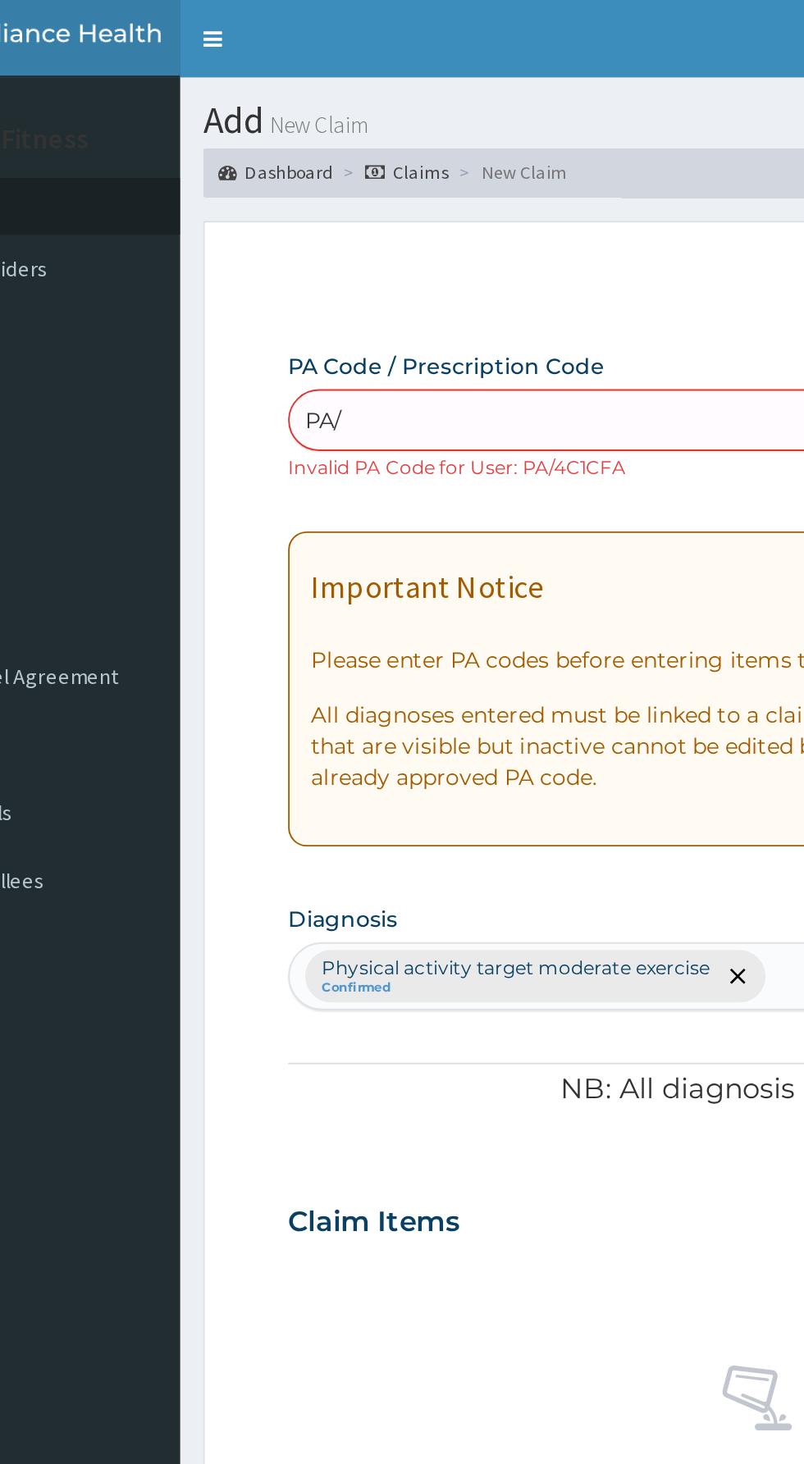
type input "PA/4"
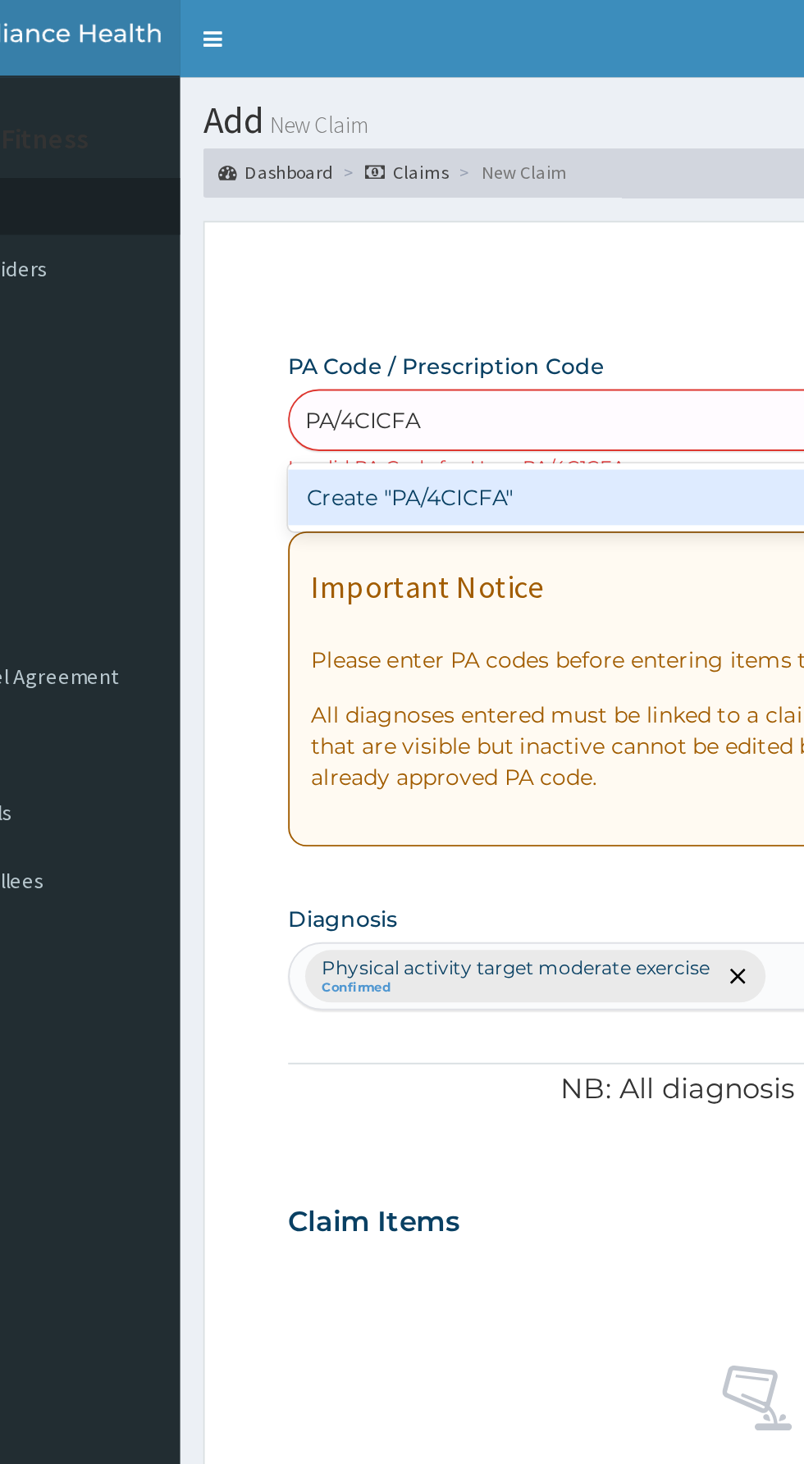
click at [424, 262] on div "Create "PA/4CICFA"" at bounding box center [412, 264] width 332 height 30
type input "PA/4CICFA"
